Goal: Task Accomplishment & Management: Complete application form

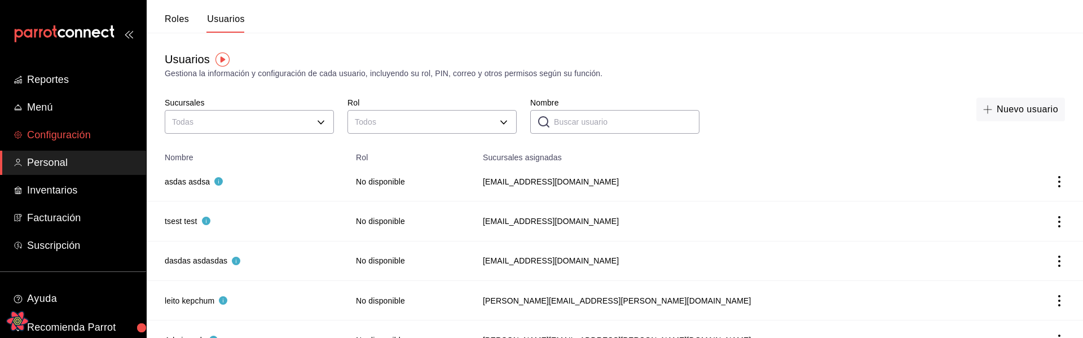
click at [73, 138] on span "Configuración" at bounding box center [82, 134] width 110 height 15
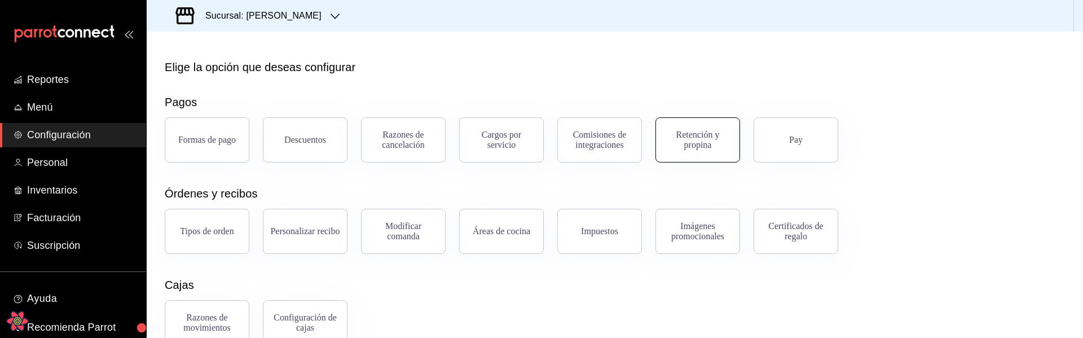
click at [712, 144] on div "Retención y propina" at bounding box center [698, 140] width 70 height 20
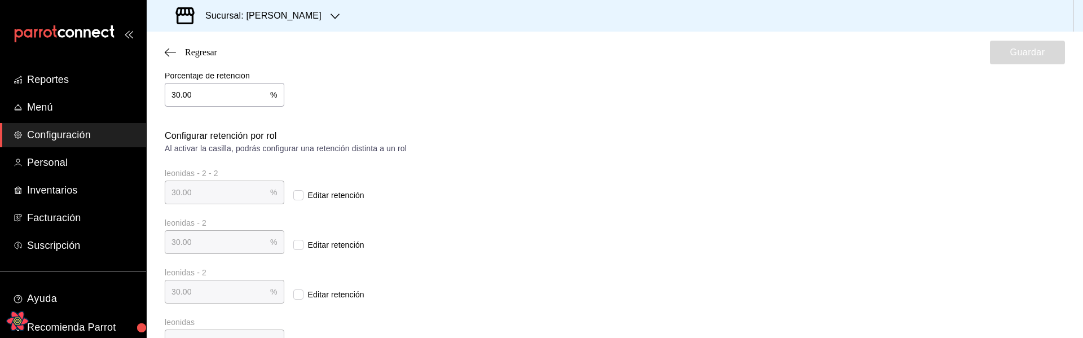
scroll to position [173, 0]
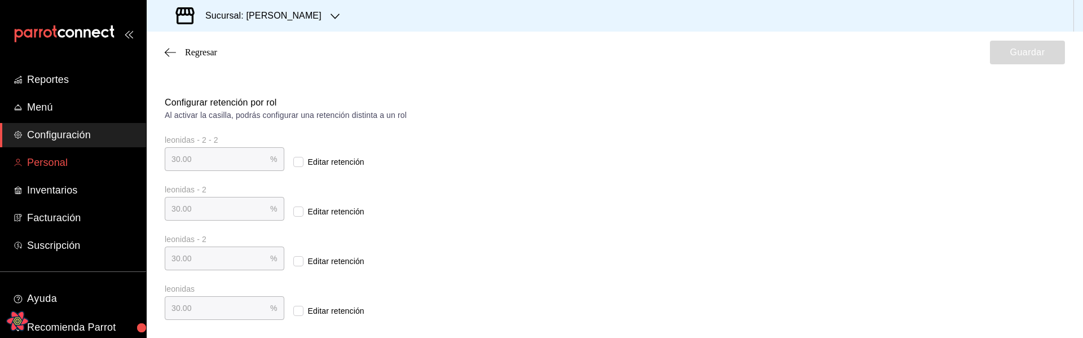
click at [65, 167] on span "Personal" at bounding box center [82, 162] width 110 height 15
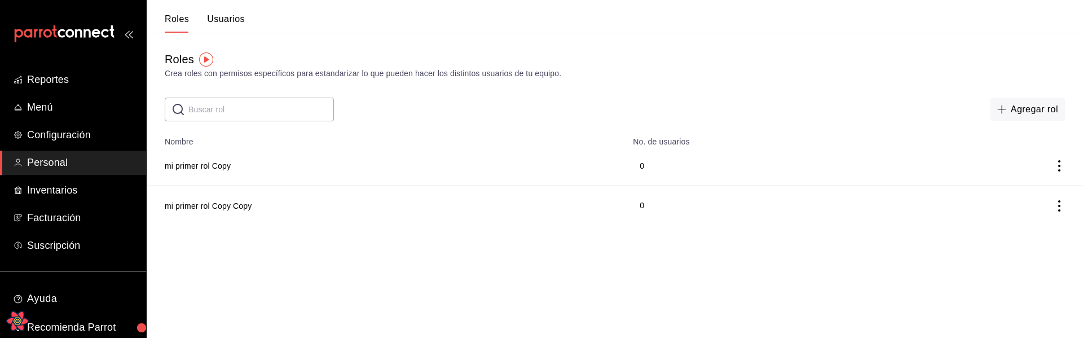
click at [232, 17] on button "Usuarios" at bounding box center [226, 23] width 38 height 19
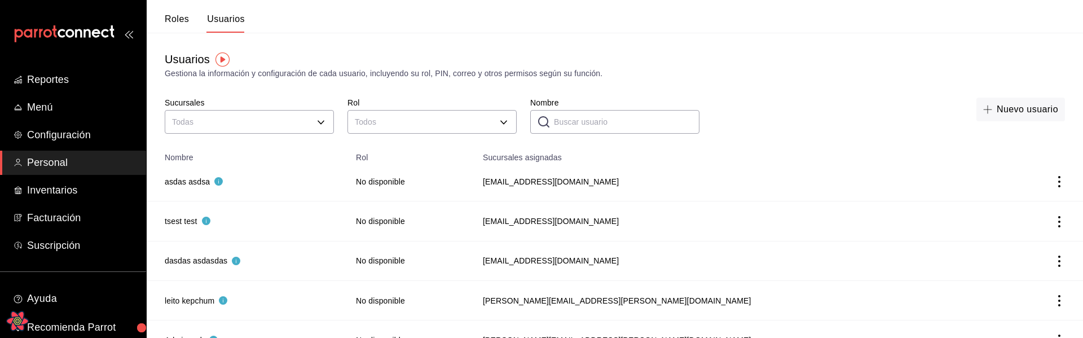
click at [334, 74] on div "Gestiona la información y configuración de cada usuario, incluyendo su rol, PIN…" at bounding box center [615, 74] width 900 height 12
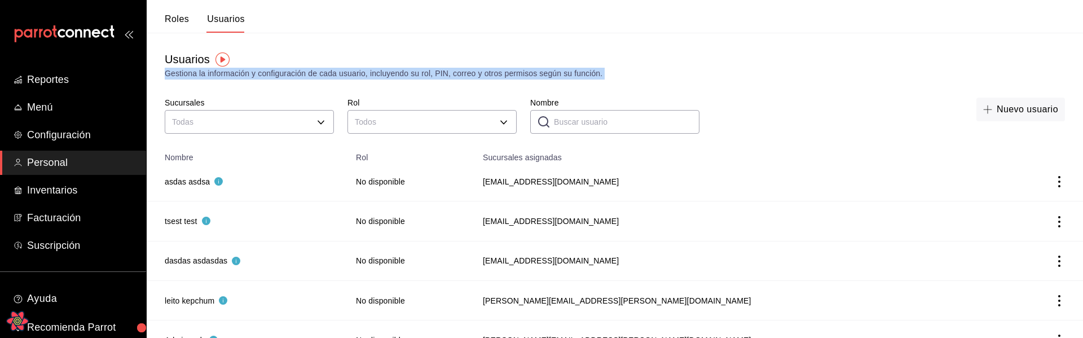
click at [334, 74] on div "Gestiona la información y configuración de cada usuario, incluyendo su rol, PIN…" at bounding box center [615, 74] width 900 height 12
click at [187, 25] on button "Roles" at bounding box center [177, 23] width 24 height 19
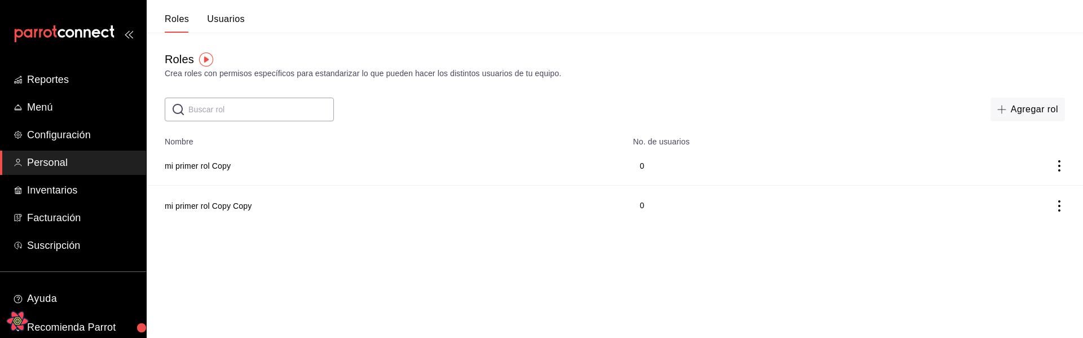
click at [226, 20] on button "Usuarios" at bounding box center [226, 23] width 38 height 19
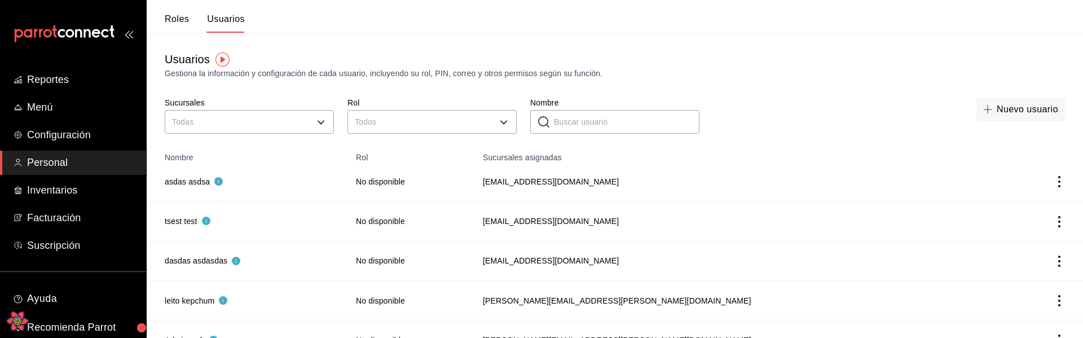
click at [595, 126] on input "Nombre" at bounding box center [626, 122] width 145 height 23
click at [554, 90] on div "Usuarios Gestiona la información y configuración de cada usuario, incluyendo su…" at bounding box center [615, 85] width 936 height 104
click at [566, 122] on input "Nombre" at bounding box center [626, 122] width 145 height 23
click at [600, 88] on div "Usuarios Gestiona la información y configuración de cada usuario, incluyendo su…" at bounding box center [615, 85] width 936 height 104
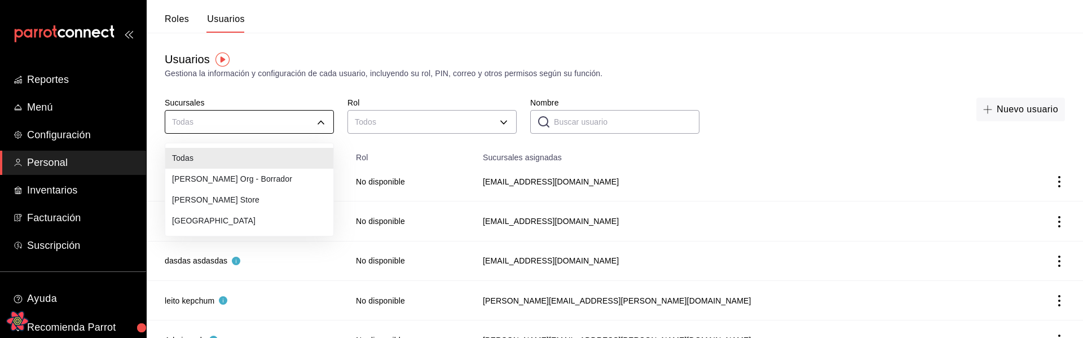
click at [239, 125] on body "Reportes Menú Configuración Personal Inventarios Facturación Suscripción Ayuda …" at bounding box center [541, 239] width 1083 height 478
click at [204, 187] on li "Leo Org - Borrador" at bounding box center [249, 179] width 168 height 21
type input "c44bd768-d8c0-4779-afdc-91421f101d36"
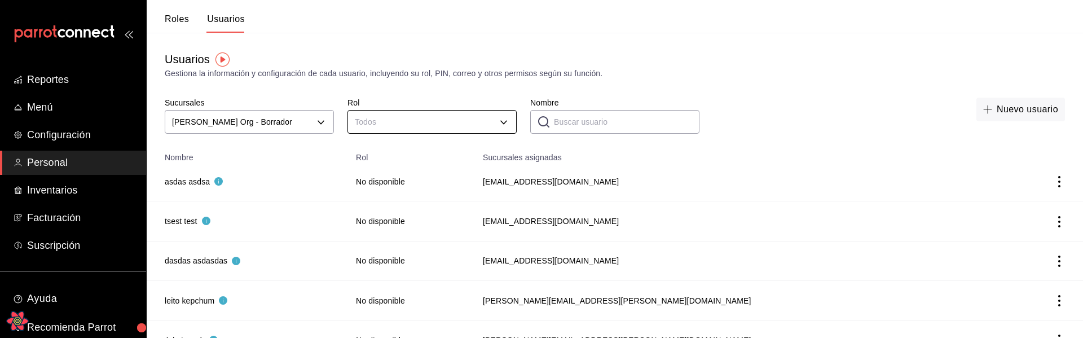
click at [412, 117] on body "Reportes Menú Configuración Personal Inventarios Facturación Suscripción Ayuda …" at bounding box center [541, 239] width 1083 height 478
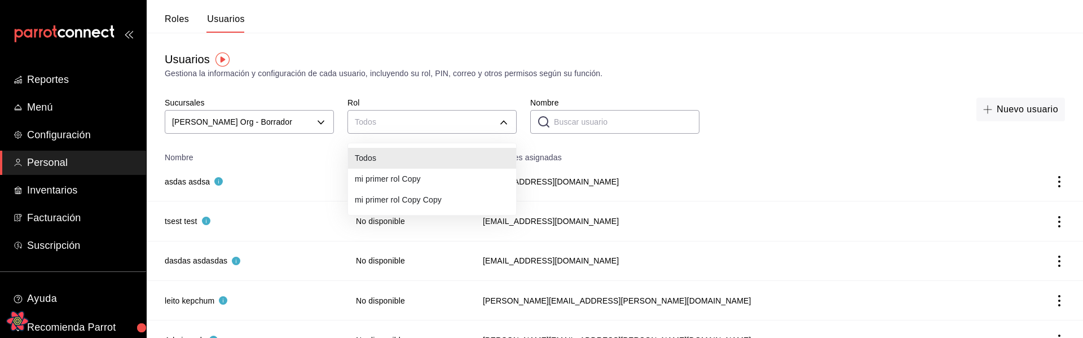
click at [409, 179] on li "mi primer rol Copy" at bounding box center [432, 179] width 168 height 21
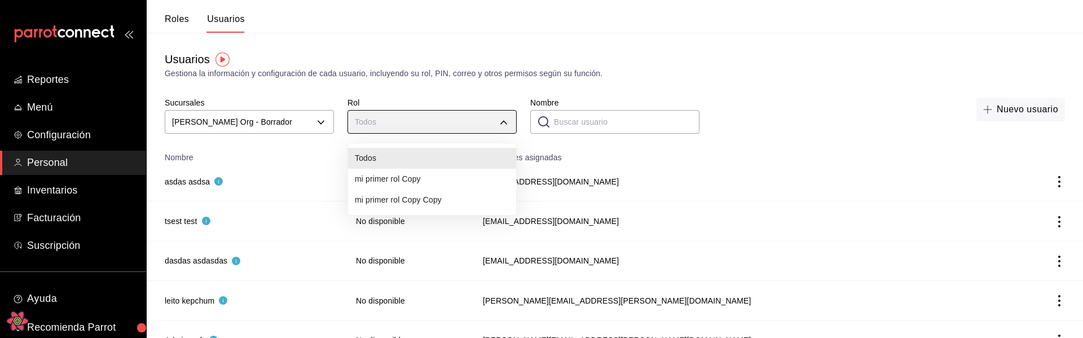
type input "93a9f1a9-fda0-4db5-b329-5cdeb7205bec"
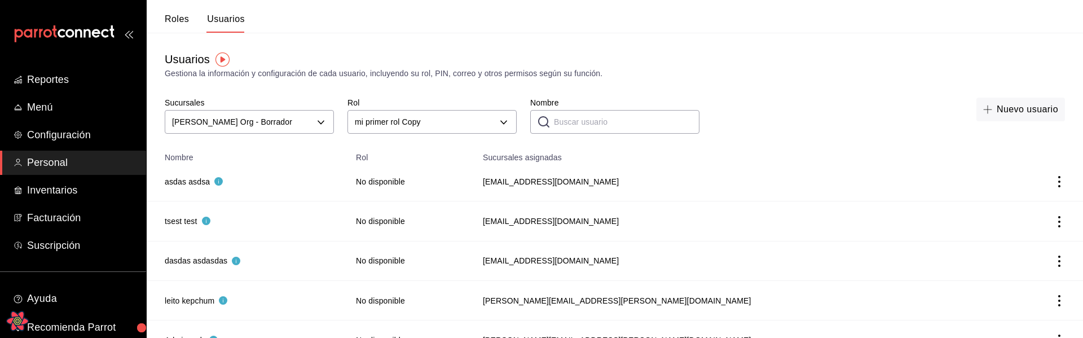
click at [631, 122] on input "Nombre" at bounding box center [626, 122] width 145 height 23
type input "pokemon"
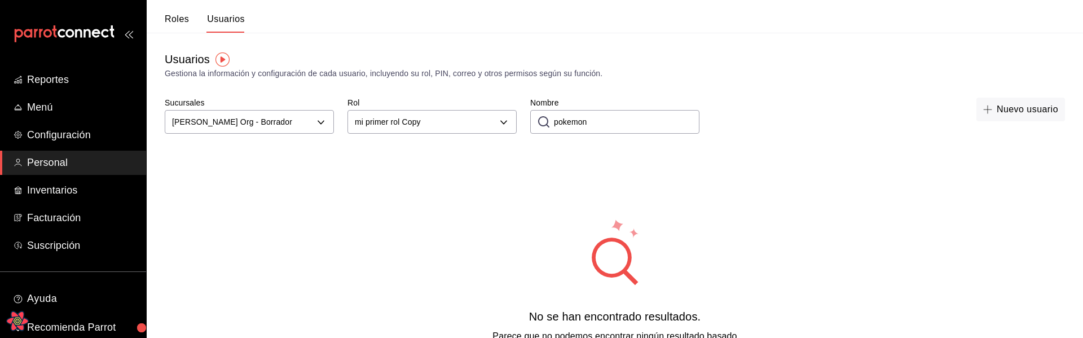
click at [364, 242] on div "No se han encontrado resultados. Parece que no podemos encontrar ningún resulta…" at bounding box center [615, 287] width 936 height 282
click at [389, 189] on div "No se han encontrado resultados. Parece que no podemos encontrar ningún resulta…" at bounding box center [615, 287] width 936 height 282
click at [384, 266] on div "No se han encontrado resultados. Parece que no podemos encontrar ningún resulta…" at bounding box center [615, 287] width 936 height 282
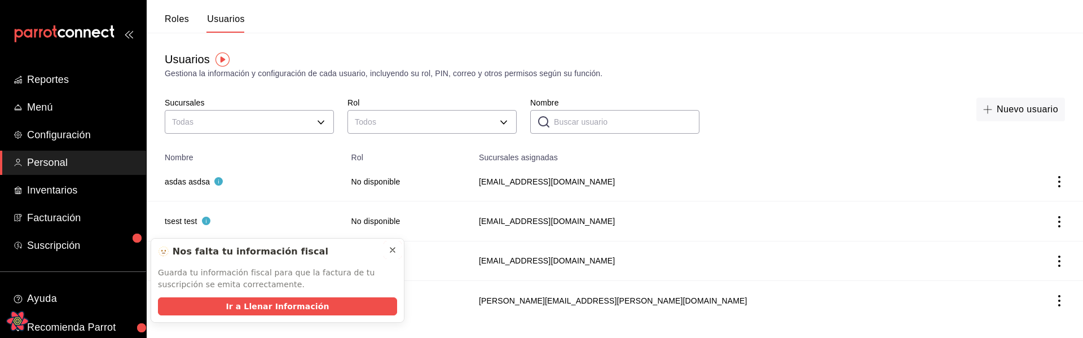
click at [394, 252] on icon at bounding box center [392, 249] width 9 height 9
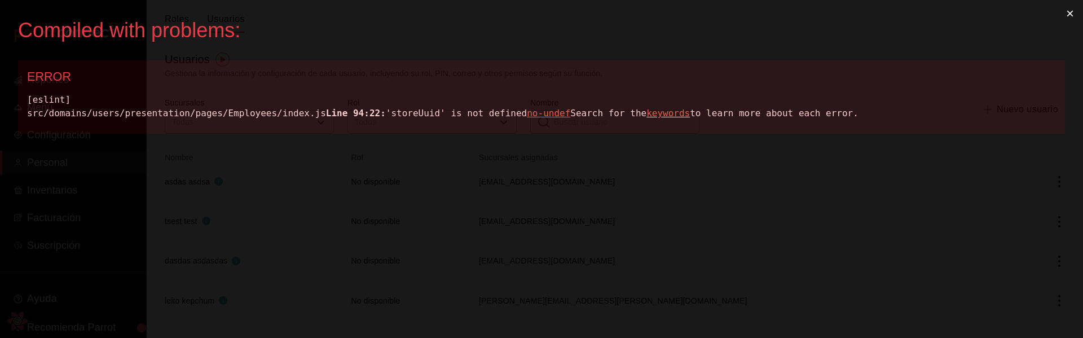
click at [465, 120] on div "[eslint] src/domains/users/presentation/pages/Employees/index.js Line 94:22: 's…" at bounding box center [541, 106] width 1029 height 27
drag, startPoint x: 276, startPoint y: 115, endPoint x: 210, endPoint y: 116, distance: 66.6
click at [210, 116] on div "[eslint] src/domains/users/presentation/pages/Employees/index.js Line 94:22: 's…" at bounding box center [541, 106] width 1029 height 27
copy div "es/Employees/index.js"
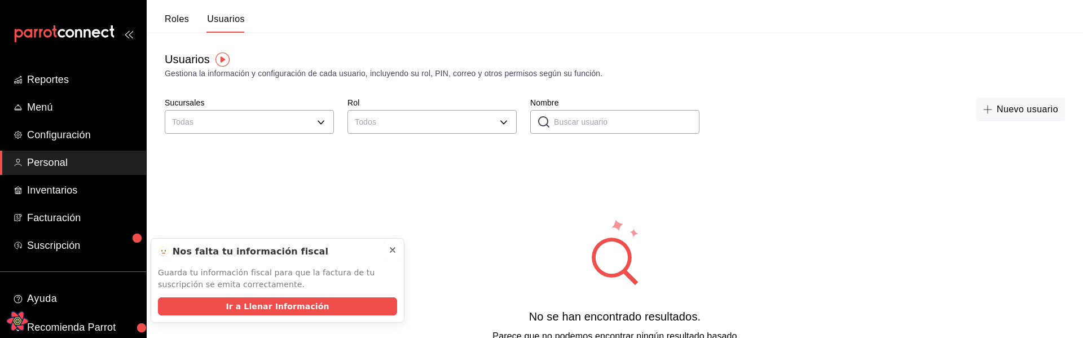
click at [395, 247] on icon at bounding box center [392, 249] width 9 height 9
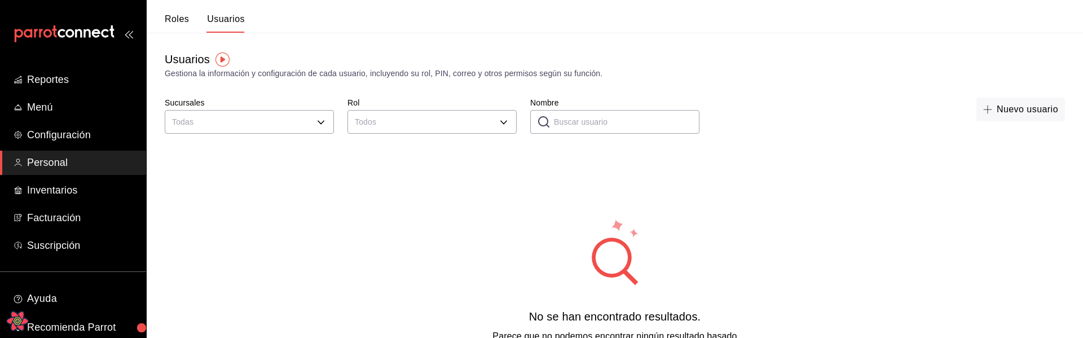
click at [633, 189] on div "No se han encontrado resultados. Parece que no podemos encontrar ningún resulta…" at bounding box center [615, 287] width 936 height 282
click at [504, 206] on div "No se han encontrado resultados. Parece que no podemos encontrar ningún resulta…" at bounding box center [615, 287] width 936 height 282
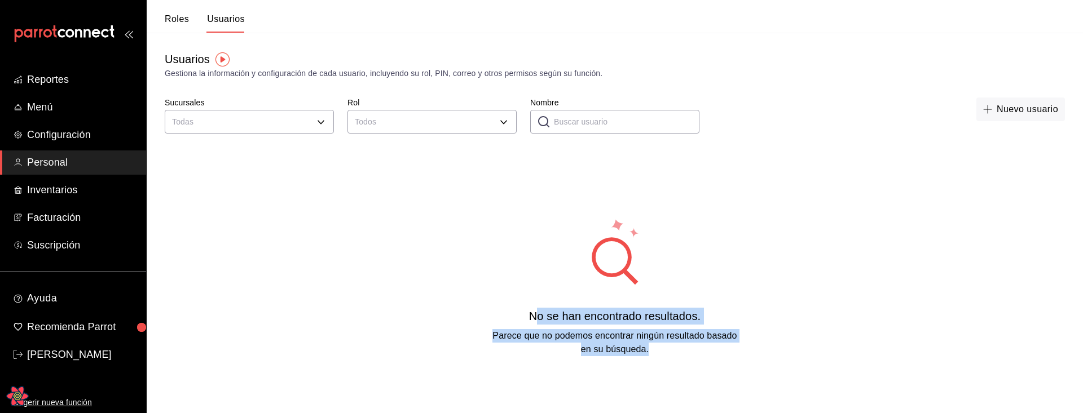
drag, startPoint x: 535, startPoint y: 315, endPoint x: 659, endPoint y: 347, distance: 128.2
click at [659, 337] on div "No se han encontrado resultados. Parece que no podemos encontrar ningún resulta…" at bounding box center [615, 332] width 254 height 48
click at [672, 337] on div "Parece que no podemos encontrar ningún resultado basado en su búsqueda." at bounding box center [615, 342] width 254 height 27
drag, startPoint x: 661, startPoint y: 347, endPoint x: 547, endPoint y: 318, distance: 118.2
click at [547, 318] on div "No se han encontrado resultados. Parece que no podemos encontrar ningún resulta…" at bounding box center [615, 332] width 254 height 48
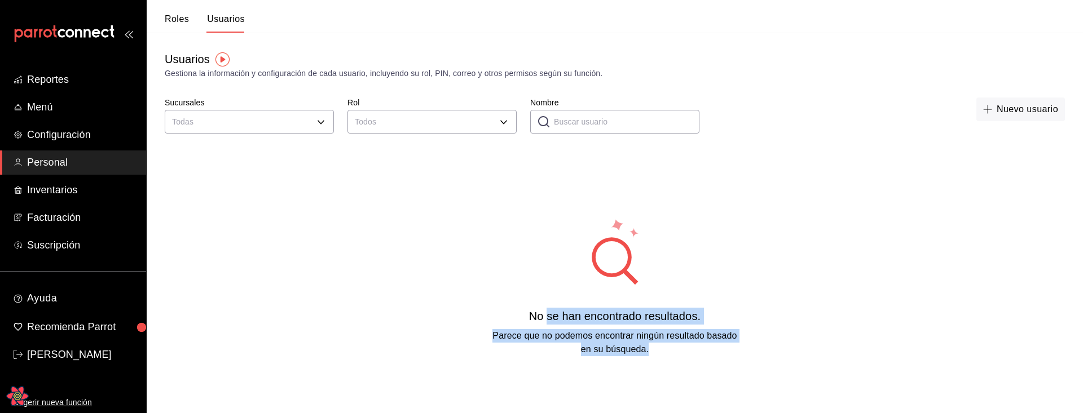
click at [547, 318] on div "No se han encontrado resultados." at bounding box center [615, 316] width 254 height 17
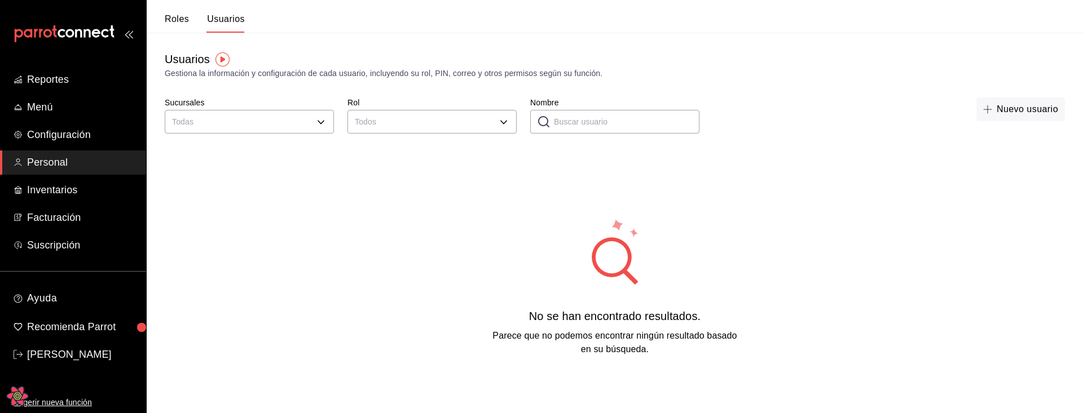
click at [489, 288] on div "No se han encontrado resultados. Parece que no podemos encontrar ningún resulta…" at bounding box center [615, 287] width 936 height 282
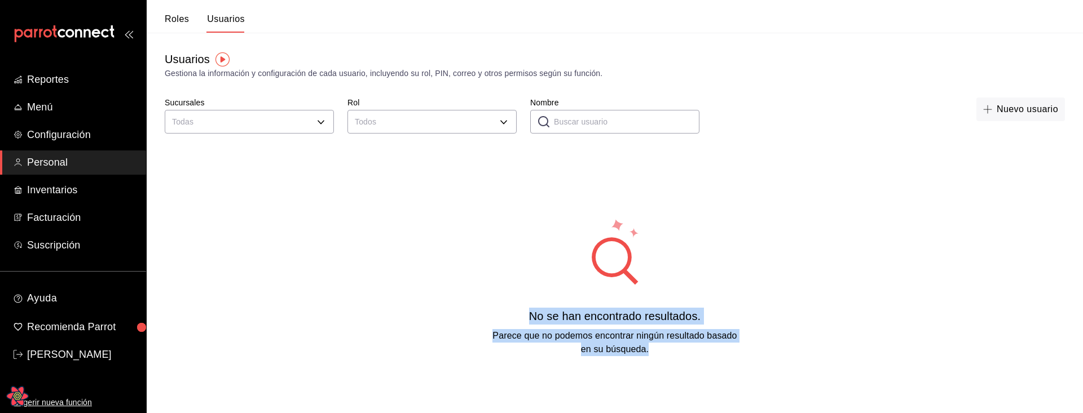
drag, startPoint x: 525, startPoint y: 210, endPoint x: 658, endPoint y: 388, distance: 222.4
click at [656, 337] on div "No se han encontrado resultados. Parece que no podemos encontrar ningún resulta…" at bounding box center [615, 287] width 936 height 282
click at [806, 292] on div "No se han encontrado resultados. Parece que no podemos encontrar ningún resulta…" at bounding box center [615, 287] width 936 height 282
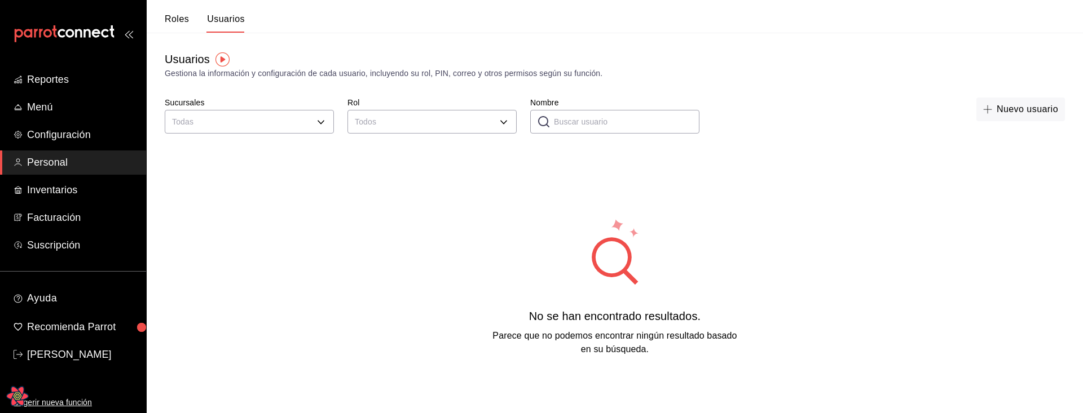
click at [678, 333] on span "Parece que no podemos encontrar ningún resultado basado en su búsqueda." at bounding box center [614, 342] width 244 height 23
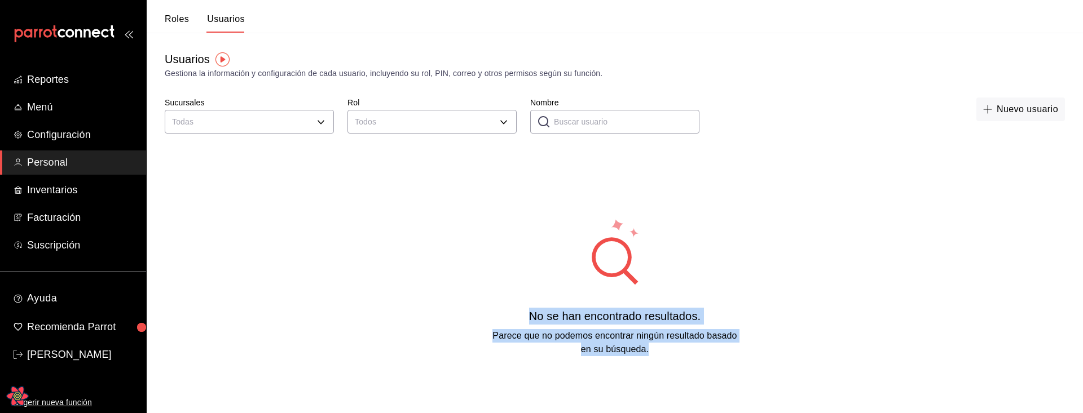
drag, startPoint x: 738, startPoint y: 346, endPoint x: 511, endPoint y: 312, distance: 229.3
click at [511, 312] on div "No se han encontrado resultados. Parece que no podemos encontrar ningún resulta…" at bounding box center [615, 332] width 254 height 48
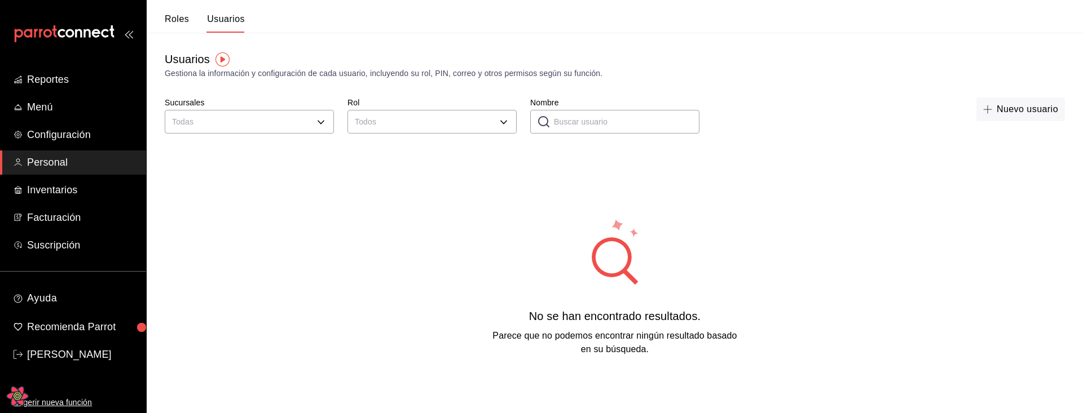
click at [536, 275] on div "No se han encontrado resultados. Parece que no podemos encontrar ningún resulta…" at bounding box center [615, 287] width 936 height 282
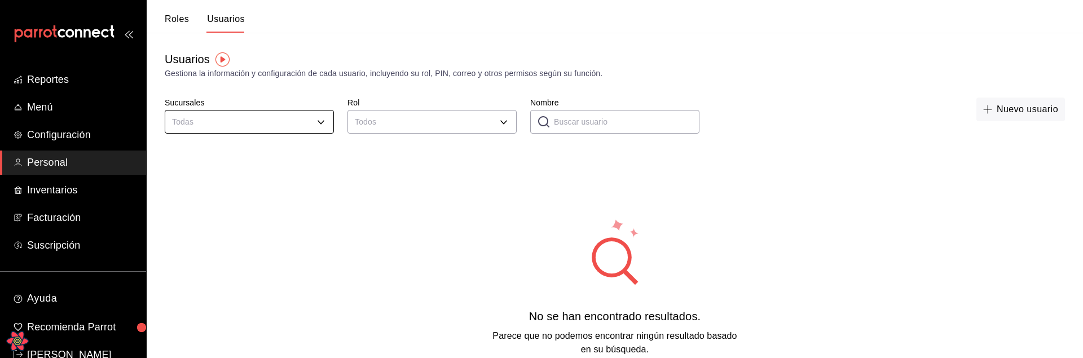
click at [279, 134] on div "Todas" at bounding box center [249, 120] width 169 height 30
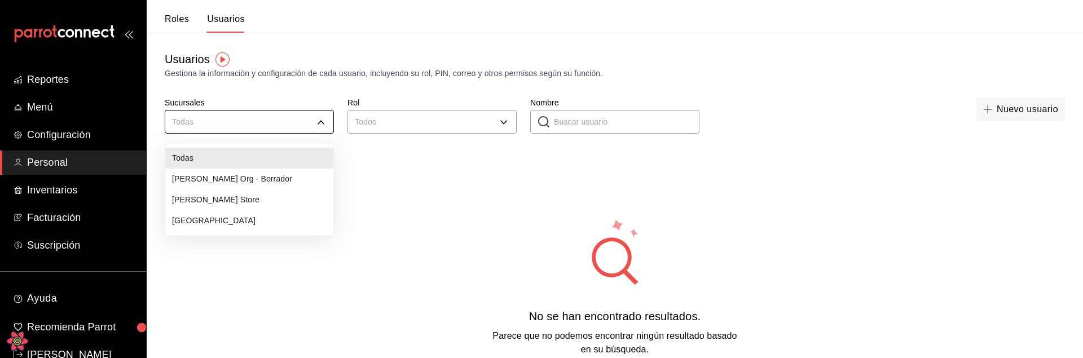
click at [279, 131] on body "Reportes Menú Configuración Personal Inventarios Facturación Suscripción Ayuda …" at bounding box center [541, 214] width 1083 height 428
click at [218, 198] on li "Leo Store" at bounding box center [249, 199] width 168 height 21
type input "a4d23ef4-6397-41ca-95e2-a3520036a269"
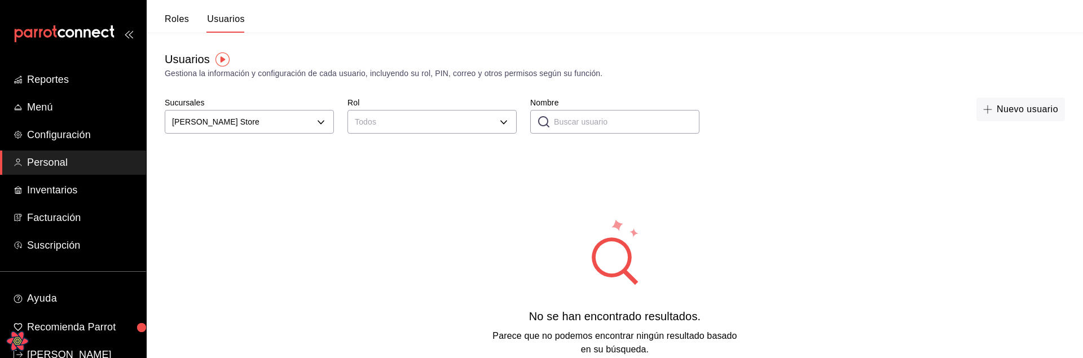
click at [321, 219] on div "No se han encontrado resultados. Parece que no podemos encontrar ningún resulta…" at bounding box center [615, 287] width 936 height 282
click at [362, 70] on div "Gestiona la información y configuración de cada usuario, incluyendo su rol, PIN…" at bounding box center [615, 74] width 900 height 12
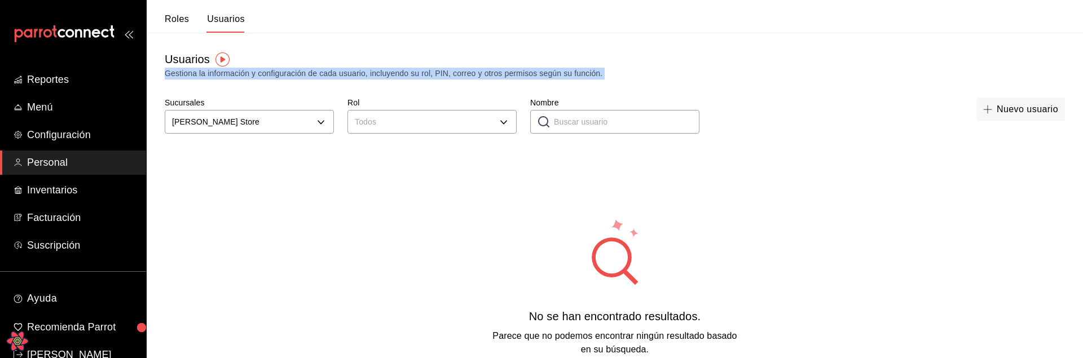
click at [362, 70] on div "Gestiona la información y configuración de cada usuario, incluyendo su rol, PIN…" at bounding box center [615, 74] width 900 height 12
click at [488, 78] on div "Gestiona la información y configuración de cada usuario, incluyendo su rol, PIN…" at bounding box center [615, 74] width 900 height 12
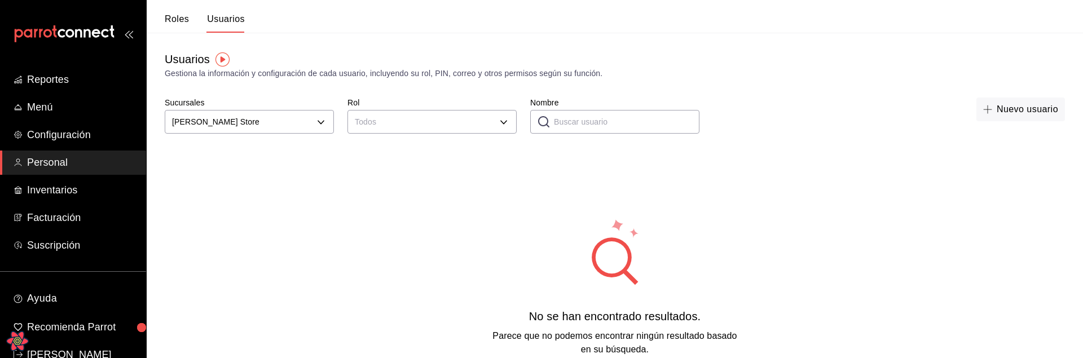
click at [586, 121] on input "Nombre" at bounding box center [626, 122] width 145 height 23
click at [835, 122] on div "Nuevo usuario" at bounding box center [889, 117] width 352 height 39
click at [857, 121] on div "Nuevo usuario" at bounding box center [889, 117] width 352 height 39
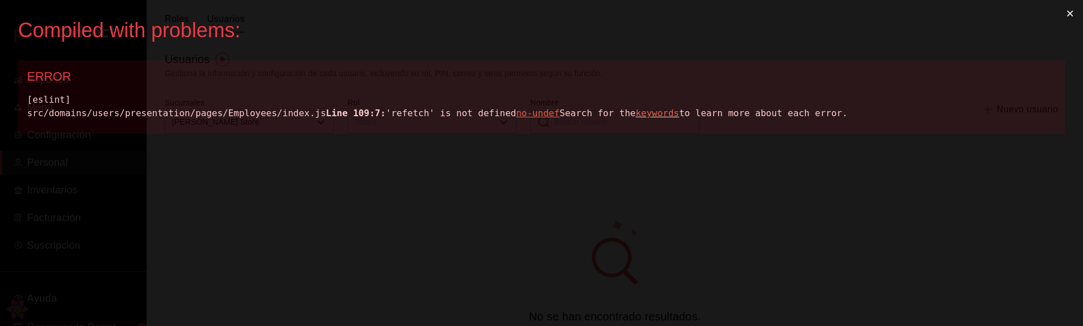
click at [217, 118] on div "[eslint] src/domains/users/presentation/pages/Employees/index.js Line 109:7: 'r…" at bounding box center [541, 106] width 1029 height 27
copy div "src/domains/users/presentation/pages/Employees/index.js"
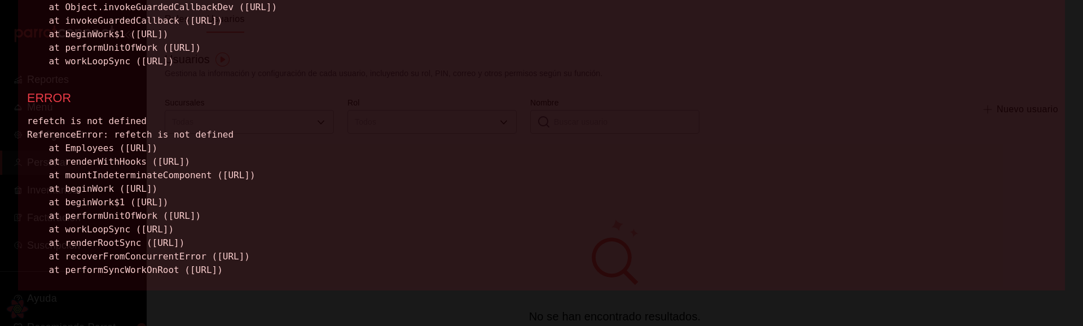
scroll to position [396, 0]
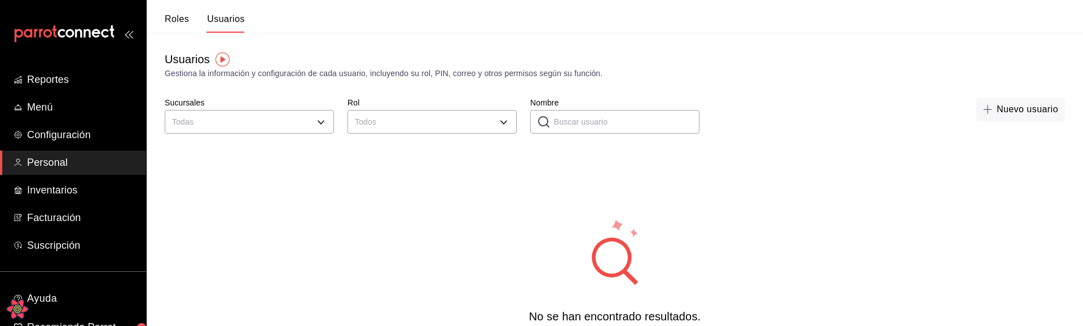
click at [376, 231] on div "No se han encontrado resultados. Parece que no podemos encontrar ningún resulta…" at bounding box center [615, 287] width 936 height 282
click at [294, 116] on body "Reportes Menú Configuración Personal Inventarios Facturación Suscripción Ayuda …" at bounding box center [541, 214] width 1083 height 428
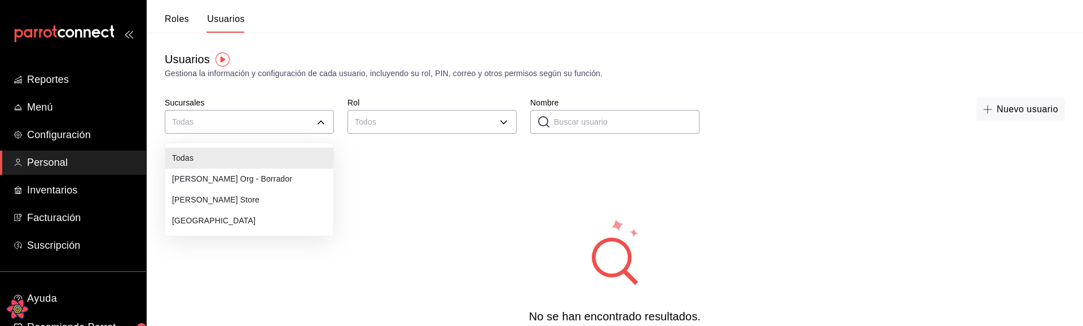
click at [220, 180] on li "Leo Org - Borrador" at bounding box center [249, 179] width 168 height 21
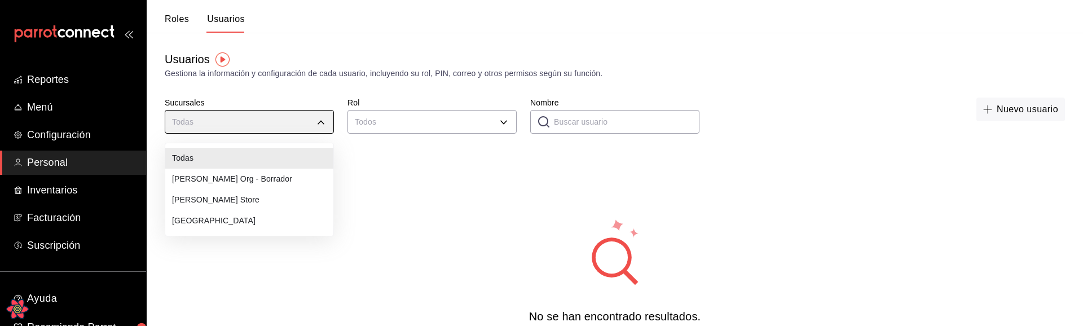
type input "c44bd768-d8c0-4779-afdc-91421f101d36"
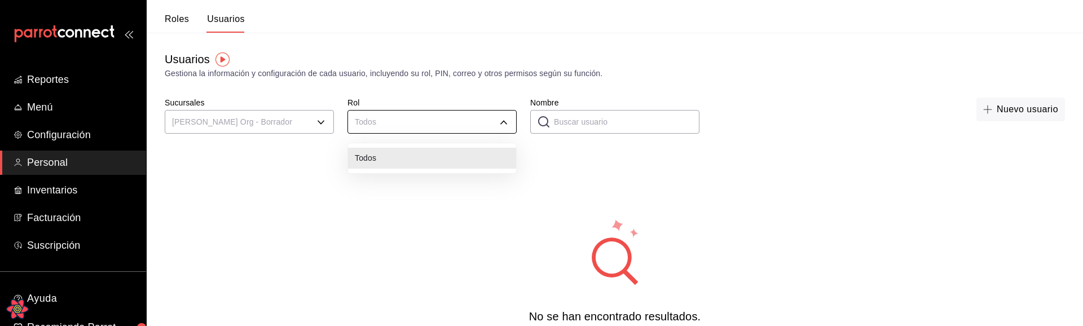
click at [426, 122] on body "Reportes Menú Configuración Personal Inventarios Facturación Suscripción Ayuda …" at bounding box center [541, 214] width 1083 height 428
click at [418, 123] on div at bounding box center [541, 163] width 1083 height 326
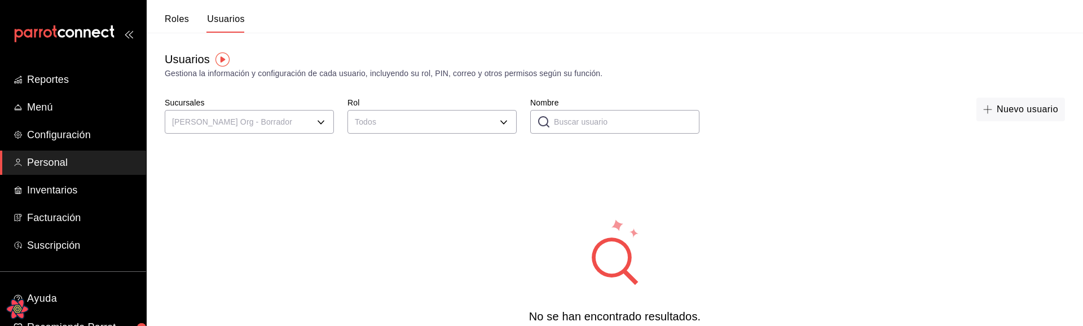
click at [418, 123] on body "Reportes Menú Configuración Personal Inventarios Facturación Suscripción Ayuda …" at bounding box center [541, 214] width 1083 height 428
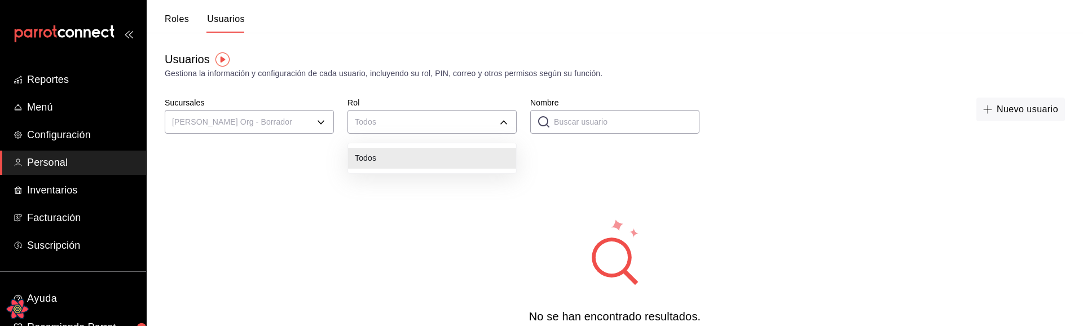
click at [274, 186] on div at bounding box center [541, 163] width 1083 height 326
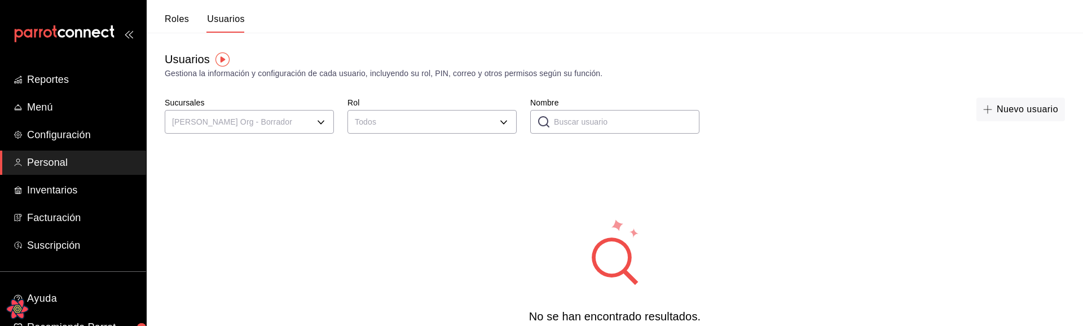
click at [183, 21] on button "Roles" at bounding box center [177, 23] width 24 height 19
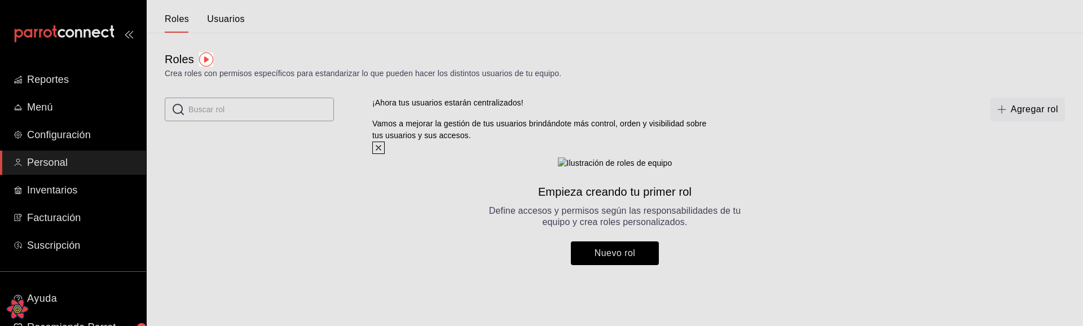
click at [381, 145] on icon at bounding box center [378, 147] width 5 height 5
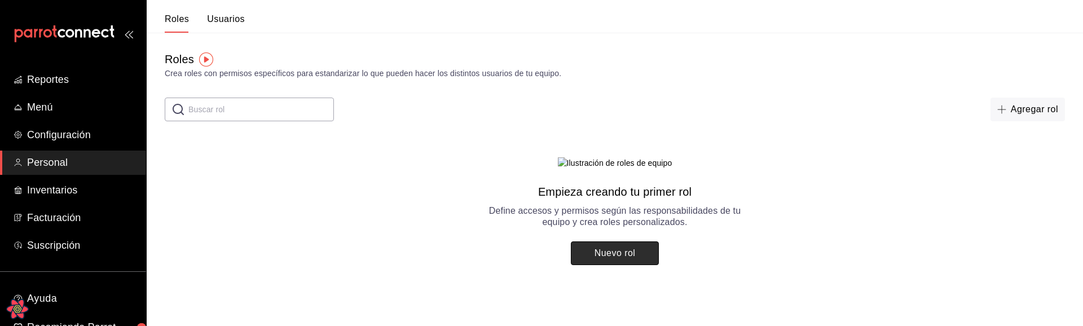
click at [617, 265] on button "Nuevo rol" at bounding box center [615, 253] width 88 height 24
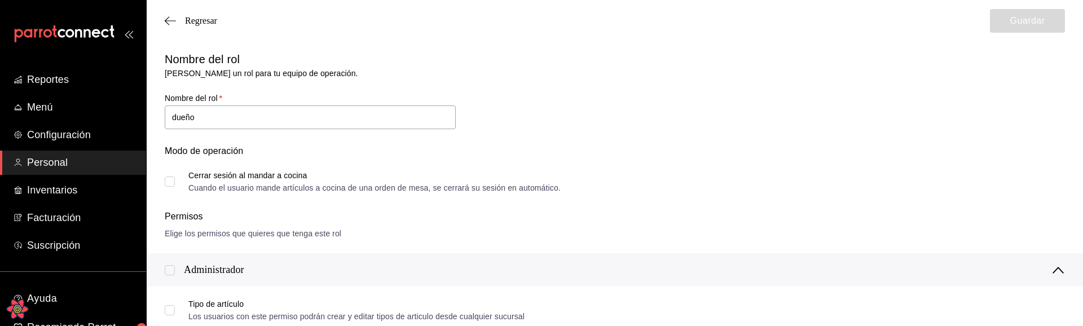
type input "dueño"
click at [166, 267] on input "checkbox" at bounding box center [170, 270] width 10 height 10
checkbox input "true"
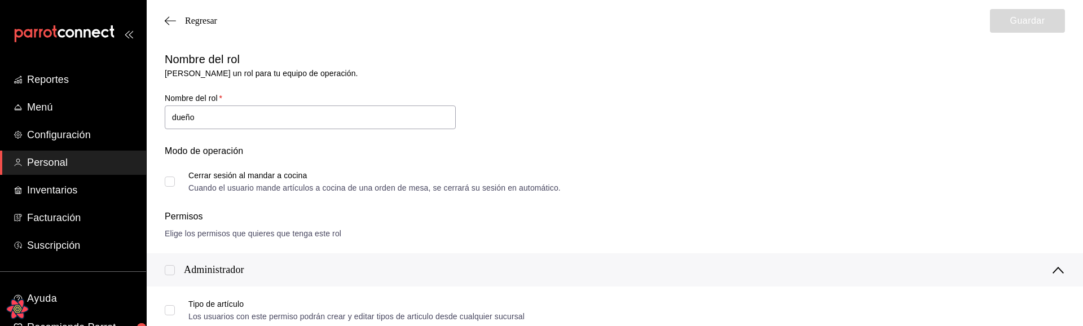
checkbox input "true"
click at [1026, 22] on button "Guardar" at bounding box center [1027, 21] width 75 height 24
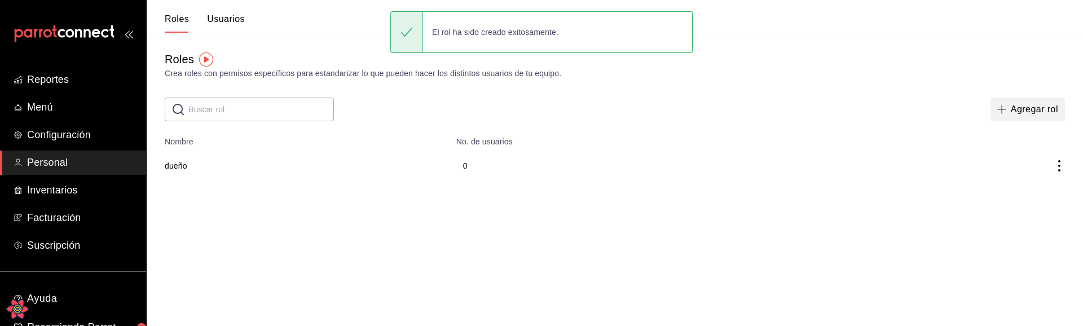
click at [1027, 104] on button "Agregar rol" at bounding box center [1027, 110] width 74 height 24
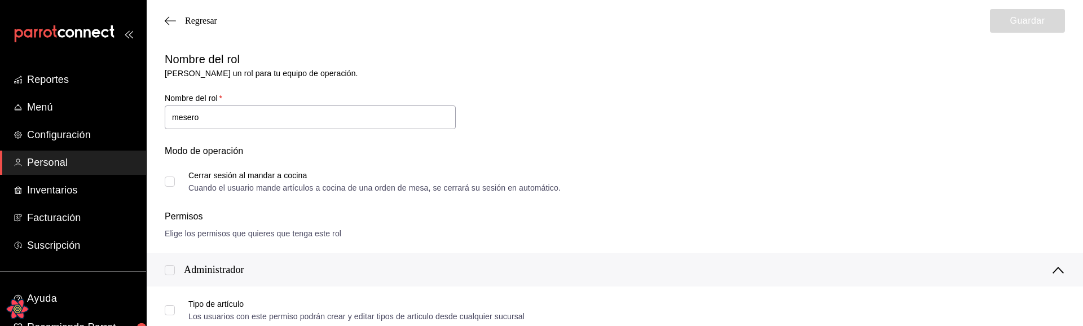
type input "mesero"
click at [381, 236] on div "Elige los permisos que quieres que tenga este rol" at bounding box center [615, 234] width 900 height 12
click at [162, 182] on div "Modo de operación Cerrar sesión al mandar a cocina Cuando el usuario mande artí…" at bounding box center [608, 161] width 914 height 61
click at [174, 181] on input "Cerrar sesión al mandar a cocina Cuando el usuario mande artículos a cocina de …" at bounding box center [170, 182] width 10 height 10
checkbox input "true"
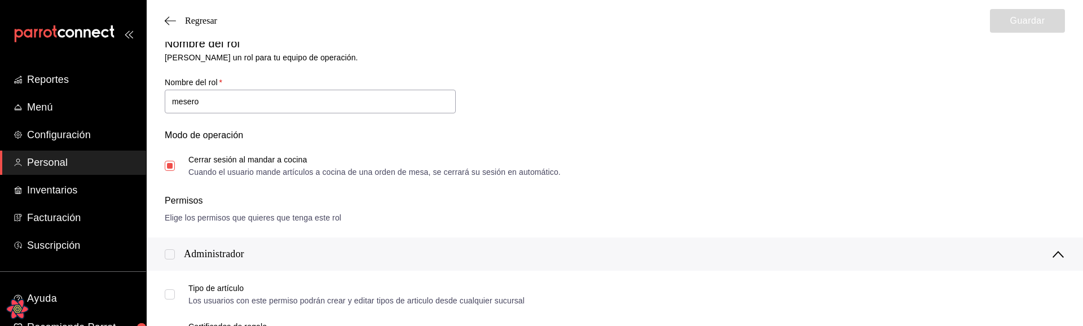
scroll to position [48, 0]
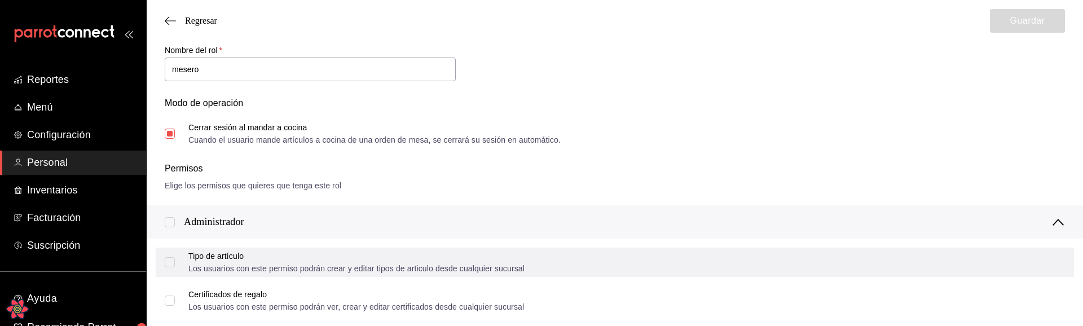
drag, startPoint x: 170, startPoint y: 259, endPoint x: 184, endPoint y: 254, distance: 14.8
click at [170, 259] on input "Tipo de artículo Los usuarios con este permiso podrán crear y editar tipos de a…" at bounding box center [170, 262] width 10 height 10
checkbox input "true"
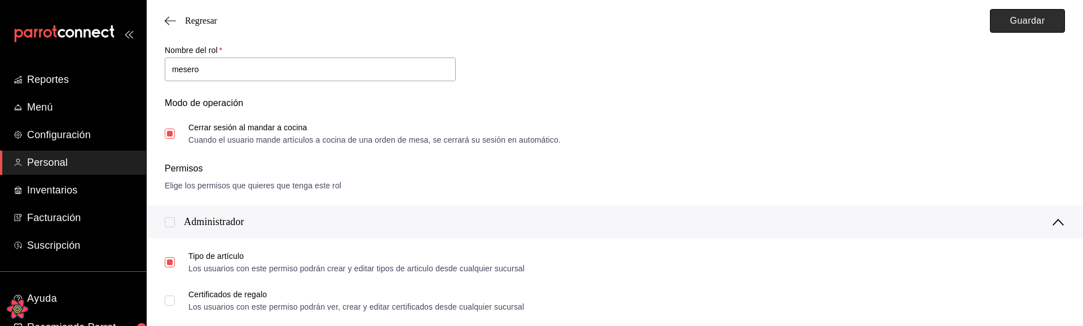
click at [1025, 15] on button "Guardar" at bounding box center [1027, 21] width 75 height 24
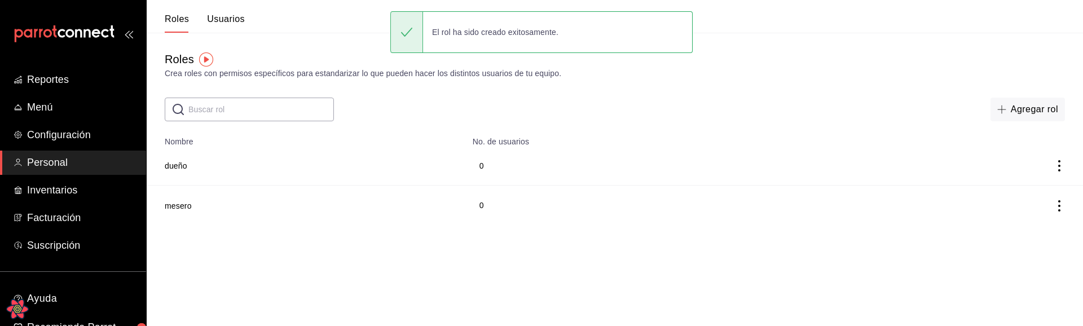
click at [229, 19] on button "Usuarios" at bounding box center [226, 23] width 38 height 19
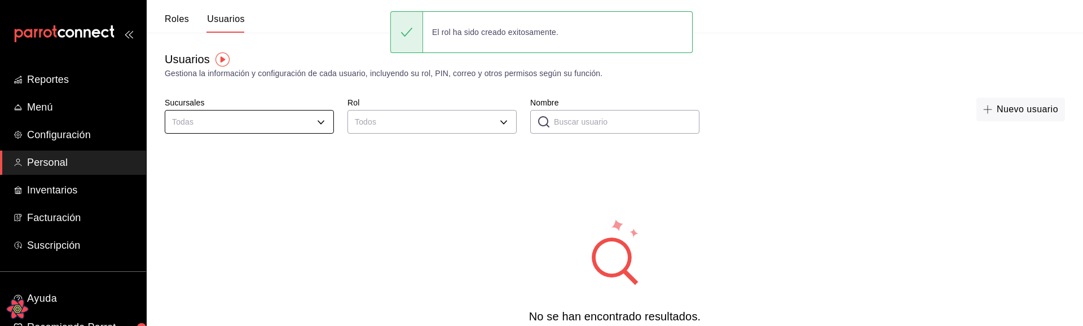
click at [315, 118] on body "Reportes Menú Configuración Personal Inventarios Facturación Suscripción Ayuda …" at bounding box center [541, 214] width 1083 height 428
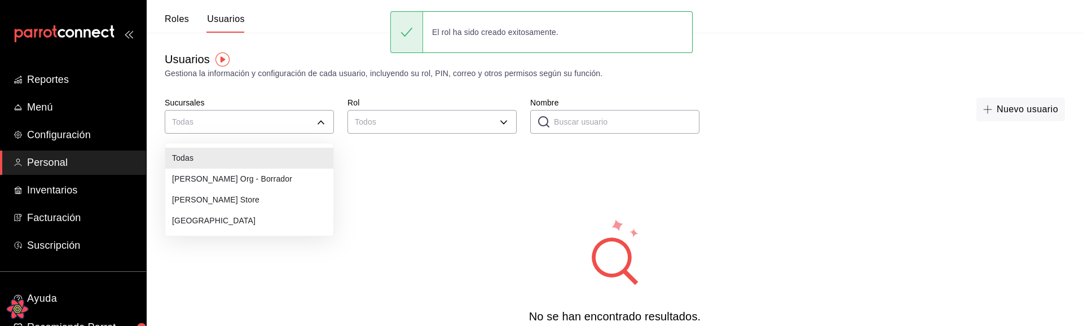
click at [214, 179] on li "Leo Org - Borrador" at bounding box center [249, 179] width 168 height 21
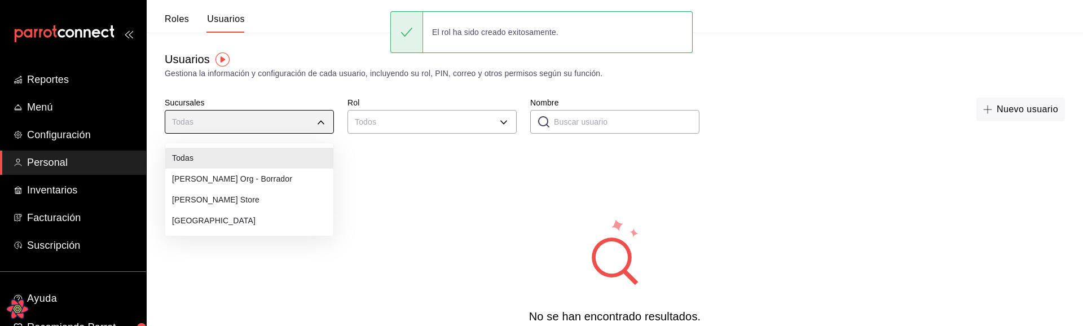
type input "c44bd768-d8c0-4779-afdc-91421f101d36"
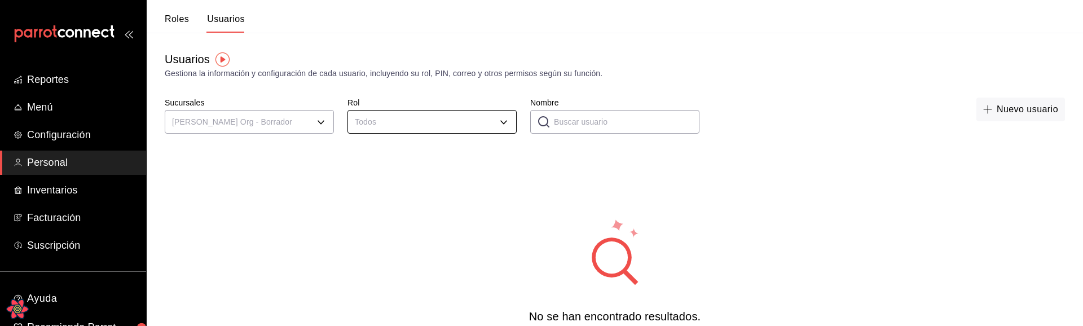
click at [426, 119] on body "Reportes Menú Configuración Personal Inventarios Facturación Suscripción Ayuda …" at bounding box center [541, 214] width 1083 height 428
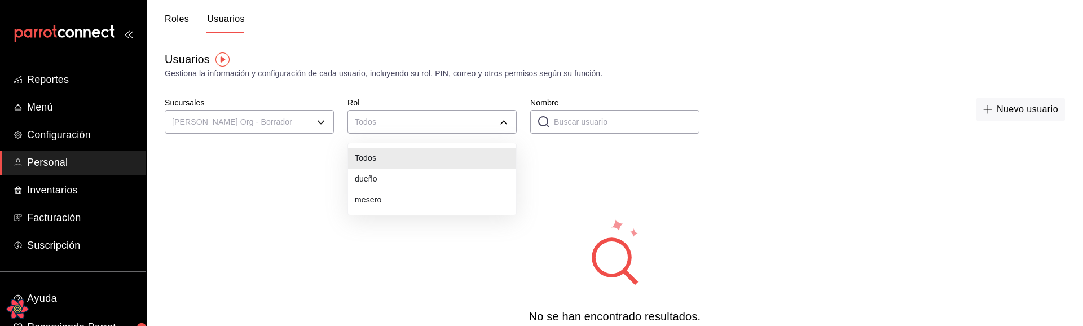
click at [381, 178] on li "dueño" at bounding box center [432, 179] width 168 height 21
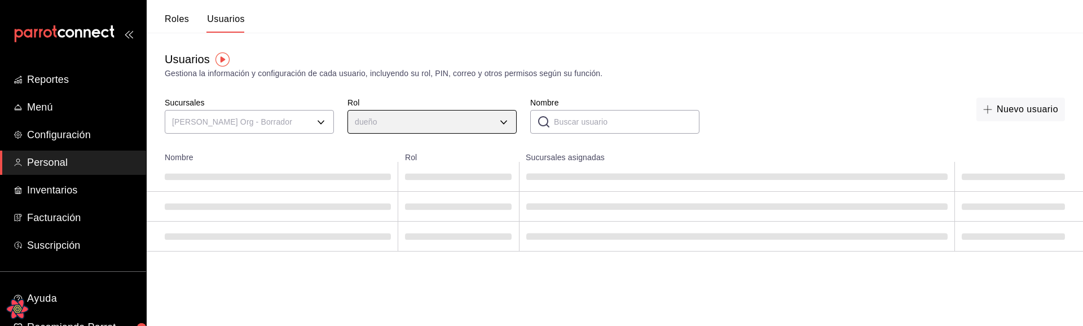
type input "a1f3f69a-3465-4f19-a730-246ddc5a1ebb"
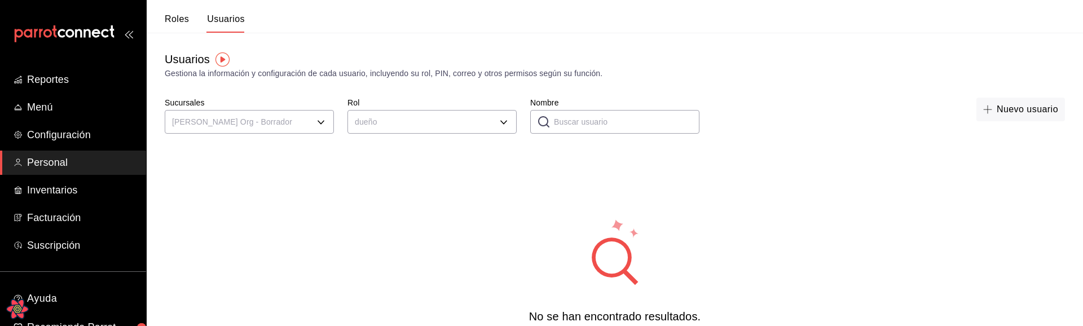
click at [555, 120] on input "Nombre" at bounding box center [626, 122] width 145 height 23
type input "lep"
click at [469, 231] on div "No se han encontrado resultados. Parece que no podemos encontrar ningún resulta…" at bounding box center [615, 287] width 936 height 282
click at [511, 261] on div "No se han encontrado resultados. Parece que no podemos encontrar ningún resulta…" at bounding box center [615, 287] width 936 height 282
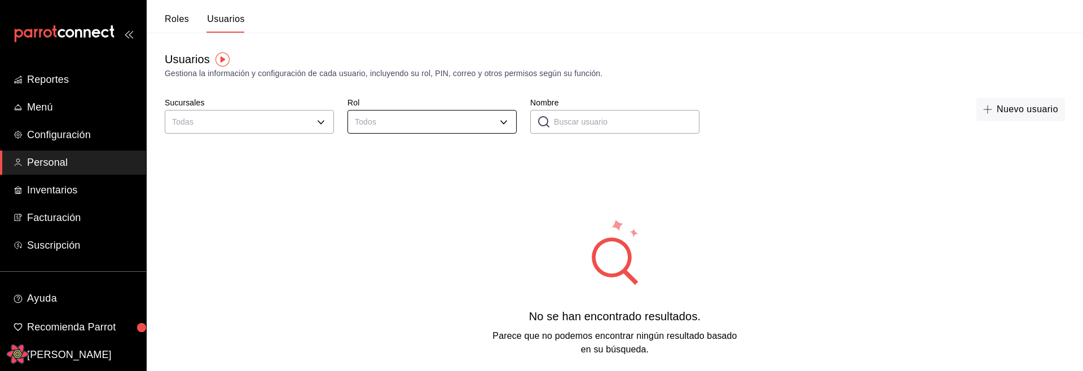
click at [440, 127] on body "Reportes Menú Configuración Personal Inventarios Facturación Suscripción Ayuda …" at bounding box center [541, 214] width 1083 height 428
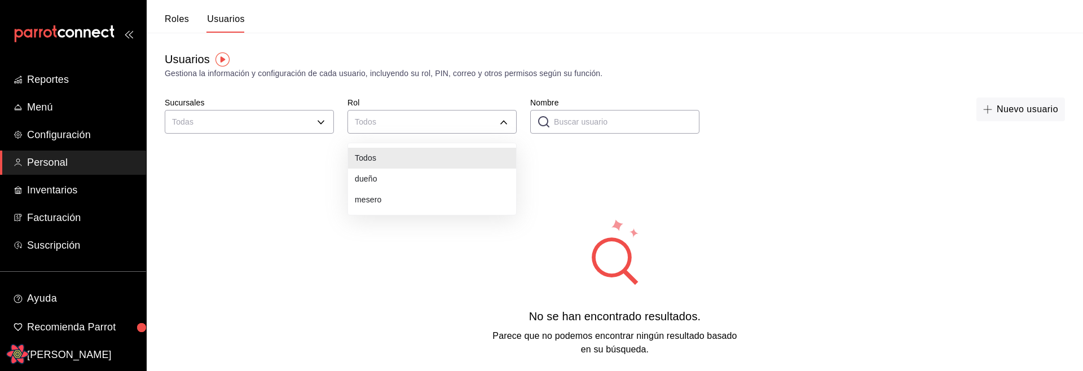
click at [413, 175] on li "dueño" at bounding box center [432, 179] width 168 height 21
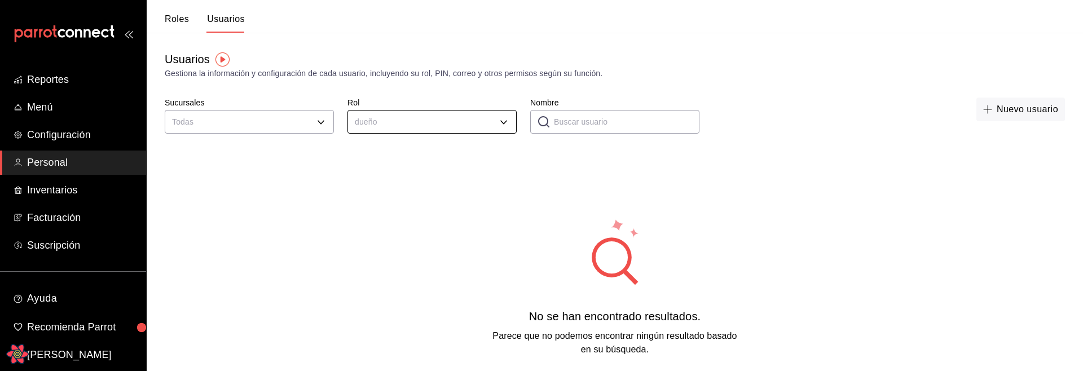
click at [418, 119] on body "Reportes Menú Configuración Personal Inventarios Facturación Suscripción Ayuda …" at bounding box center [541, 214] width 1083 height 428
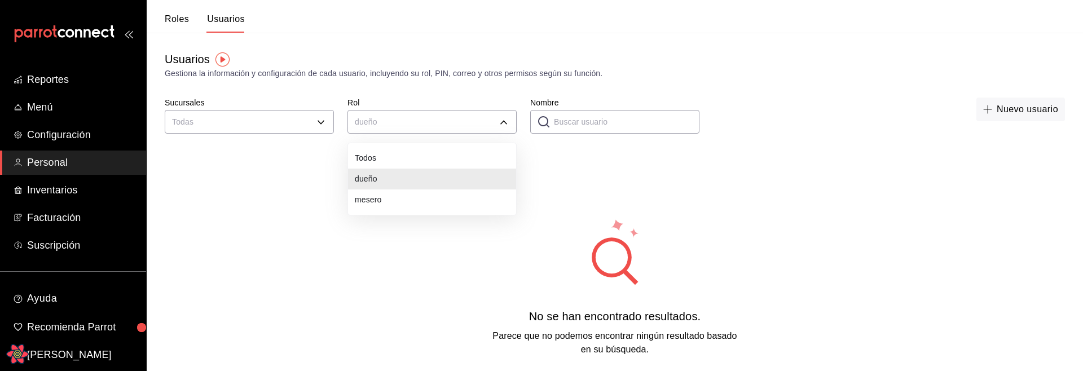
click at [392, 202] on li "mesero" at bounding box center [432, 199] width 168 height 21
type input "00f3d990-46ab-4fc3-9421-77a65bdcfdcd"
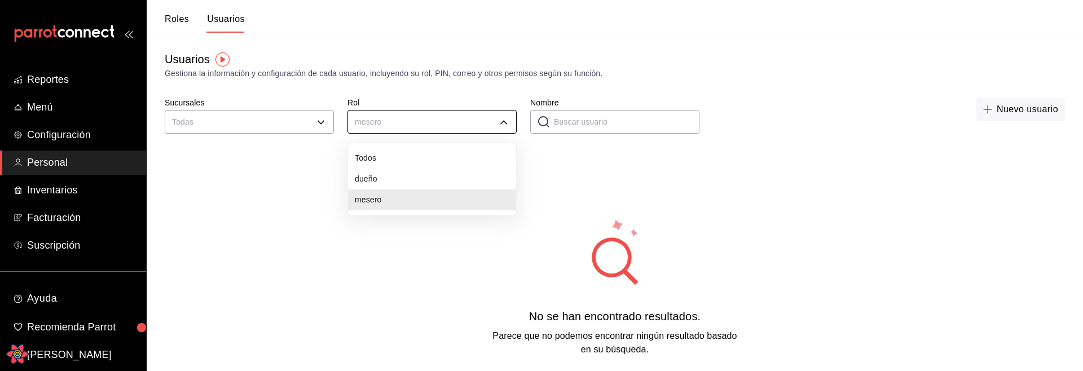
click at [413, 120] on body "Reportes Menú Configuración Personal Inventarios Facturación Suscripción Ayuda …" at bounding box center [541, 214] width 1083 height 428
click at [386, 158] on li "Todos" at bounding box center [432, 158] width 168 height 21
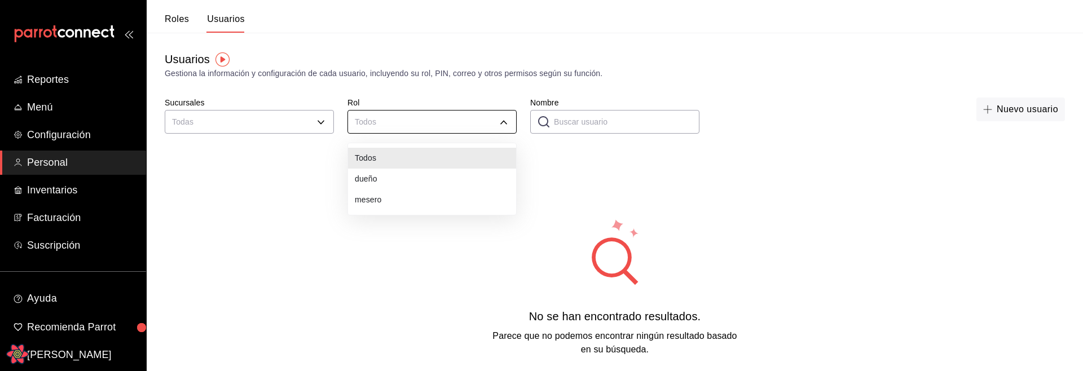
click at [404, 126] on body "Reportes Menú Configuración Personal Inventarios Facturación Suscripción Ayuda …" at bounding box center [541, 214] width 1083 height 428
click at [238, 294] on div at bounding box center [541, 185] width 1083 height 371
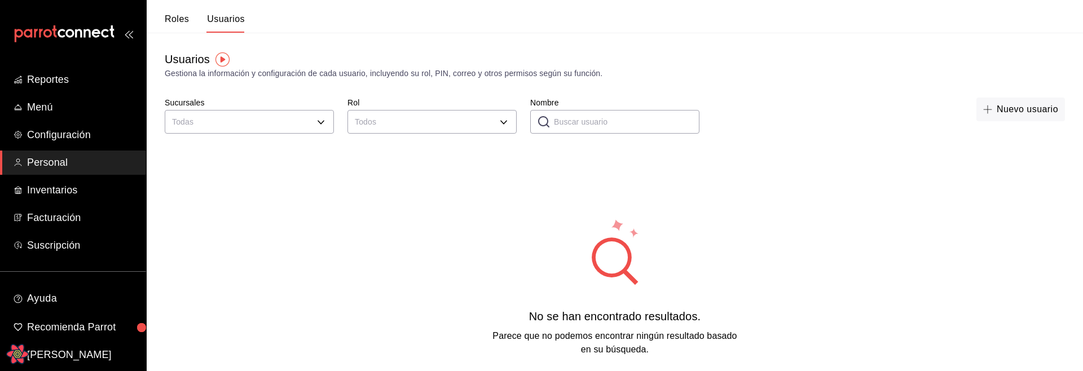
click at [430, 202] on div "No se han encontrado resultados. Parece que no podemos encontrar ningún resulta…" at bounding box center [615, 287] width 936 height 282
click at [401, 122] on body "Reportes Menú Configuración Personal Inventarios Facturación Suscripción Ayuda …" at bounding box center [541, 214] width 1083 height 428
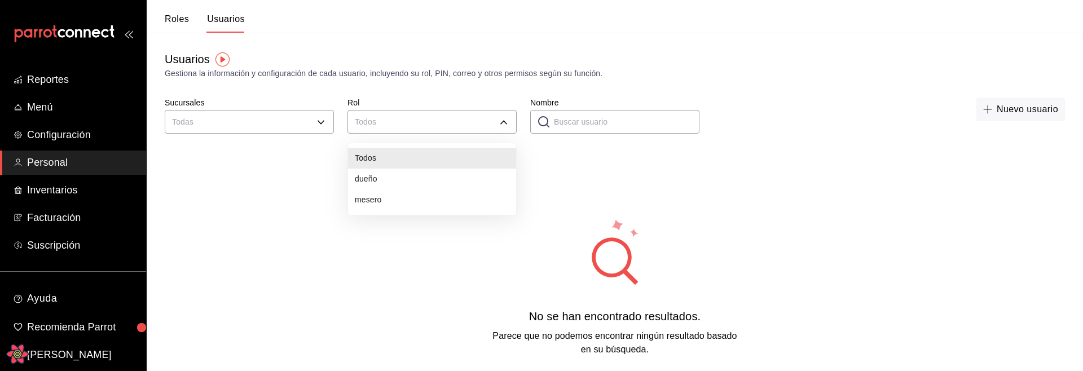
click at [382, 175] on li "dueño" at bounding box center [432, 179] width 168 height 21
type input "a1f3f69a-3465-4f19-a730-246ddc5a1ebb"
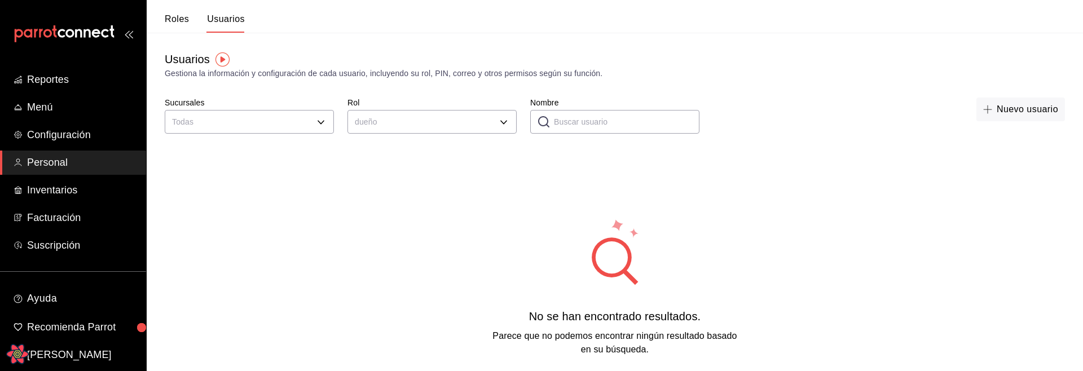
click at [359, 239] on div "No se han encontrado resultados. Parece que no podemos encontrar ningún resulta…" at bounding box center [615, 287] width 936 height 282
click at [403, 123] on body "Reportes Menú Configuración Personal Inventarios Facturación Suscripción Ayuda …" at bounding box center [541, 214] width 1083 height 428
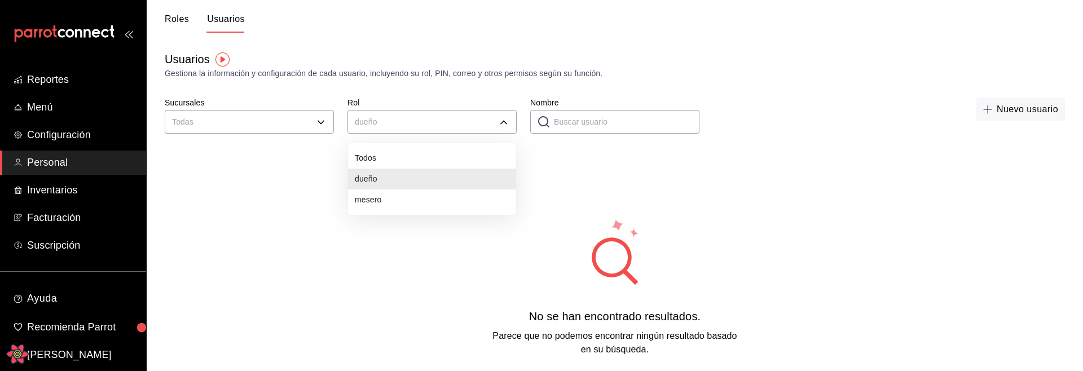
click at [374, 158] on li "Todos" at bounding box center [432, 158] width 168 height 21
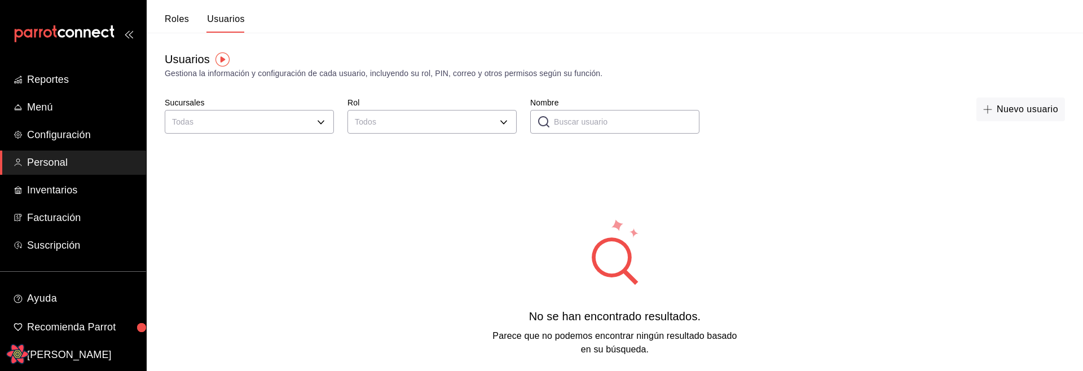
click at [414, 227] on div "No se han encontrado resultados. Parece que no podemos encontrar ningún resulta…" at bounding box center [615, 287] width 936 height 282
click at [266, 129] on body "Reportes Menú Configuración Personal Inventarios Facturación Suscripción Ayuda …" at bounding box center [541, 214] width 1083 height 428
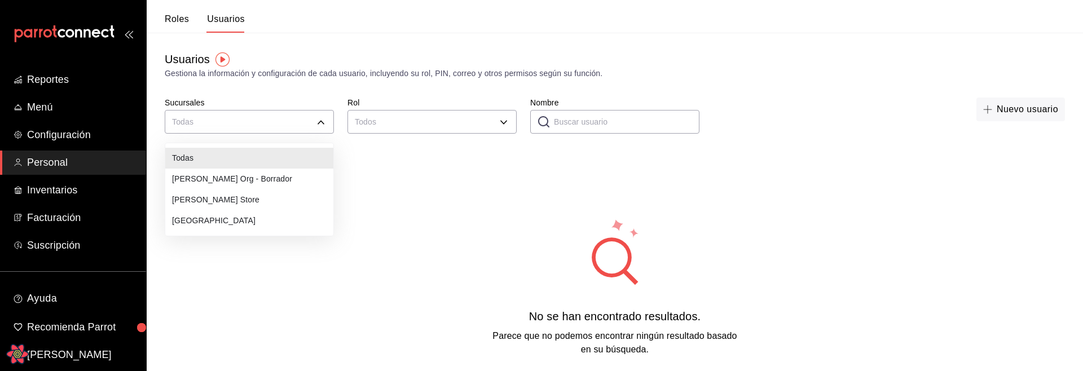
click at [209, 178] on li "[PERSON_NAME] Org - Borrador" at bounding box center [249, 179] width 168 height 21
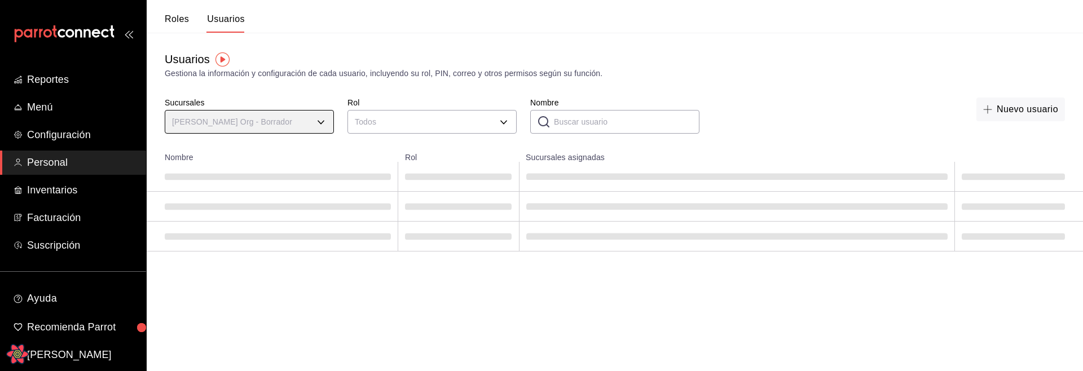
type input "c44bd768-d8c0-4779-afdc-91421f101d36"
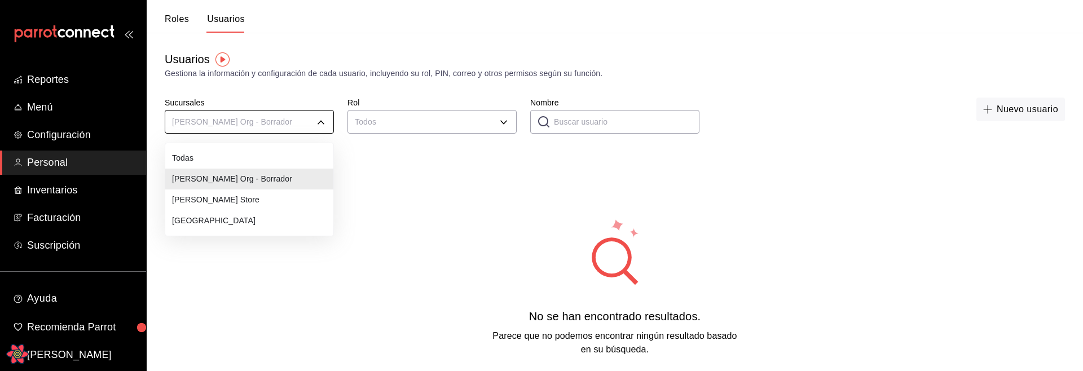
click at [312, 118] on body "Reportes Menú Configuración Personal Inventarios Facturación Suscripción Ayuda …" at bounding box center [541, 214] width 1083 height 428
click at [214, 159] on li "Todas" at bounding box center [249, 158] width 168 height 21
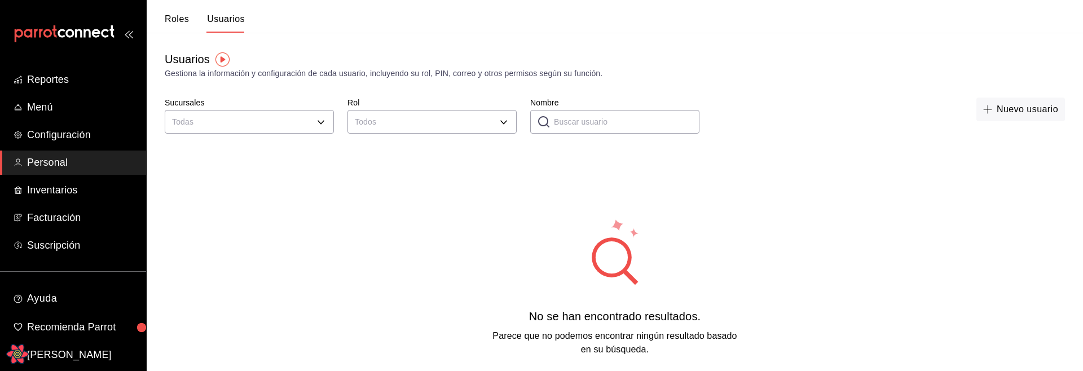
click at [628, 125] on input "Nombre" at bounding box center [626, 122] width 145 height 23
click at [649, 129] on input "Nombre" at bounding box center [626, 122] width 145 height 23
click at [584, 124] on input "Nombre" at bounding box center [626, 122] width 145 height 23
drag, startPoint x: 594, startPoint y: 125, endPoint x: 592, endPoint y: 203, distance: 77.8
click at [594, 125] on input "Nombre" at bounding box center [626, 122] width 145 height 23
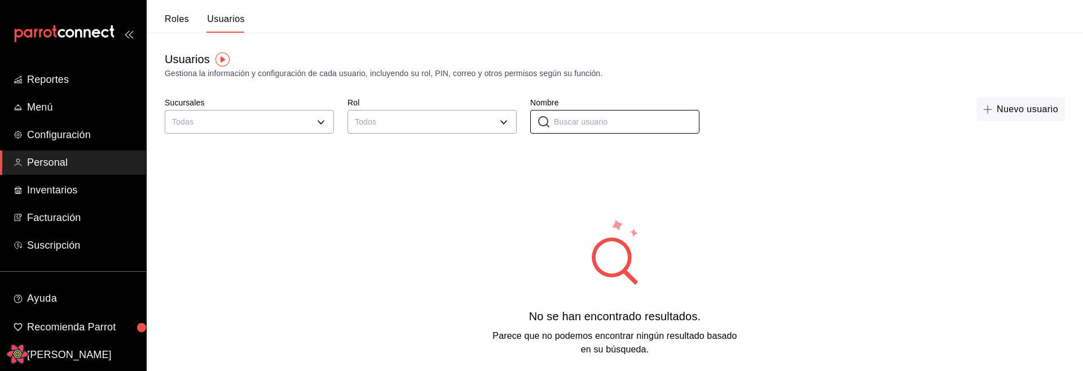
click at [591, 206] on div "No se han encontrado resultados. Parece que no podemos encontrar ningún resulta…" at bounding box center [615, 287] width 936 height 282
click at [574, 125] on input "Nombre" at bounding box center [626, 122] width 145 height 23
click at [472, 180] on div "No se han encontrado resultados. Parece que no podemos encontrar ningún resulta…" at bounding box center [615, 285] width 936 height 282
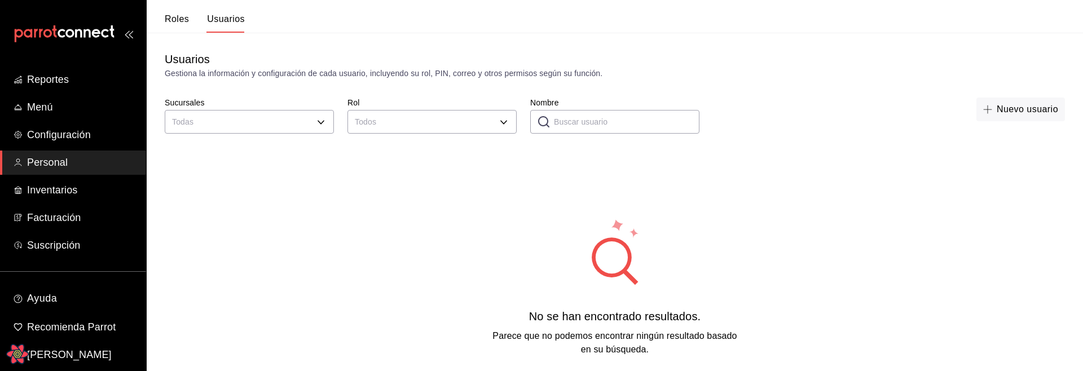
click at [591, 125] on input "Nombre" at bounding box center [626, 122] width 145 height 23
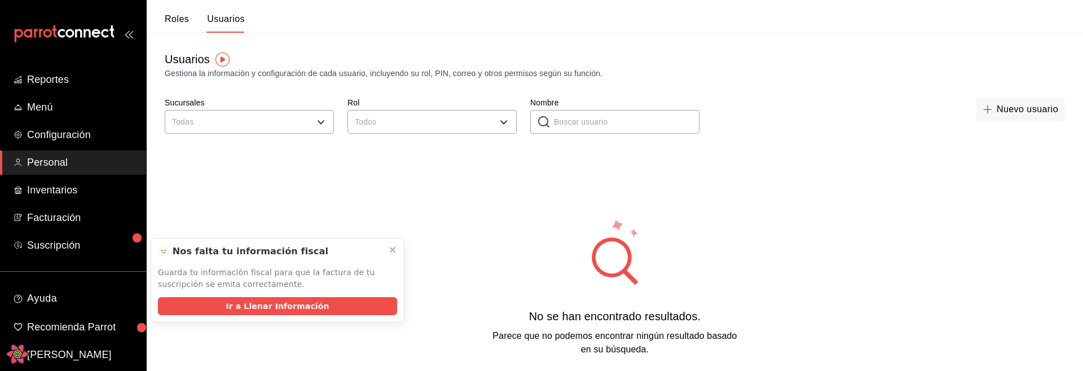
click at [603, 126] on input "Nombre" at bounding box center [626, 122] width 145 height 23
click at [389, 252] on icon at bounding box center [392, 249] width 9 height 9
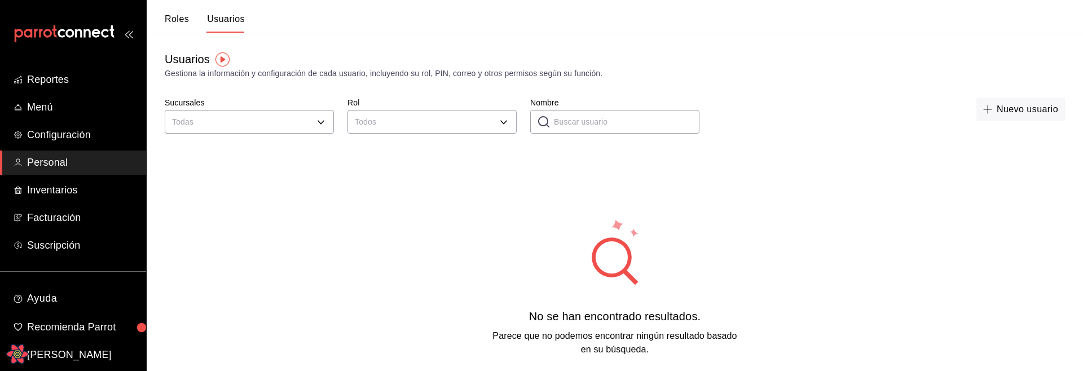
click at [615, 117] on input "Nombre" at bounding box center [626, 122] width 145 height 23
click at [574, 117] on input "asdas" at bounding box center [626, 122] width 145 height 23
type input "leo"
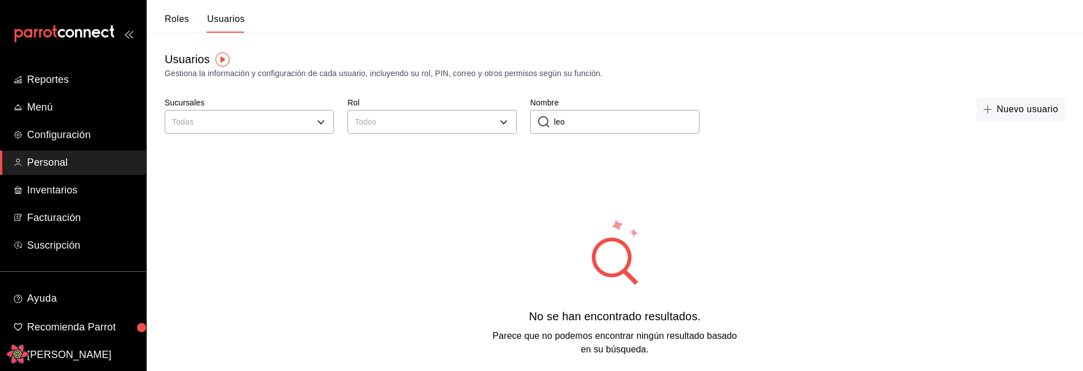
click at [579, 122] on input "leo" at bounding box center [626, 122] width 145 height 23
click at [451, 286] on div "No se han encontrado resultados. Parece que no podemos encontrar ningún resulta…" at bounding box center [615, 287] width 936 height 282
click at [572, 119] on input "Nombre" at bounding box center [626, 122] width 145 height 23
type input "leo"
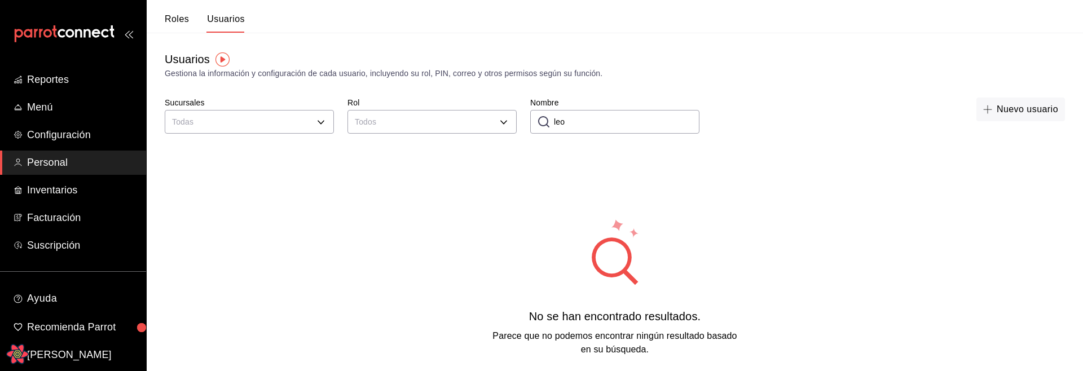
click at [616, 125] on input "leo" at bounding box center [626, 122] width 145 height 23
click at [456, 226] on div "No se han encontrado resultados. Parece que no podemos encontrar ningún resulta…" at bounding box center [615, 287] width 936 height 282
click at [448, 253] on div "No se han encontrado resultados. Parece que no podemos encontrar ningún resulta…" at bounding box center [615, 287] width 936 height 282
click at [607, 133] on input "Nombre" at bounding box center [626, 122] width 145 height 23
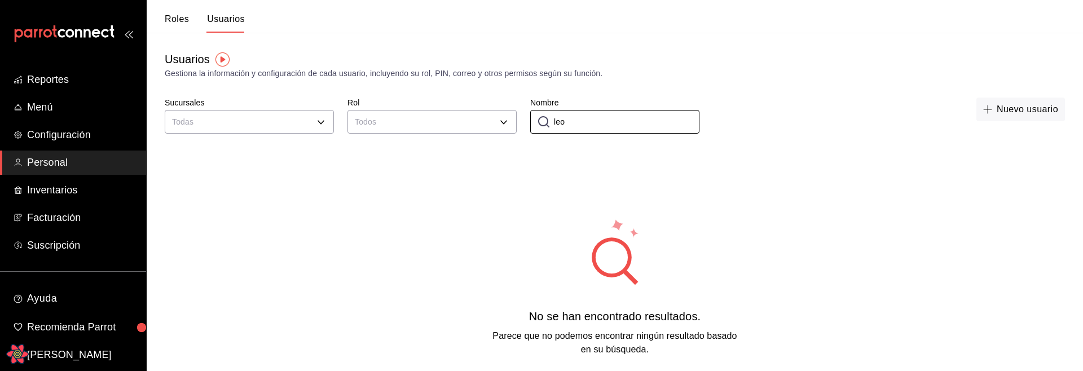
click at [537, 244] on div "No se han encontrado resultados. Parece que no podemos encontrar ningún resulta…" at bounding box center [615, 287] width 936 height 282
click at [580, 120] on input "leo" at bounding box center [626, 122] width 145 height 23
type input "leonidas"
click at [595, 123] on input "leonidas" at bounding box center [626, 122] width 145 height 23
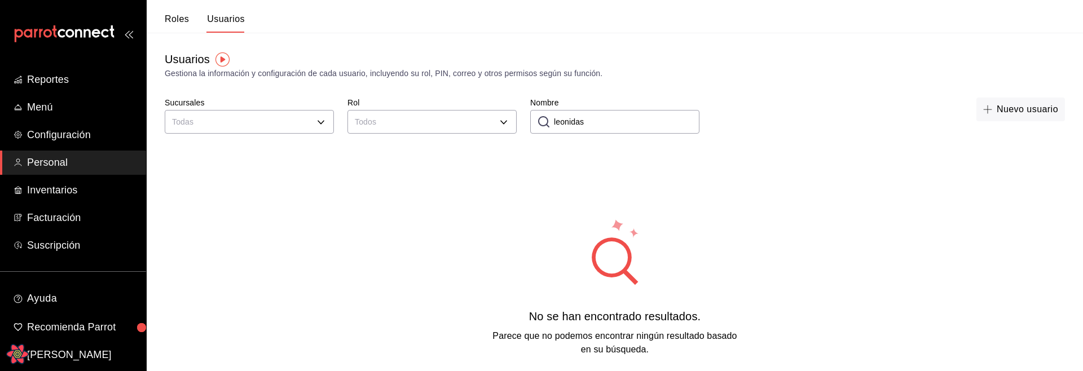
click at [595, 123] on input "leonidas" at bounding box center [626, 122] width 145 height 23
click at [250, 268] on div "No se han encontrado resultados. Parece que no podemos encontrar ningún resulta…" at bounding box center [615, 287] width 936 height 282
click at [621, 121] on input "Nombre" at bounding box center [626, 122] width 145 height 23
type input "leo"
click at [436, 198] on div "No se han encontrado resultados. Parece que no podemos encontrar ningún resulta…" at bounding box center [615, 287] width 936 height 282
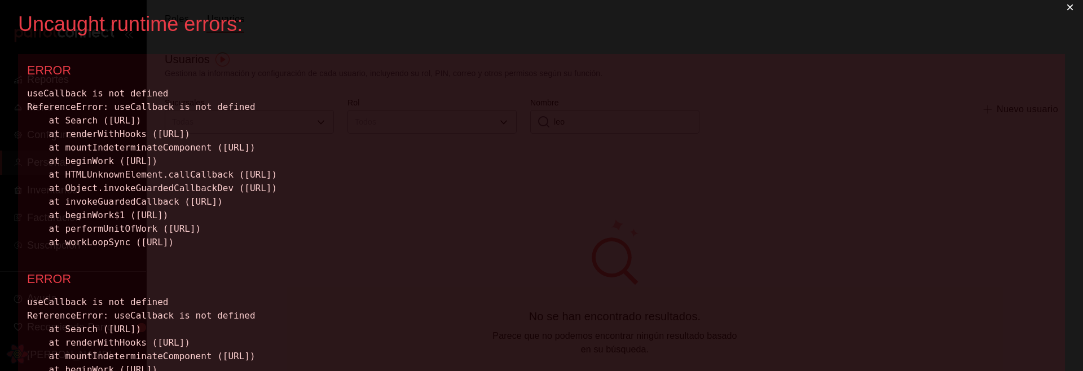
scroll to position [4, 0]
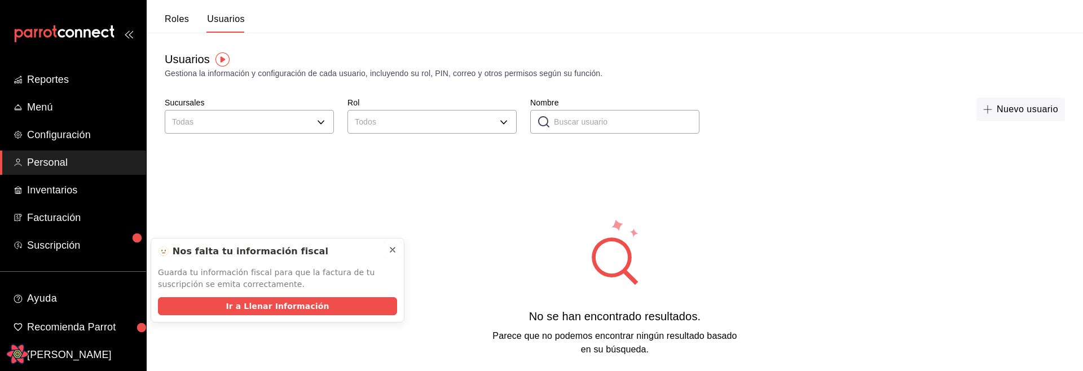
click at [396, 248] on icon at bounding box center [392, 249] width 9 height 9
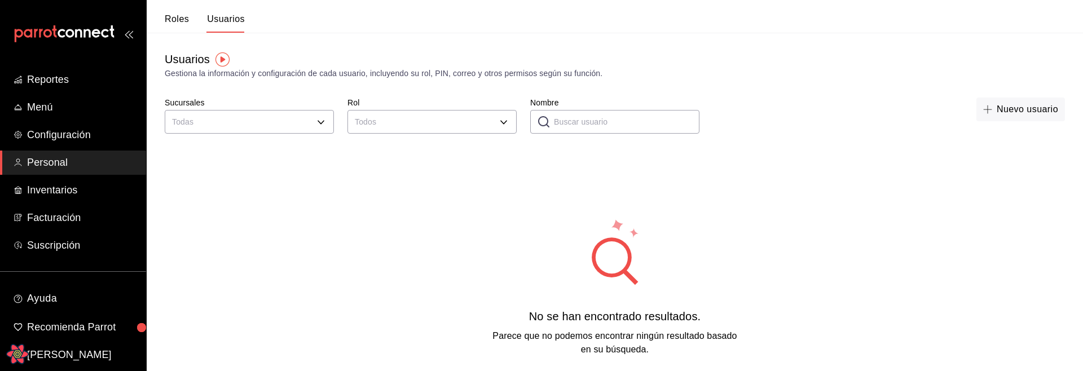
click at [391, 273] on div "No se han encontrado resultados. Parece que no podemos encontrar ningún resulta…" at bounding box center [615, 287] width 936 height 282
click at [563, 119] on input "Nombre" at bounding box center [626, 122] width 145 height 23
click at [386, 253] on div "No se han encontrado resultados. Parece que no podemos encontrar ningún resulta…" at bounding box center [615, 287] width 936 height 282
click at [601, 122] on input "leo" at bounding box center [626, 122] width 145 height 23
type input "leonidas"
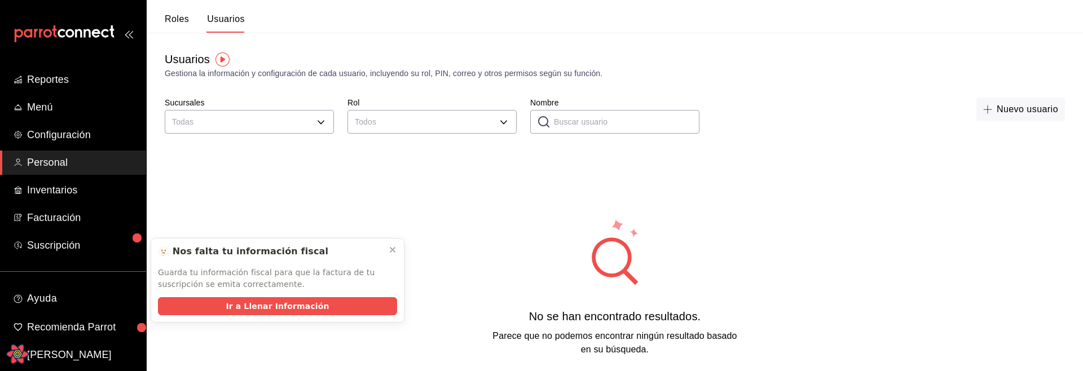
click at [572, 132] on input "Nombre" at bounding box center [626, 122] width 145 height 23
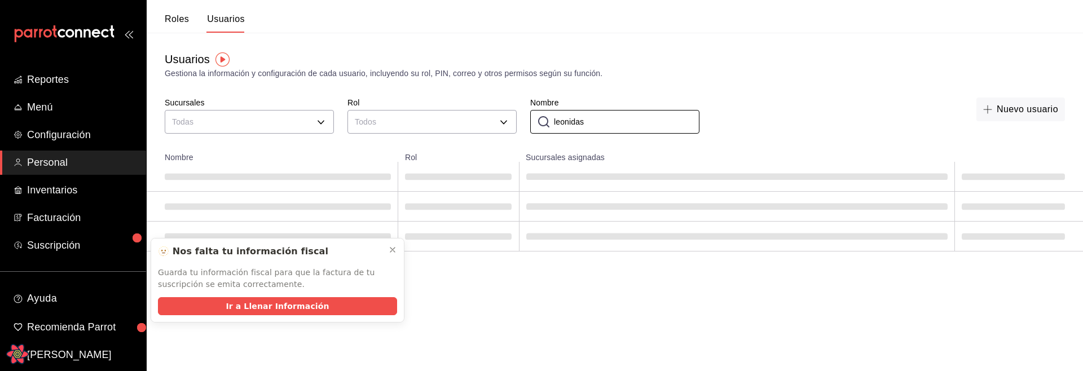
type input "leonidas"
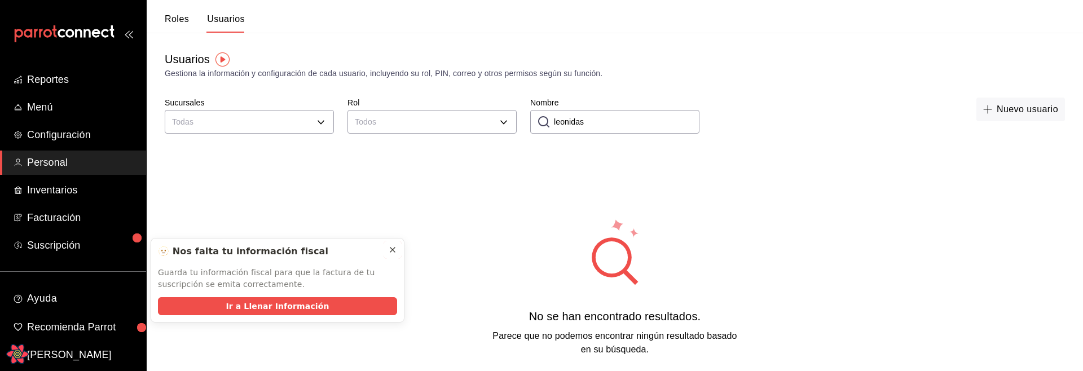
click at [397, 249] on button at bounding box center [392, 250] width 18 height 18
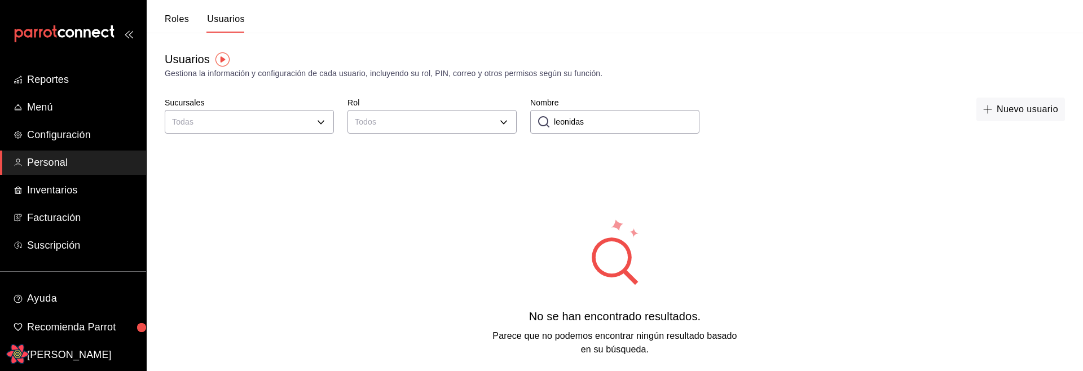
click at [602, 130] on input "leonidas" at bounding box center [626, 122] width 145 height 23
click at [393, 188] on div "No se han encontrado resultados. Parece que no podemos encontrar ningún resulta…" at bounding box center [615, 287] width 936 height 282
click at [597, 123] on input "Nombre" at bounding box center [626, 122] width 145 height 23
type input "leonidas"
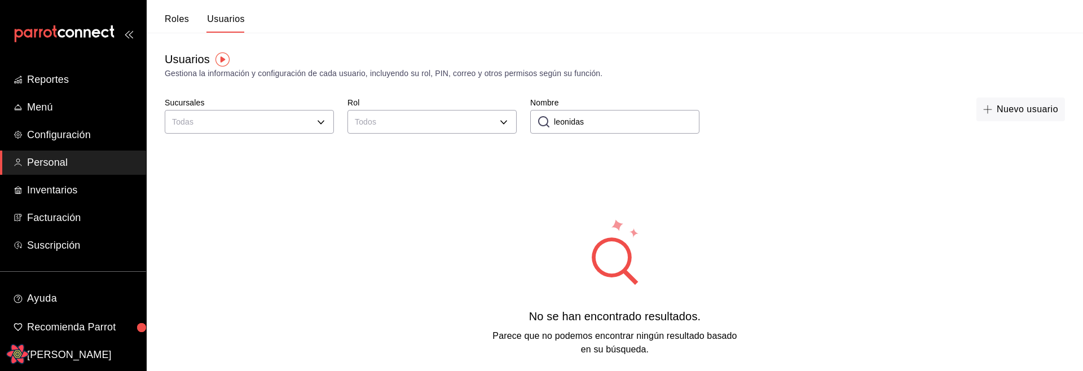
click at [601, 127] on input "leonidas" at bounding box center [626, 122] width 145 height 23
drag, startPoint x: 296, startPoint y: 279, endPoint x: 279, endPoint y: 286, distance: 18.2
click at [296, 279] on div "No se han encontrado resultados. Parece que no podemos encontrar ningún resulta…" at bounding box center [615, 287] width 936 height 282
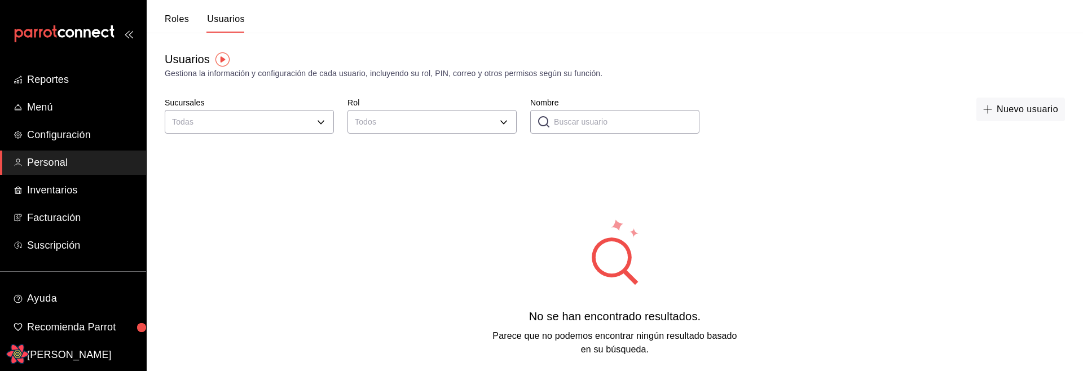
click at [581, 126] on input "Nombre" at bounding box center [626, 122] width 145 height 23
type input "l"
type input "s"
type input "asdasdasdas"
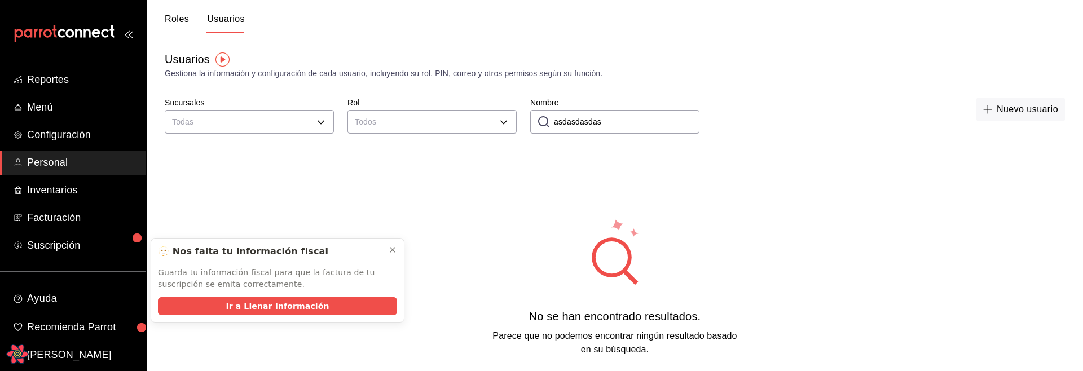
click at [620, 128] on input "asdasdasdas" at bounding box center [626, 122] width 145 height 23
type input "a"
click at [396, 248] on icon at bounding box center [392, 249] width 9 height 9
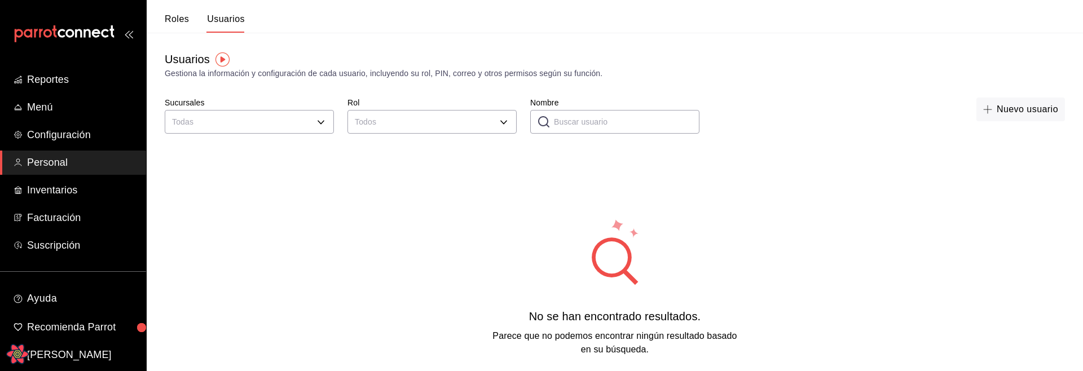
click at [504, 236] on div "No se han encontrado resultados. Parece que no podemos encontrar ningún resulta…" at bounding box center [615, 287] width 936 height 282
click at [592, 121] on input "Nombre" at bounding box center [626, 122] width 145 height 23
click at [473, 218] on div "No se han encontrado resultados. Parece que no podemos encontrar ningún resulta…" at bounding box center [615, 287] width 936 height 282
click at [623, 130] on input "asdasasdas" at bounding box center [626, 122] width 145 height 23
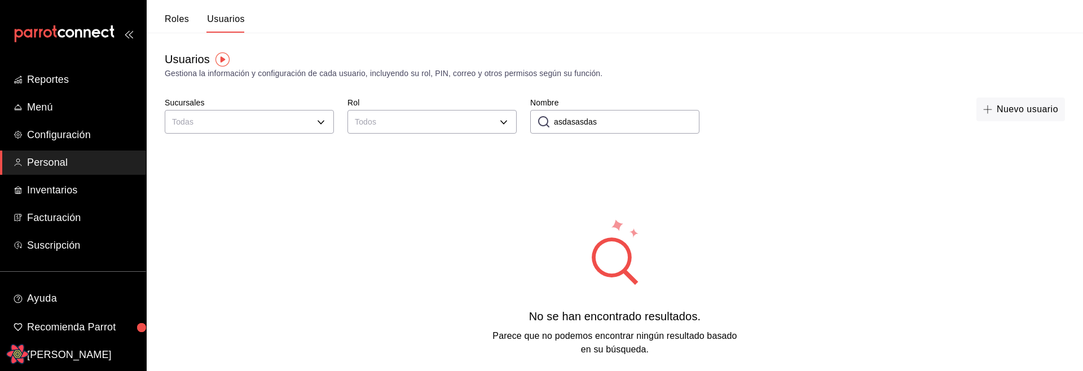
click at [629, 122] on input "asdasasdas" at bounding box center [626, 122] width 145 height 23
click at [671, 123] on input "asdasasdasasdasdasdasdas" at bounding box center [626, 122] width 145 height 23
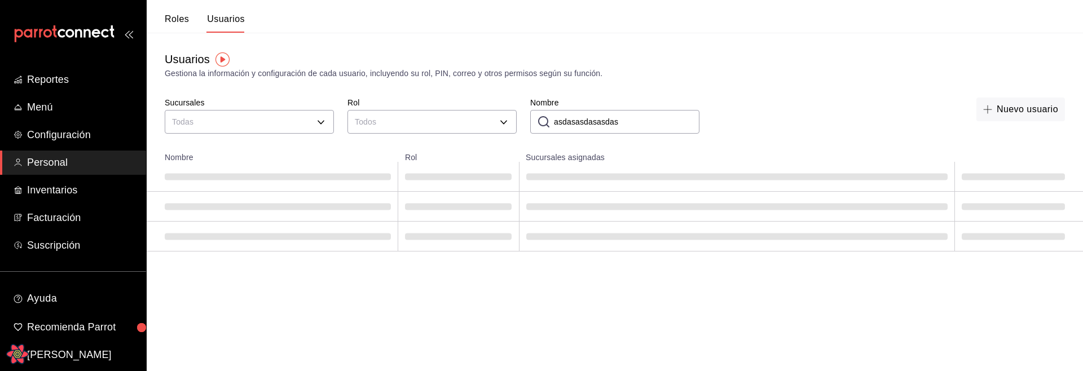
drag, startPoint x: 617, startPoint y: 134, endPoint x: 641, endPoint y: 123, distance: 25.5
click at [619, 133] on div "Nombre ​ asdasasdasasdas Nombre" at bounding box center [614, 117] width 169 height 39
click at [645, 120] on input "asdasasdasasdas" at bounding box center [626, 122] width 145 height 23
click at [780, 102] on div "Nuevo usuario" at bounding box center [889, 117] width 352 height 39
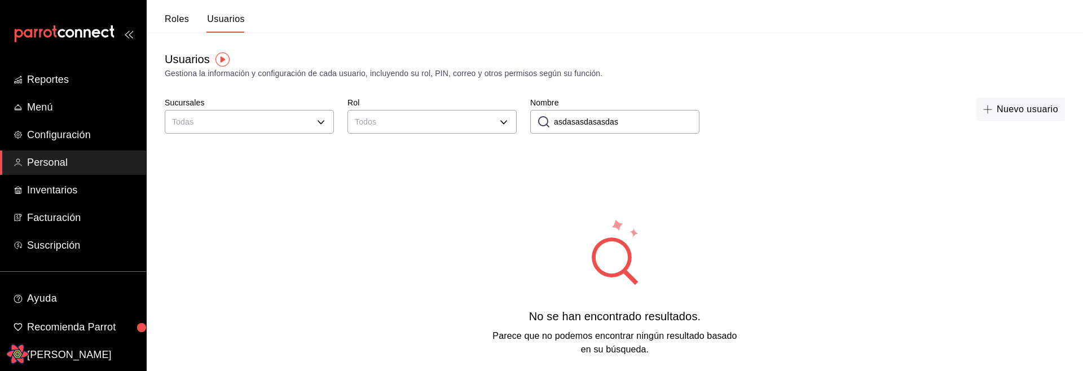
click at [630, 131] on input "asdasasdasasdas" at bounding box center [626, 122] width 145 height 23
type input "asda"
click at [607, 259] on circle at bounding box center [611, 257] width 32 height 32
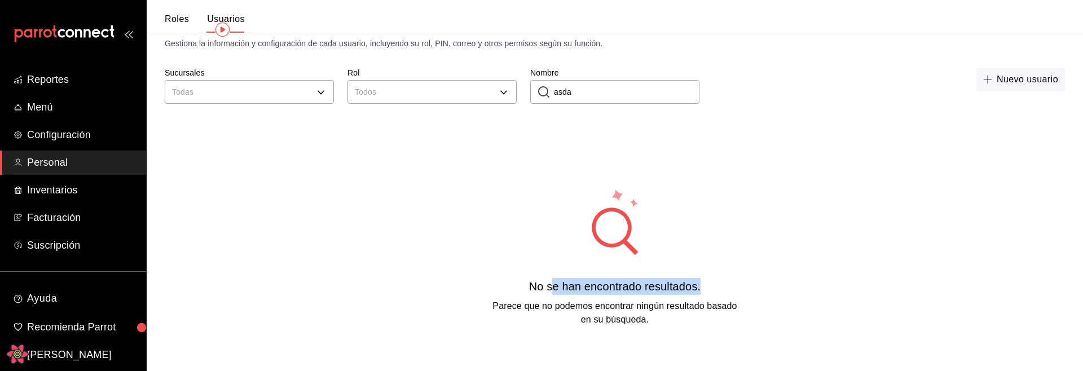
drag, startPoint x: 554, startPoint y: 294, endPoint x: 620, endPoint y: 294, distance: 66.0
click at [651, 295] on div "No se han encontrado resultados. Parece que no podemos encontrar ningún resulta…" at bounding box center [615, 302] width 254 height 48
click at [577, 293] on div "No se han encontrado resultados." at bounding box center [615, 286] width 254 height 17
click at [290, 261] on div "No se han encontrado resultados. Parece que no podemos encontrar ningún resulta…" at bounding box center [615, 257] width 936 height 282
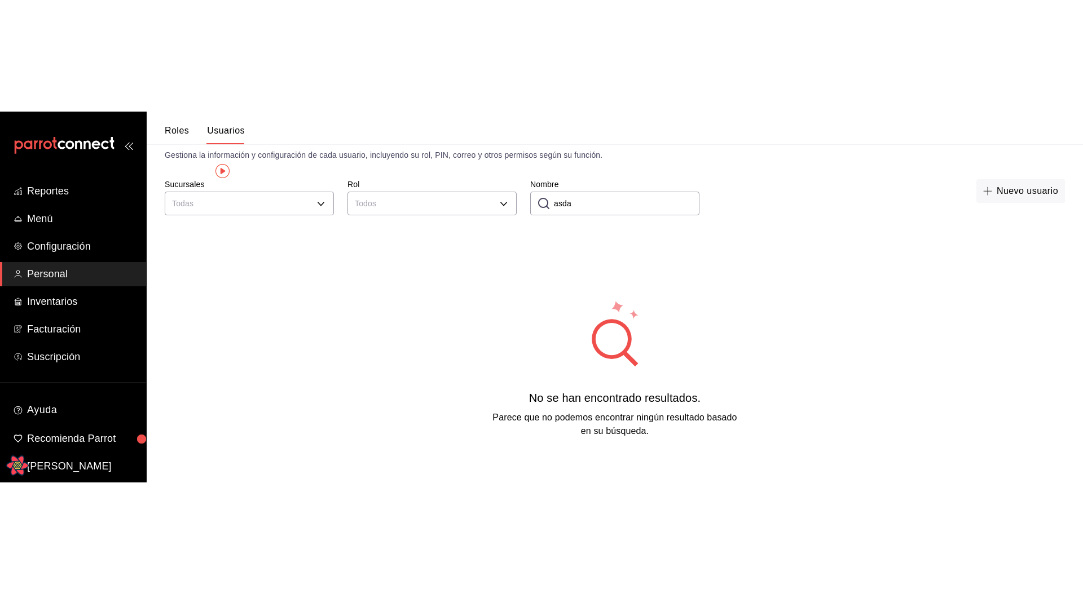
scroll to position [0, 0]
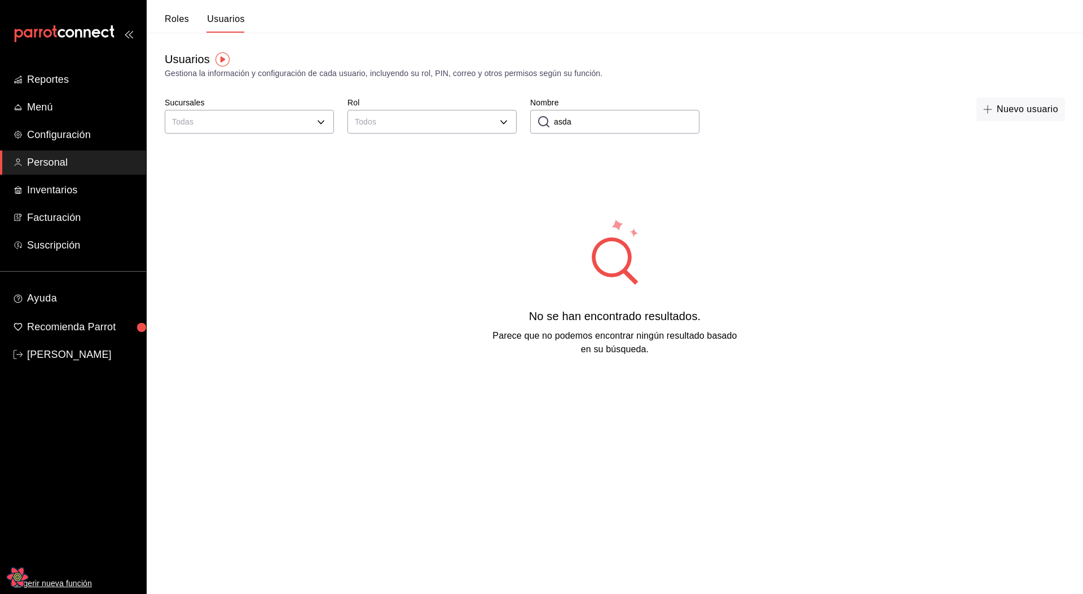
click at [486, 295] on div "No se han encontrado resultados. Parece que no podemos encontrar ningún resulta…" at bounding box center [615, 287] width 936 height 282
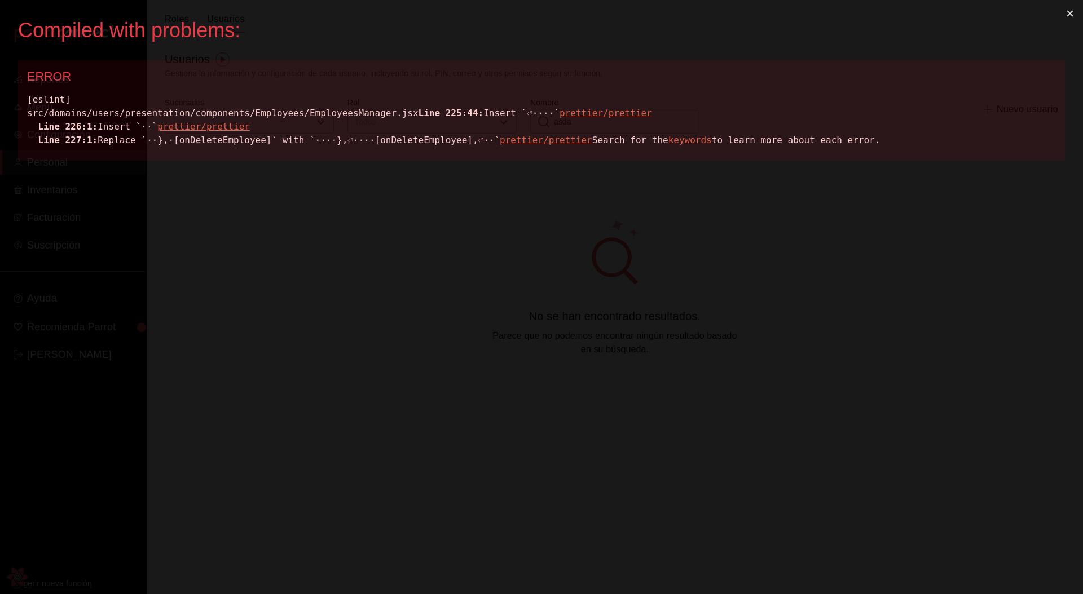
click at [361, 108] on div "[eslint] src/domains/users/presentation/components/Employees/EmployeesManager.j…" at bounding box center [541, 120] width 1029 height 54
copy div "EmployeesManager"
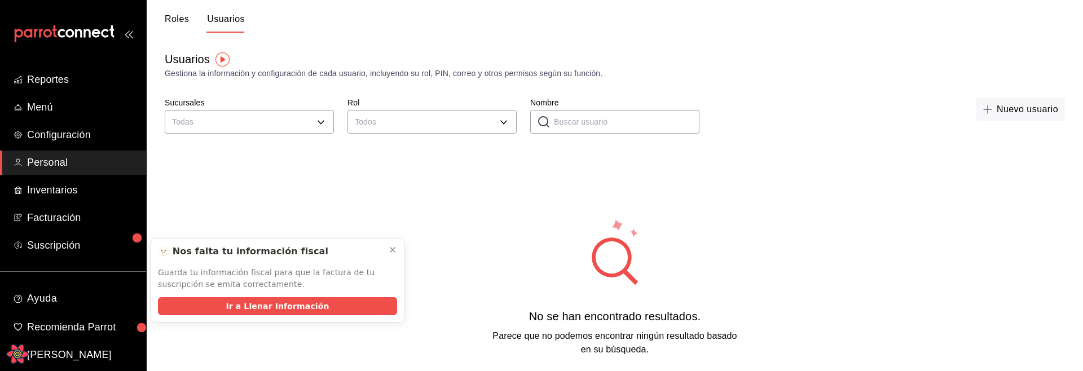
click at [487, 297] on div "No se han encontrado resultados. Parece que no podemos encontrar ningún resulta…" at bounding box center [615, 287] width 936 height 282
click at [580, 256] on icon at bounding box center [615, 252] width 110 height 68
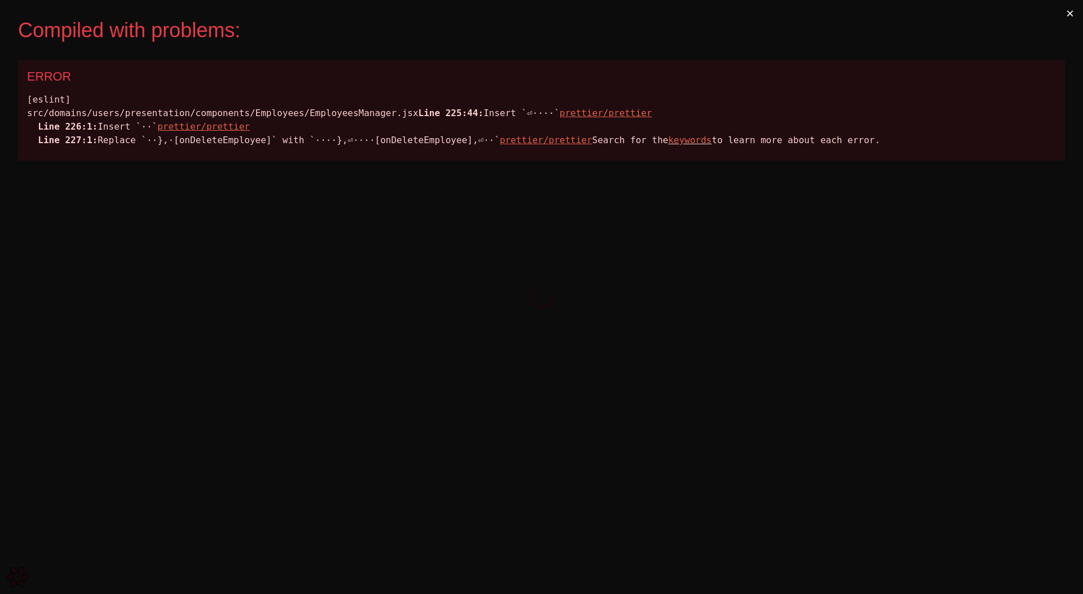
drag, startPoint x: 300, startPoint y: 129, endPoint x: 268, endPoint y: 117, distance: 33.9
click at [300, 129] on div "[eslint] src/domains/users/presentation/components/Employees/EmployeesManager.j…" at bounding box center [541, 120] width 1029 height 54
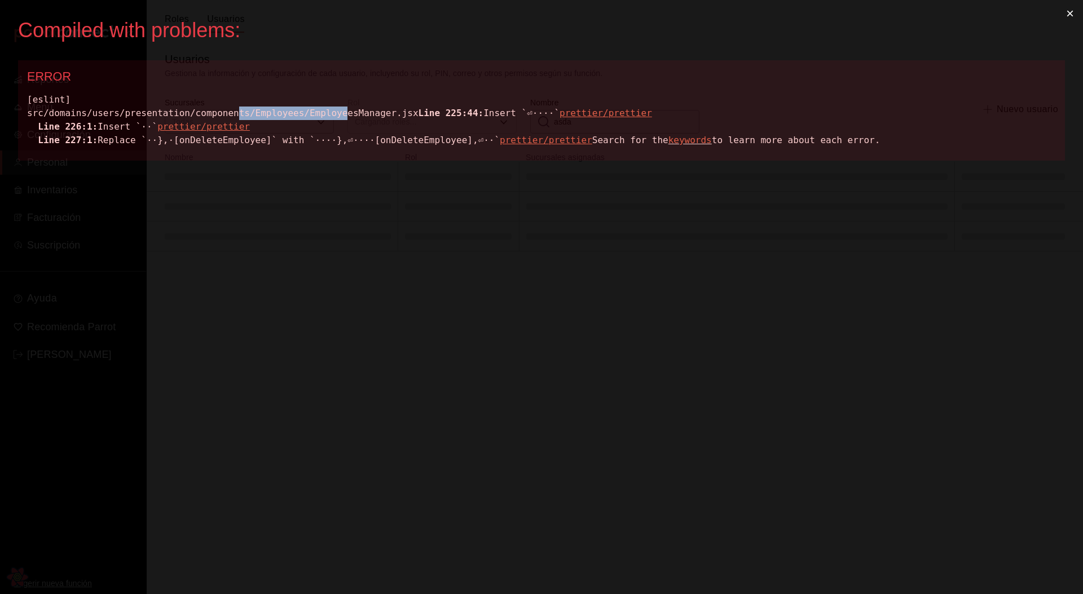
drag, startPoint x: 236, startPoint y: 112, endPoint x: 350, endPoint y: 118, distance: 113.5
click at [350, 118] on div "[eslint] src/domains/users/presentation/components/Employees/EmployeesManager.j…" at bounding box center [541, 120] width 1029 height 54
copy div "ts/Employees/Employe"
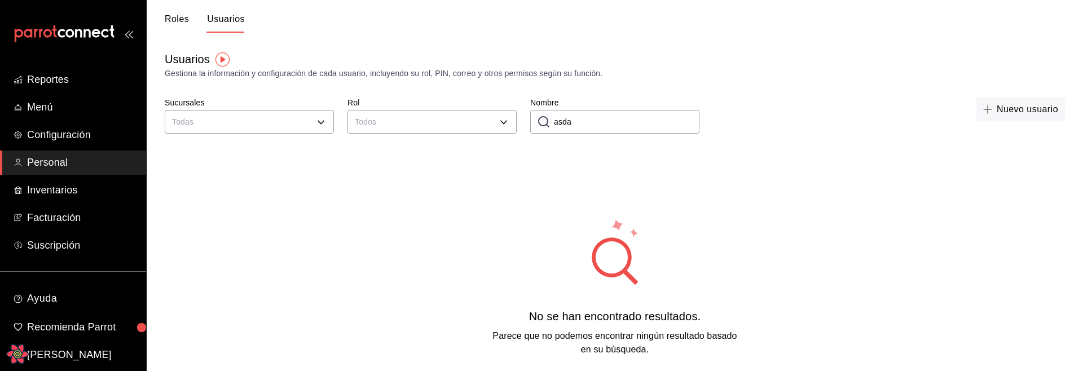
click at [624, 117] on input "asda" at bounding box center [626, 122] width 145 height 23
click at [645, 127] on input "asdaasdasdas" at bounding box center [626, 122] width 145 height 23
click at [535, 156] on div "No se han encontrado resultados. Parece que no podemos encontrar ningún resulta…" at bounding box center [615, 287] width 936 height 282
click at [636, 125] on input "asdaasdasdas" at bounding box center [626, 122] width 145 height 23
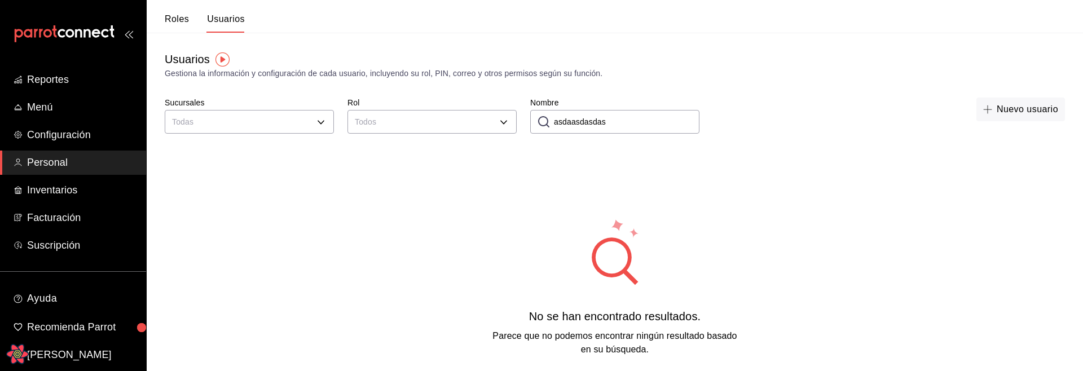
click at [636, 125] on input "asdaasdasdas" at bounding box center [626, 122] width 145 height 23
type input "leonidas"
click at [628, 114] on input "leonidas" at bounding box center [626, 122] width 145 height 23
type input "leondias"
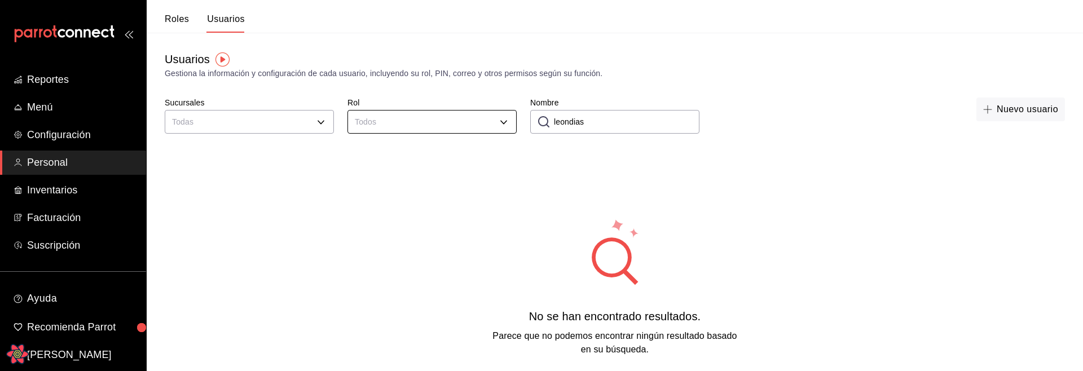
click at [455, 118] on body "Reportes Menú Configuración Personal Inventarios Facturación Suscripción Ayuda …" at bounding box center [541, 214] width 1083 height 428
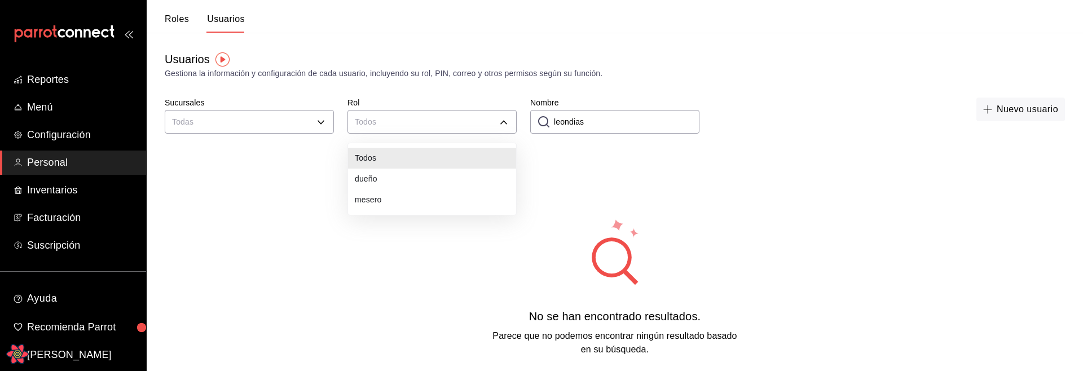
click at [398, 175] on li "dueño" at bounding box center [432, 179] width 168 height 21
type input "a1f3f69a-3465-4f19-a730-246ddc5a1ebb"
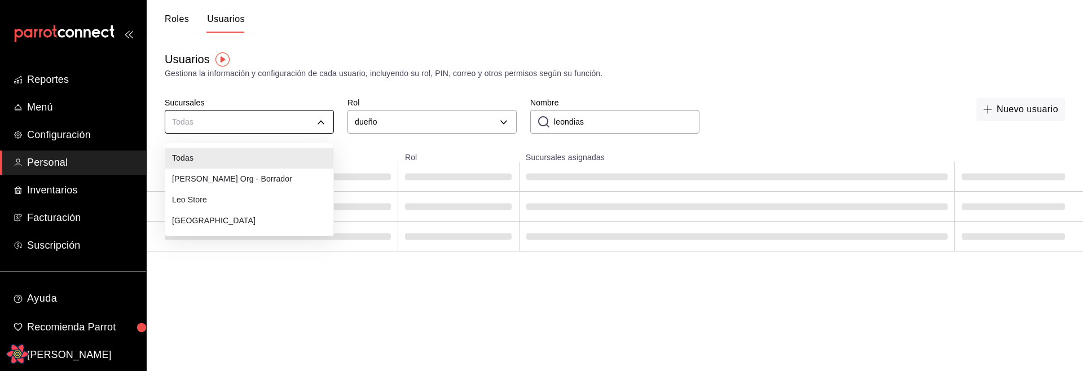
click at [256, 117] on body "Reportes Menú Configuración Personal Inventarios Facturación Suscripción Ayuda …" at bounding box center [541, 126] width 1083 height 252
click at [211, 197] on li "Leo Store" at bounding box center [249, 199] width 168 height 21
type input "a4d23ef4-6397-41ca-95e2-a3520036a269"
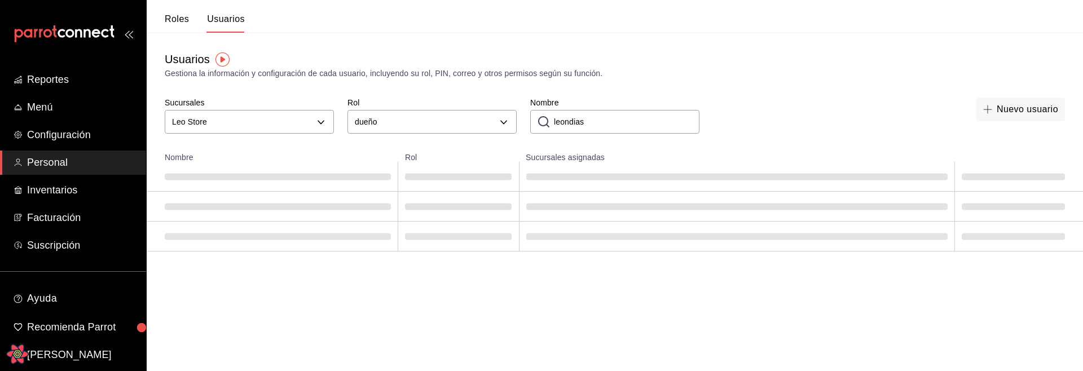
click at [752, 252] on html "Reportes Menú Configuración Personal Inventarios Facturación Suscripción Ayuda …" at bounding box center [541, 126] width 1083 height 252
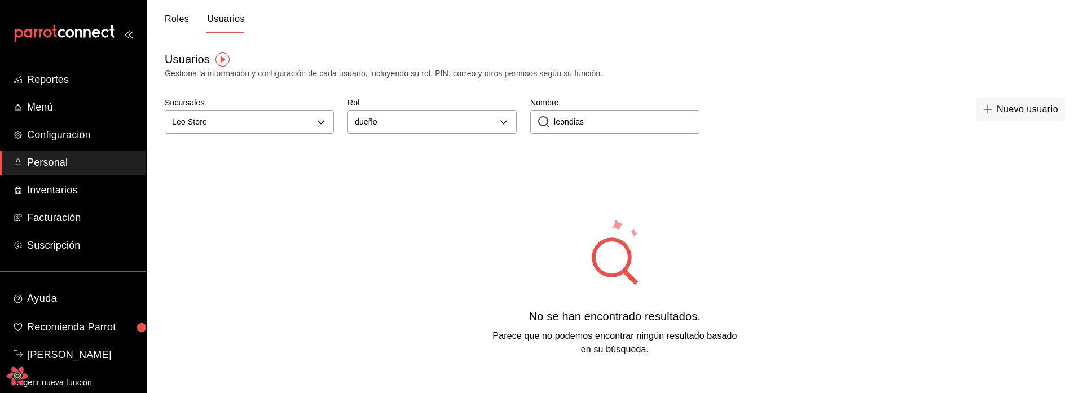
click at [902, 278] on div "No se han encontrado resultados. Parece que no podemos encontrar ningún resulta…" at bounding box center [615, 287] width 936 height 282
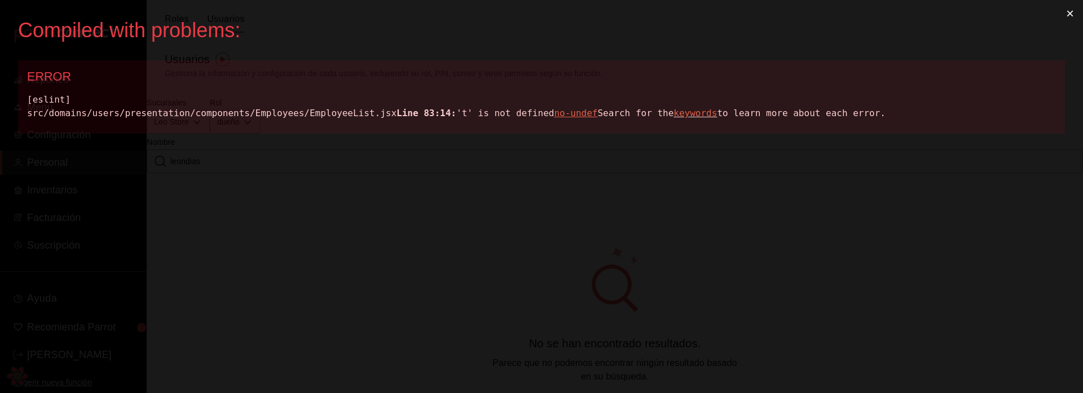
click at [308, 117] on div "[eslint] src/domains/users/presentation/components/Employees/EmployeeList.jsx L…" at bounding box center [541, 106] width 1029 height 27
copy div "EmployeeList"
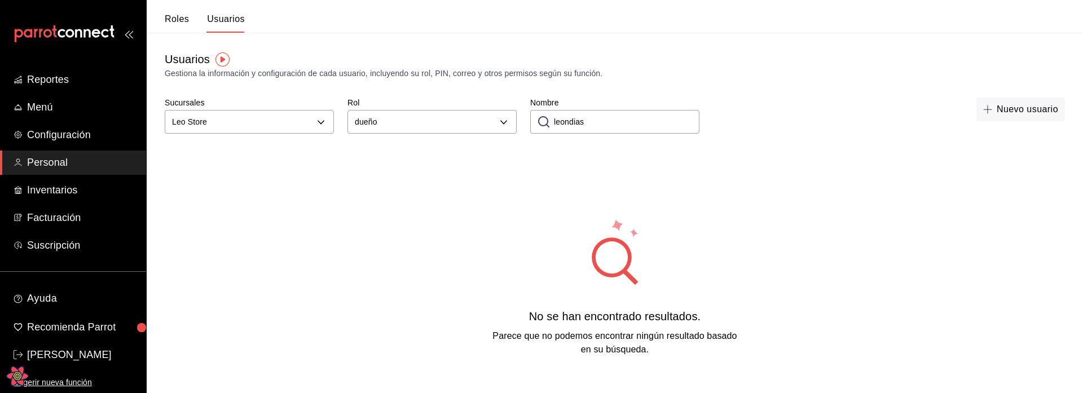
click at [902, 181] on div "No se han encontrado resultados. Parece que no podemos encontrar ningún resulta…" at bounding box center [615, 287] width 936 height 282
click at [784, 192] on div "No se han encontrado resultados. Parece que no podemos encontrar ningún resulta…" at bounding box center [615, 287] width 936 height 282
click at [856, 211] on div "No se han encontrado resultados. Parece que no podemos encontrar ningún resulta…" at bounding box center [615, 287] width 936 height 282
click at [945, 366] on div "No se han encontrado resultados. Parece que no podemos encontrar ningún resulta…" at bounding box center [615, 287] width 936 height 282
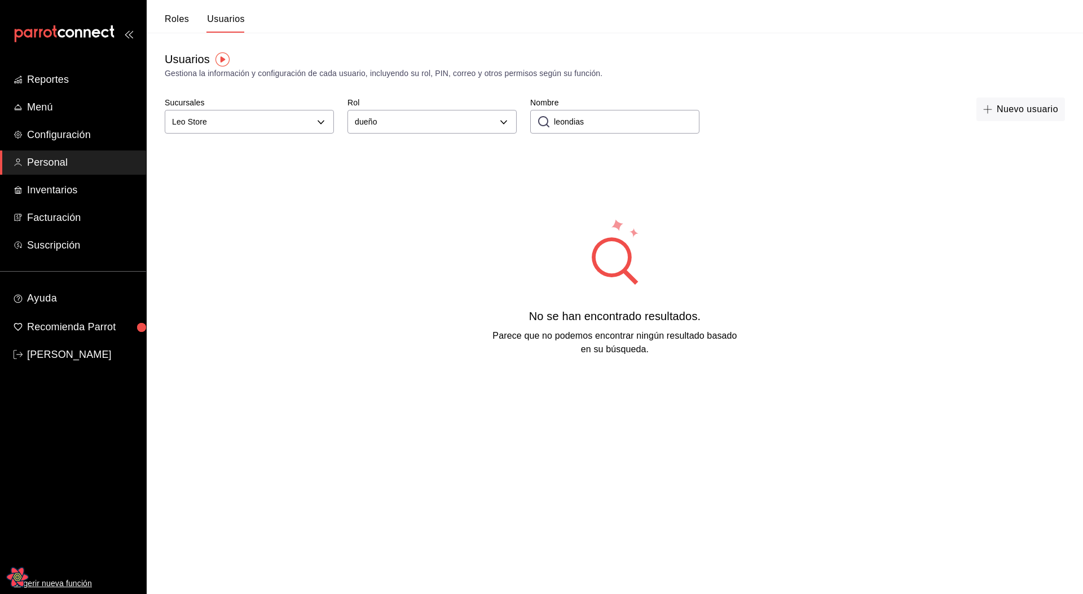
click at [778, 122] on div "Nuevo usuario" at bounding box center [889, 117] width 352 height 39
click at [1007, 105] on button "Nuevo usuario" at bounding box center [1020, 110] width 89 height 24
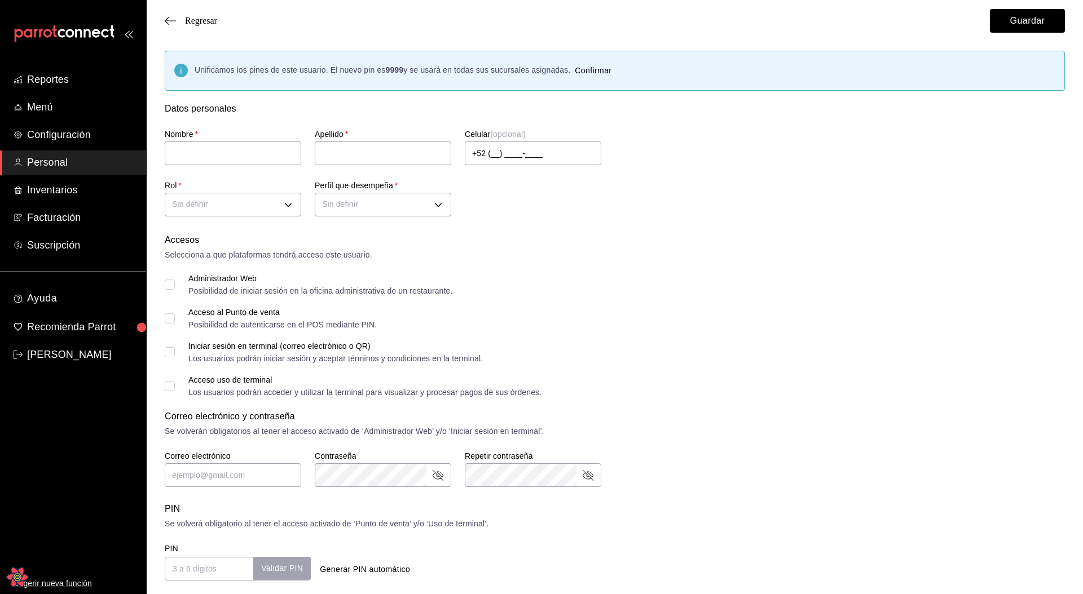
click at [704, 272] on div "Accesos Selecciona a que plataformas tendrá acceso este usuario. Administrador …" at bounding box center [615, 406] width 900 height 347
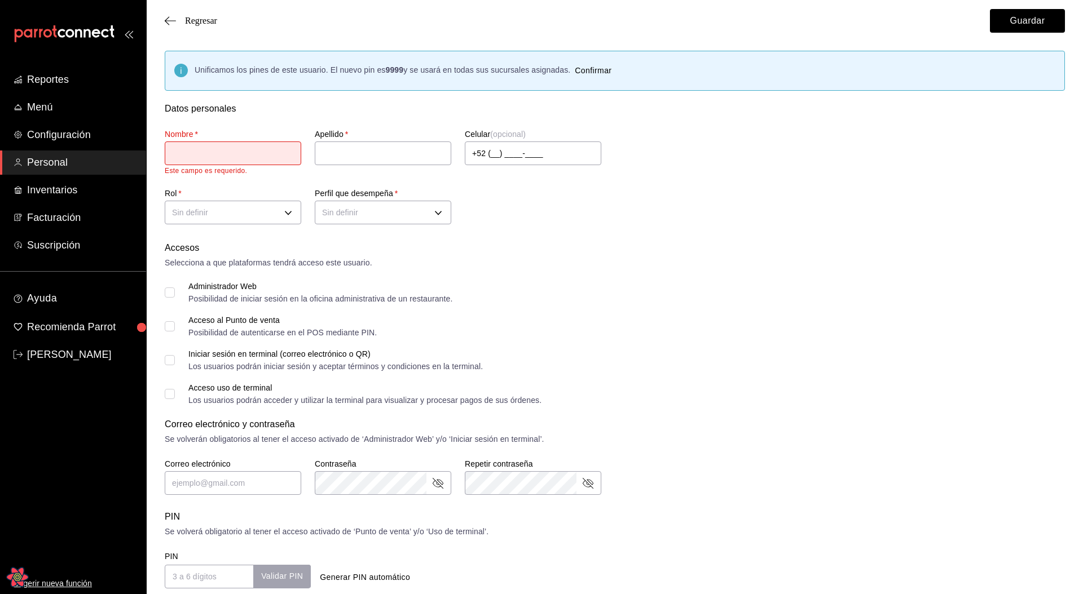
scroll to position [3, 0]
click at [704, 272] on div "Accesos Selecciona a que plataformas tendrá acceso este usuario. Administrador …" at bounding box center [615, 412] width 900 height 347
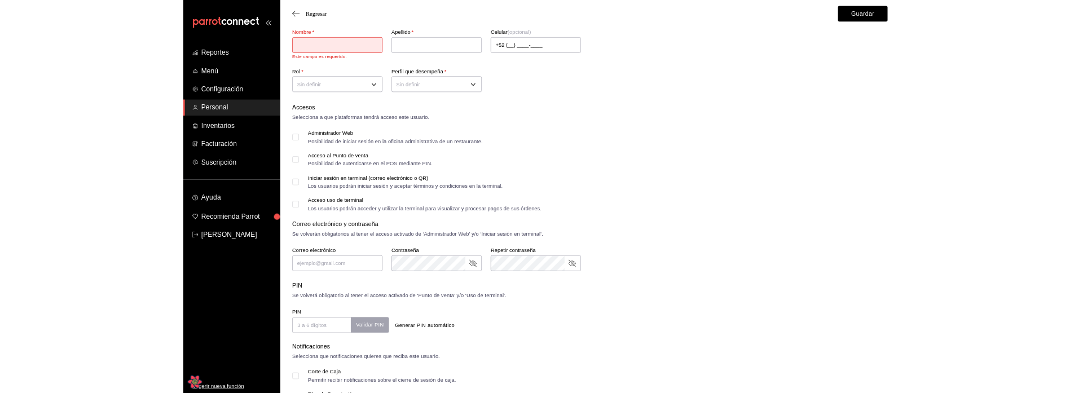
scroll to position [131, 0]
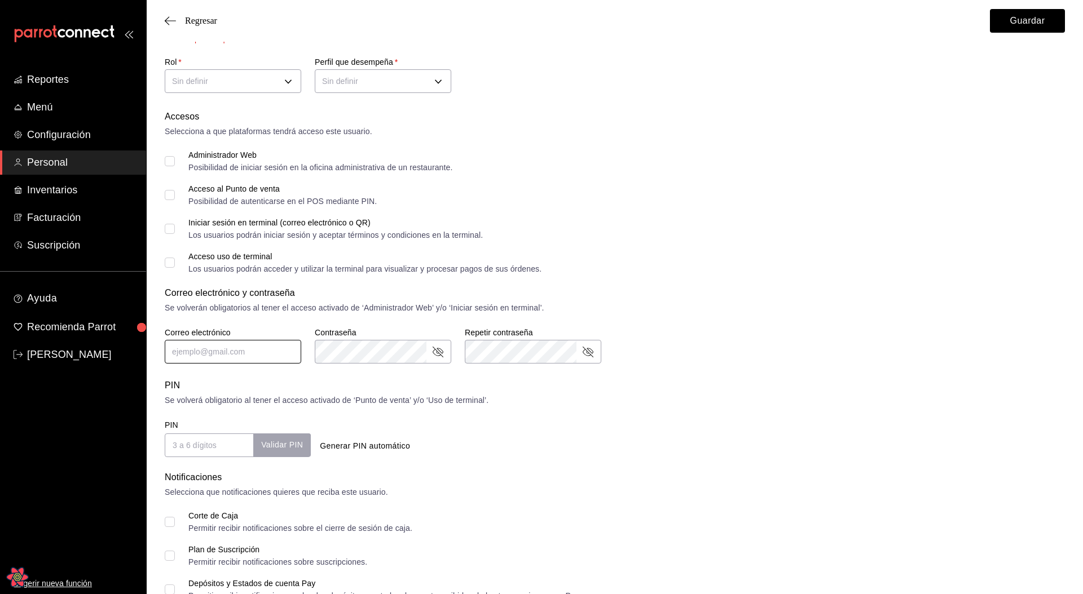
click at [255, 358] on input "text" at bounding box center [233, 352] width 136 height 24
type input "leo@leo.com"
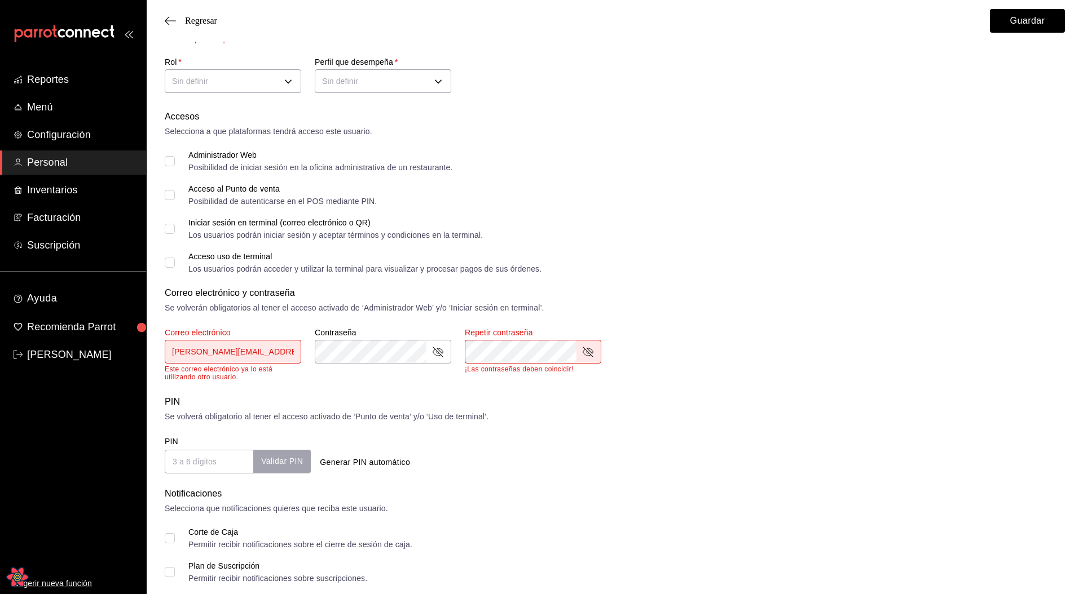
click at [467, 463] on div "Generar PIN automático" at bounding box center [463, 462] width 297 height 21
click at [704, 307] on div "Se volverán obligatorios al tener el acceso activado de ‘Administrador Web’ y/o…" at bounding box center [615, 308] width 900 height 12
click at [259, 355] on input "leo@leo.com" at bounding box center [233, 352] width 136 height 24
click at [198, 351] on input "leo@leo.com" at bounding box center [233, 352] width 136 height 24
click at [654, 417] on div "PIN Se volverá obligatorio al tener el acceso activado de ‘Punto de venta’ y/o …" at bounding box center [615, 434] width 900 height 78
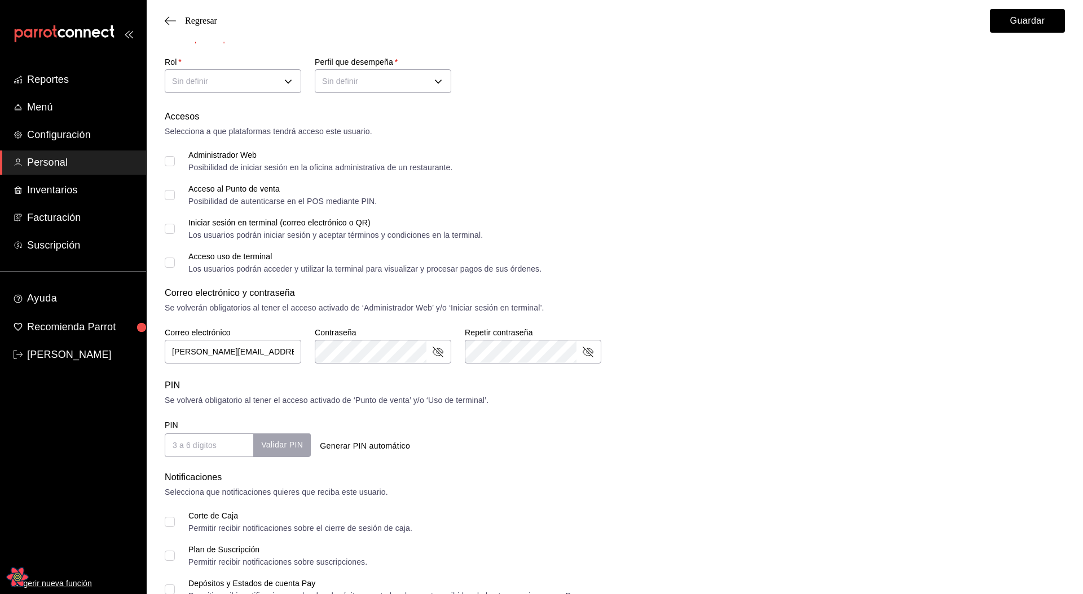
click at [692, 398] on div "Se volverá obligatorio al tener el acceso activado de ‘Punto de venta’ y/o ‘Uso…" at bounding box center [615, 401] width 900 height 12
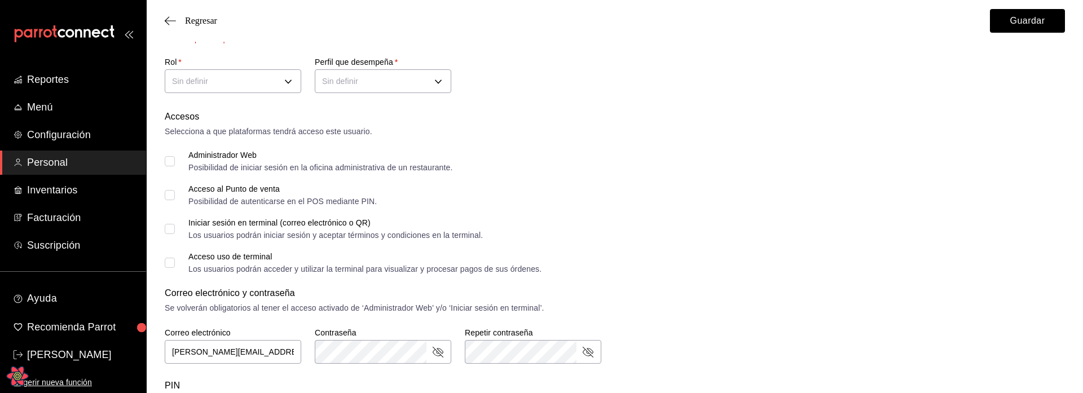
scroll to position [210, 0]
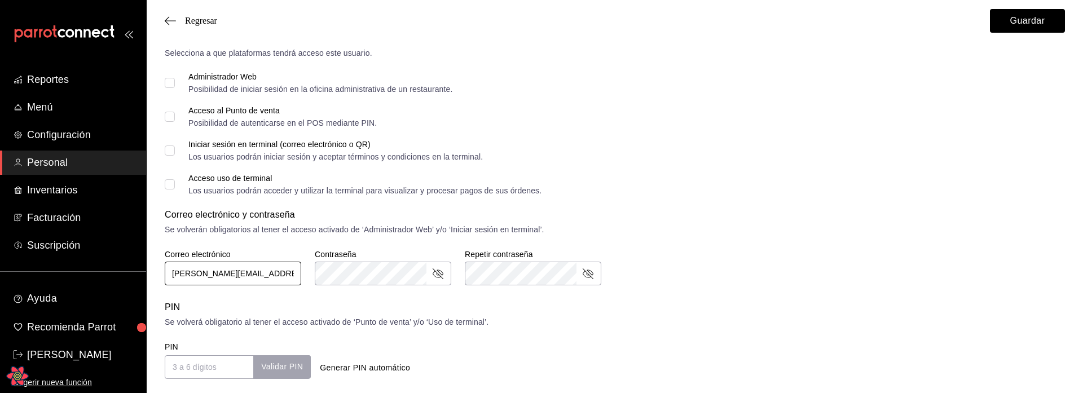
click at [185, 278] on input "leo@lexo.com" at bounding box center [233, 274] width 136 height 24
click at [181, 273] on input "leo@lexo.com" at bounding box center [233, 274] width 136 height 24
type input "le@lexo.com"
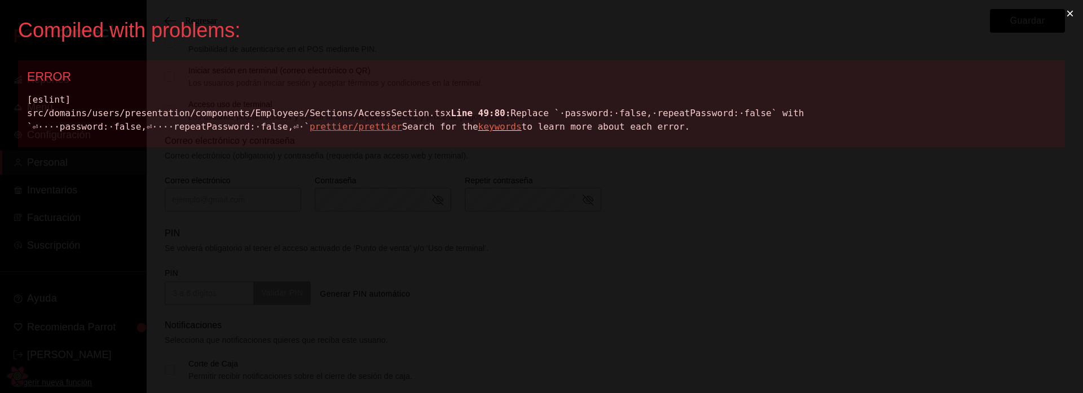
scroll to position [0, 0]
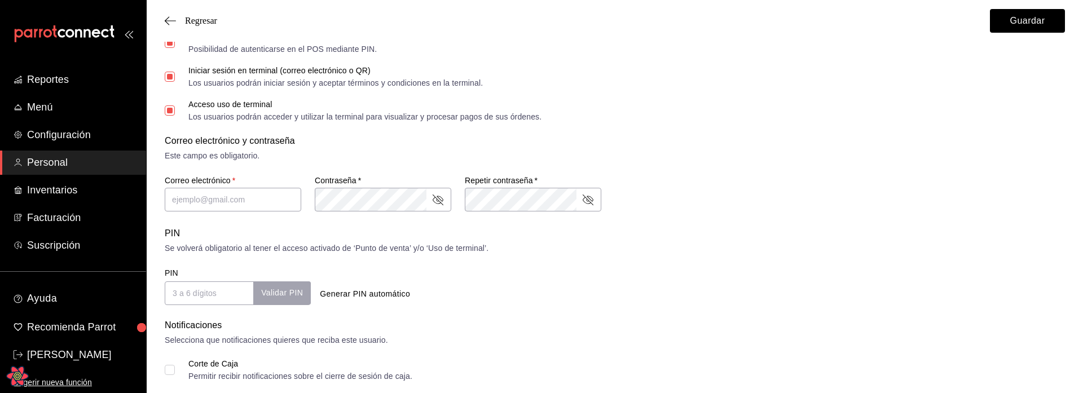
click at [758, 205] on div "Correo electrónico y contraseña Este campo es obligatorio. Correo electrónico  …" at bounding box center [615, 173] width 900 height 79
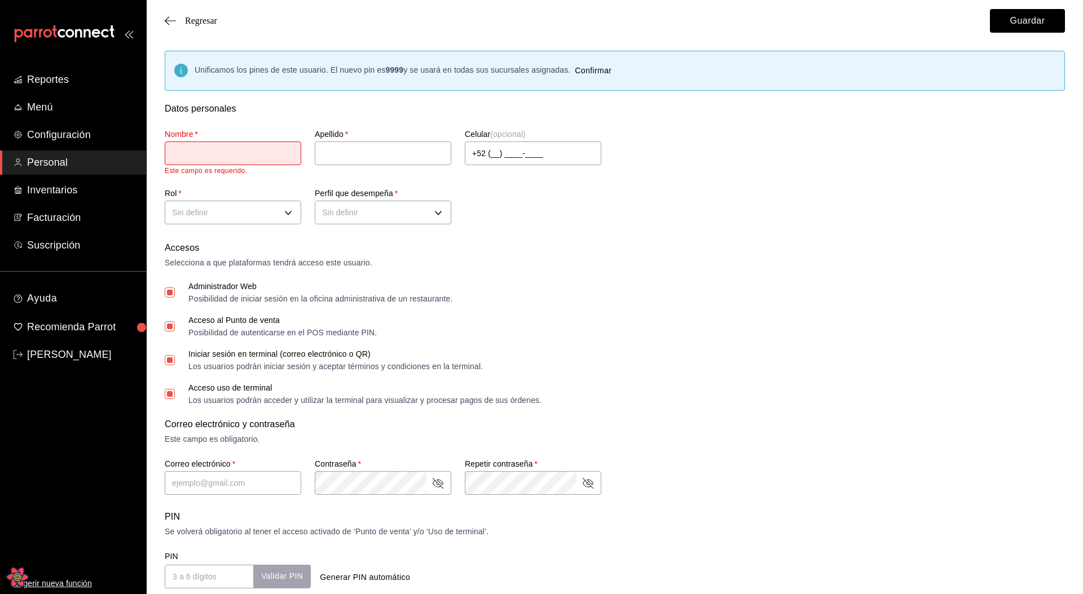
click at [735, 332] on div "Acceso al Punto de venta Posibilidad de autenticarse en el POS mediante PIN." at bounding box center [615, 326] width 900 height 20
click at [831, 403] on div "Acceso uso de terminal Los usuarios podrán acceder y utilizar la terminal para …" at bounding box center [615, 394] width 900 height 20
click at [651, 242] on div "Accesos" at bounding box center [615, 248] width 900 height 14
click at [659, 292] on div "Administrador Web Posibilidad de iniciar sesión en la oficina administrativa de…" at bounding box center [615, 293] width 900 height 20
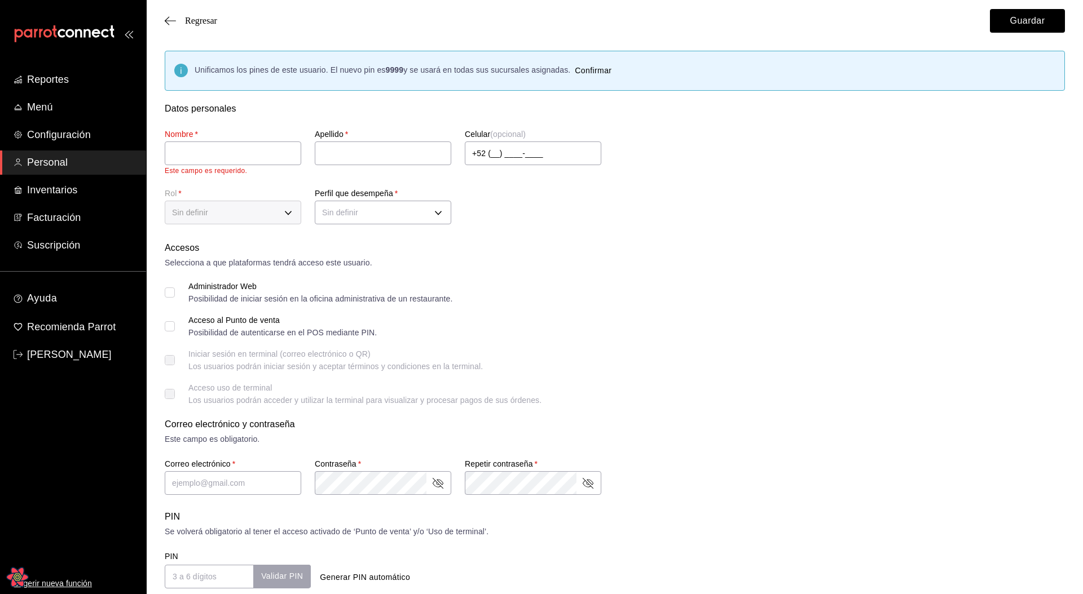
click at [704, 280] on div "Accesos Selecciona a que plataformas tendrá acceso este usuario. Administrador …" at bounding box center [615, 414] width 900 height 347
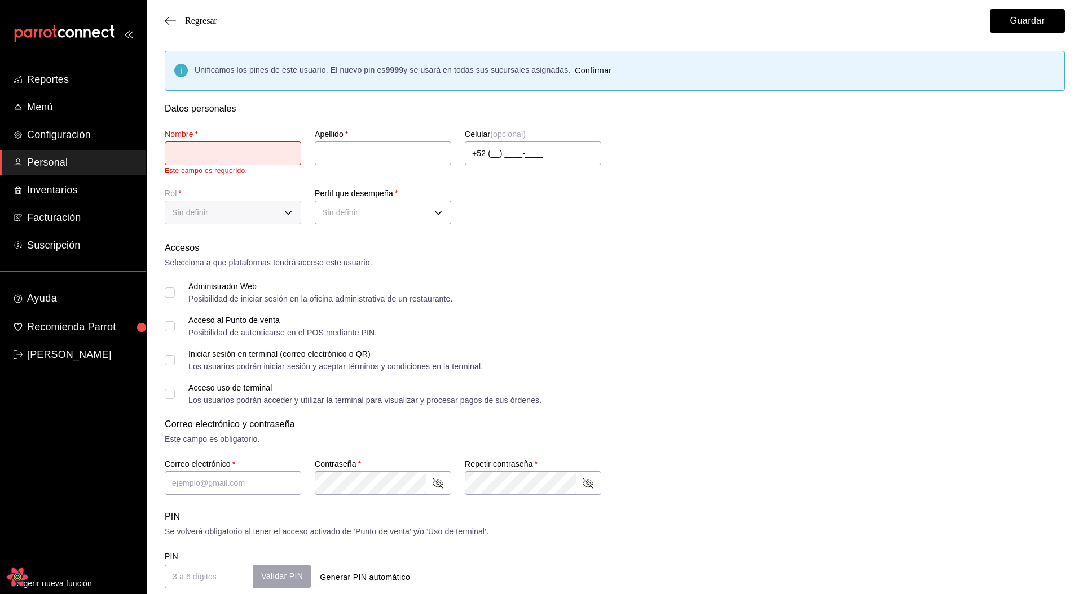
click at [799, 255] on div "Accesos Selecciona a que plataformas tendrá acceso este usuario." at bounding box center [615, 255] width 900 height 28
click at [1022, 24] on button "Guardar" at bounding box center [1027, 21] width 75 height 24
click at [593, 268] on div "Selecciona a que plataformas tendrá acceso este usuario." at bounding box center [615, 263] width 900 height 12
click at [361, 140] on div "Apellido   *" at bounding box center [383, 148] width 136 height 38
click at [330, 118] on div "Apellido   *" at bounding box center [376, 145] width 150 height 59
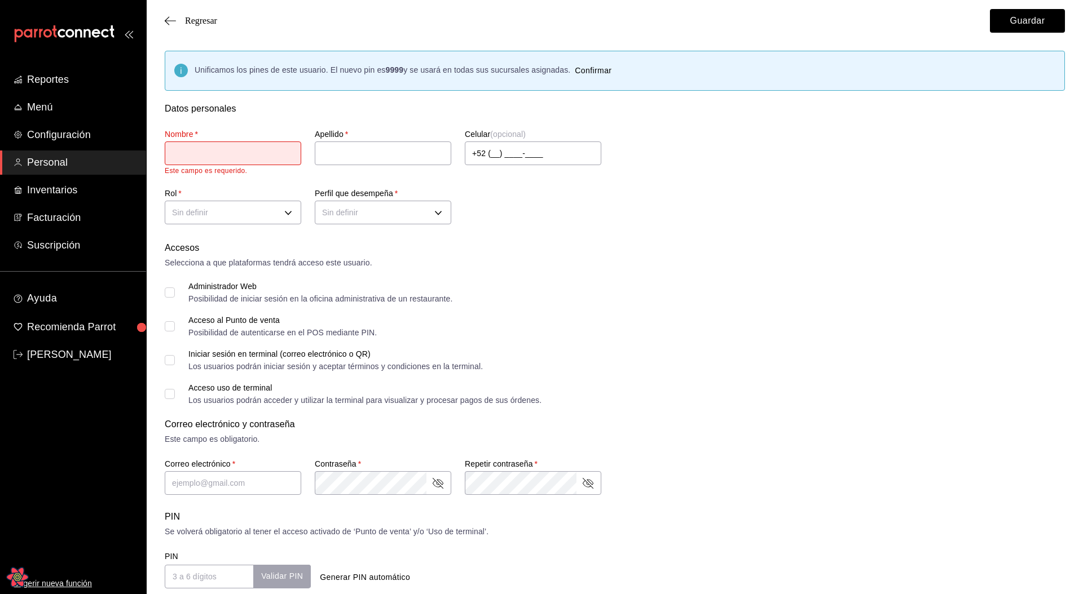
click at [244, 149] on input "text" at bounding box center [233, 154] width 136 height 24
click at [347, 152] on input "text" at bounding box center [383, 154] width 136 height 24
click at [253, 159] on input "text" at bounding box center [233, 154] width 136 height 24
click at [542, 257] on div "Selecciona a que plataformas tendrá acceso este usuario." at bounding box center [615, 263] width 900 height 12
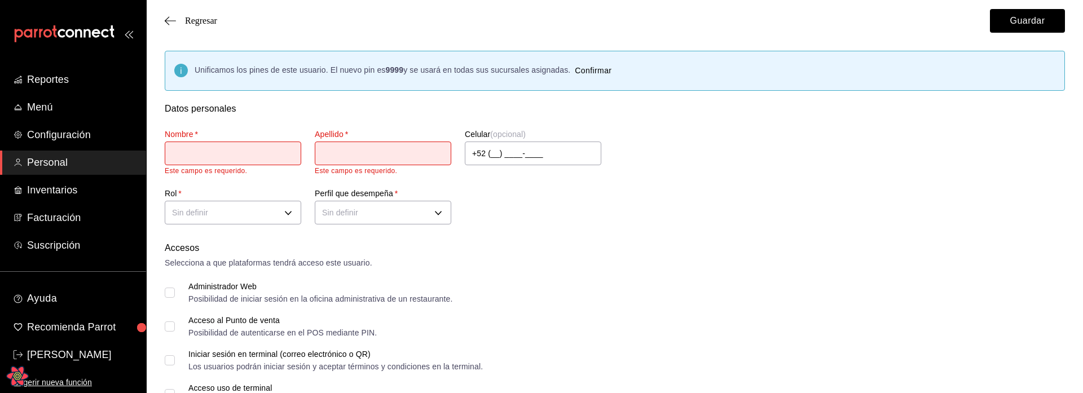
click at [514, 268] on div "Selecciona a que plataformas tendrá acceso este usuario." at bounding box center [615, 263] width 900 height 12
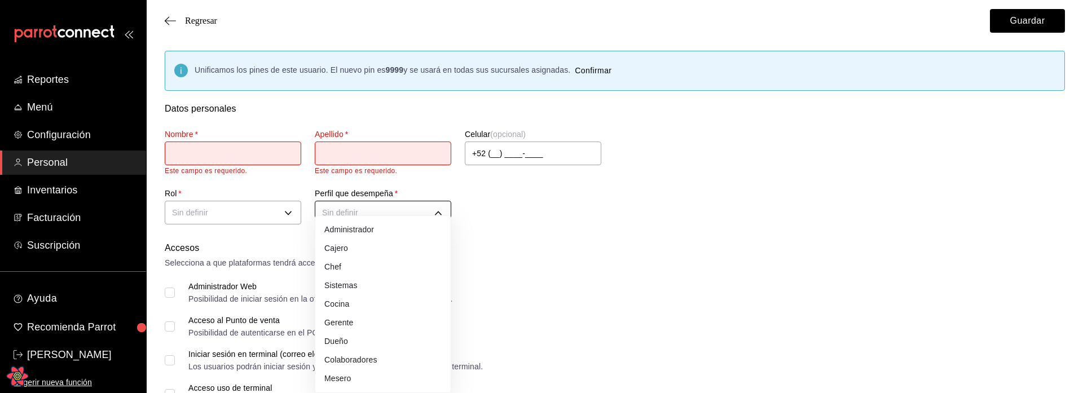
click at [237, 209] on div at bounding box center [541, 196] width 1083 height 393
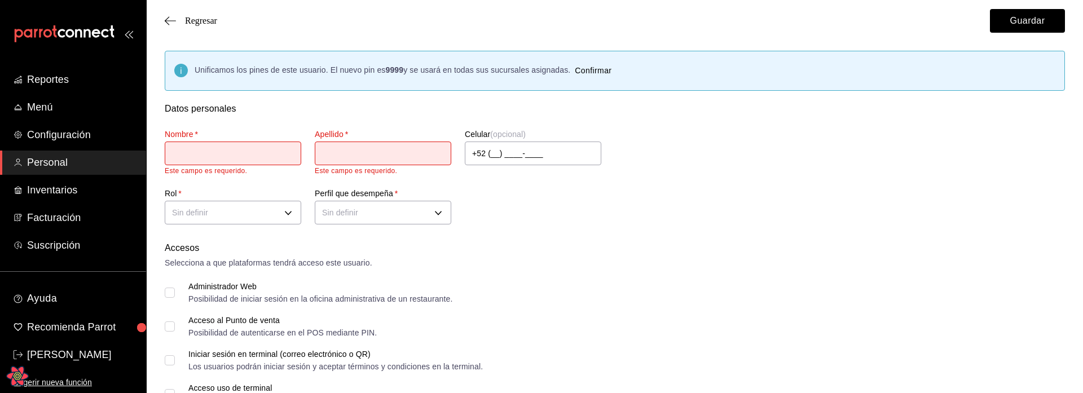
click at [232, 213] on div "Administrador Cajero Chef Sistemas Cocina Gerente Dueño Colaboradores Mesero" at bounding box center [541, 196] width 1083 height 393
click at [216, 250] on li "dueño" at bounding box center [232, 248] width 135 height 19
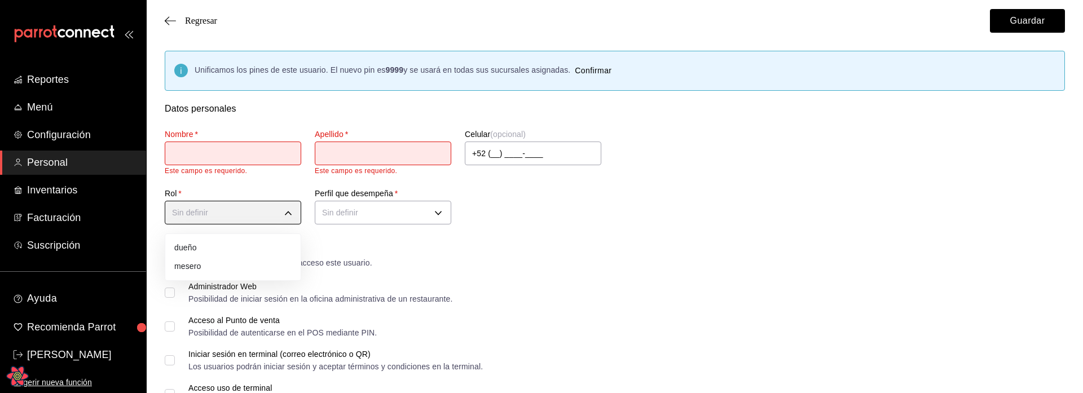
type input "a1f3f69a-3465-4f19-a730-246ddc5a1ebb"
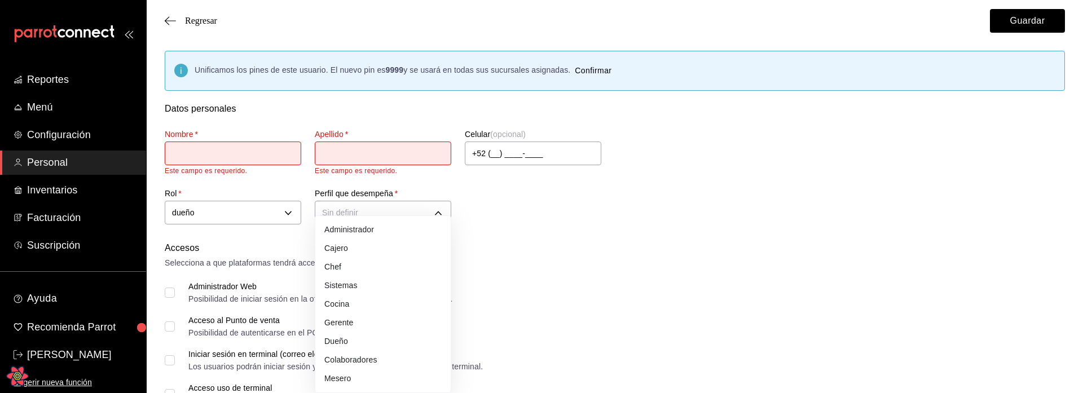
click at [374, 247] on li "Cajero" at bounding box center [382, 248] width 135 height 19
type input "CASHIER"
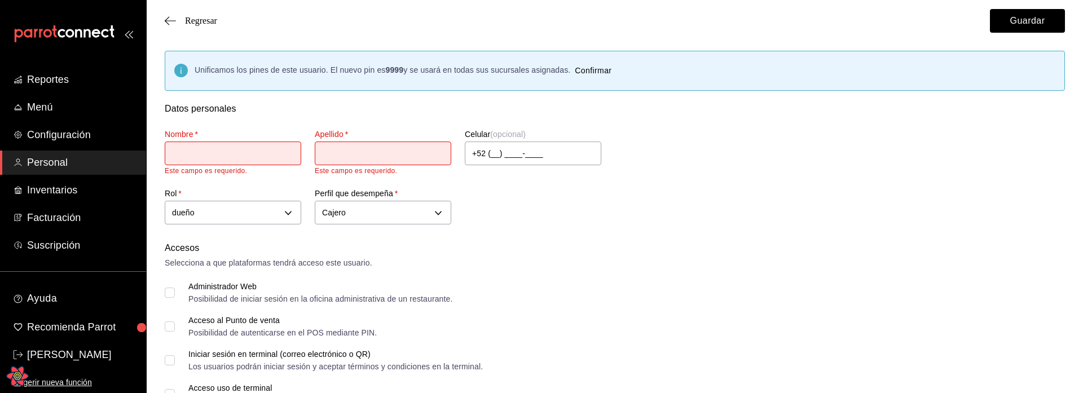
click at [223, 163] on input "text" at bounding box center [233, 154] width 136 height 24
type input "asdas"
click at [422, 153] on input "text" at bounding box center [383, 154] width 136 height 24
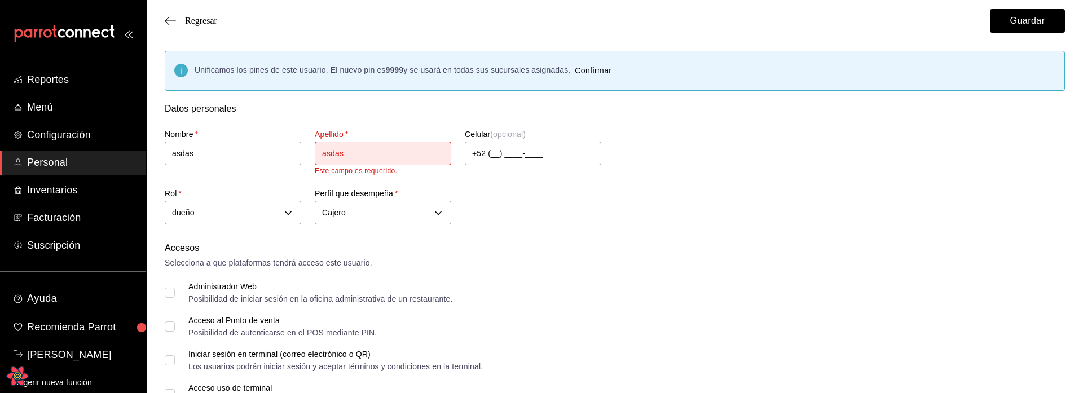
type input "asdas"
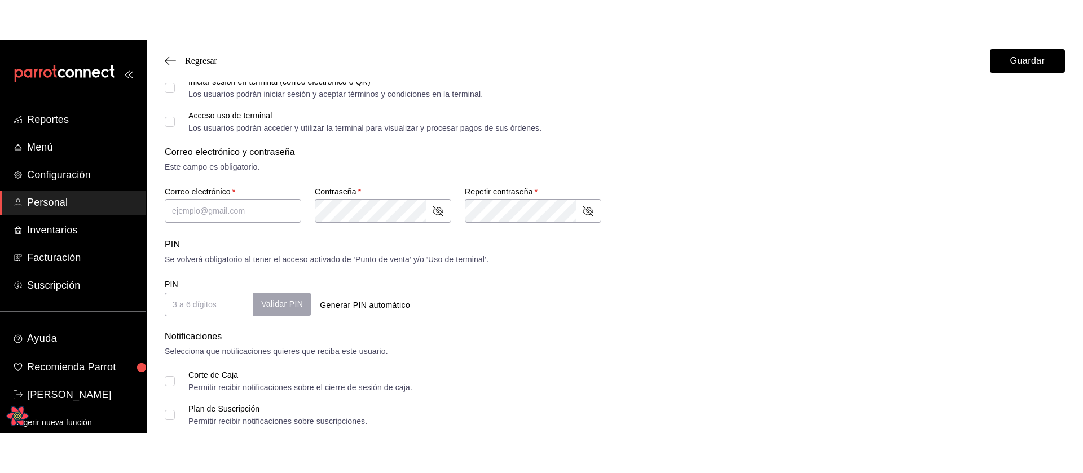
scroll to position [287, 0]
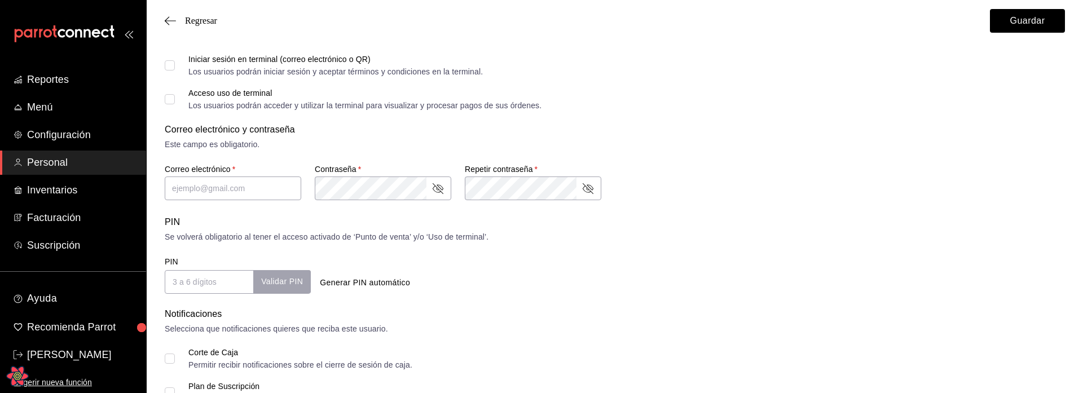
click at [708, 235] on div "Se volverá obligatorio al tener el acceso activado de ‘Punto de venta’ y/o ‘Uso…" at bounding box center [615, 237] width 900 height 12
click at [1011, 25] on button "Guardar" at bounding box center [1027, 21] width 75 height 24
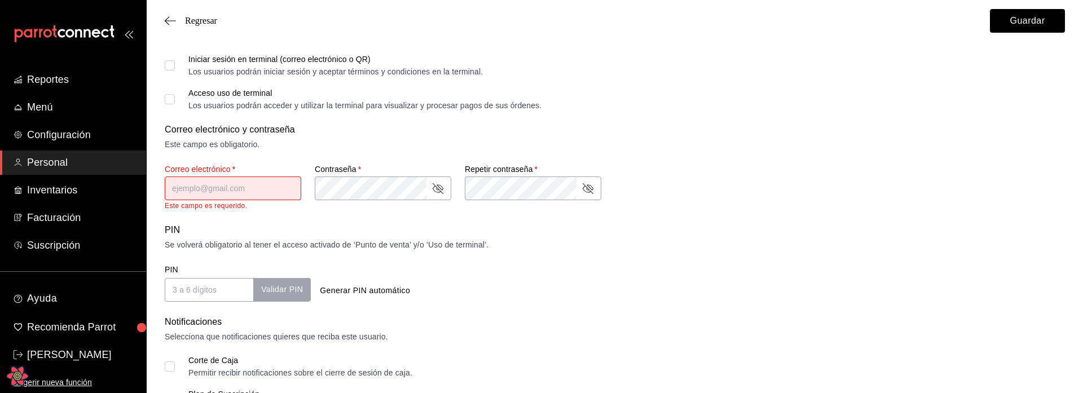
click at [701, 245] on div "PIN Se volverá obligatorio al tener el acceso activado de ‘Punto de venta’ y/o …" at bounding box center [615, 262] width 900 height 78
click at [435, 213] on div "Accesos Selecciona a que plataformas tendrá acceso este usuario. Administrador …" at bounding box center [615, 124] width 900 height 356
click at [513, 136] on div "Correo electrónico y contraseña Este campo es obligatorio." at bounding box center [615, 137] width 900 height 28
click at [651, 163] on div "Correo electrónico y contraseña Este campo es obligatorio. Correo electrónico  …" at bounding box center [615, 166] width 900 height 87
click at [245, 184] on input "text" at bounding box center [233, 189] width 136 height 24
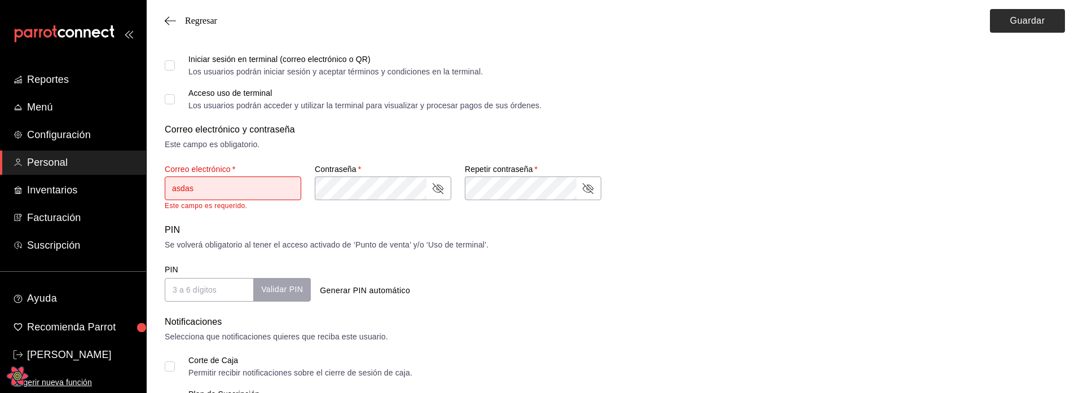
type input "asdas"
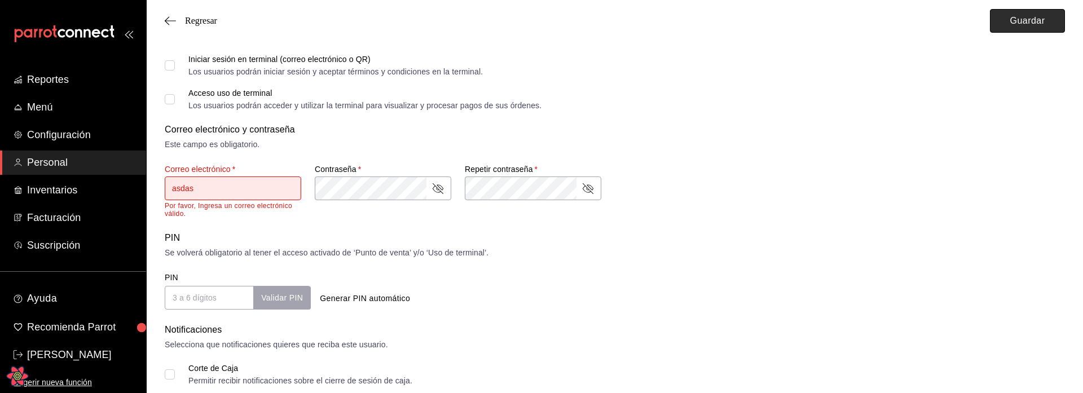
click at [1010, 25] on button "Guardar" at bounding box center [1027, 21] width 75 height 24
click at [227, 194] on input "asdas" at bounding box center [233, 189] width 136 height 24
click at [209, 194] on input "asdas" at bounding box center [233, 189] width 136 height 24
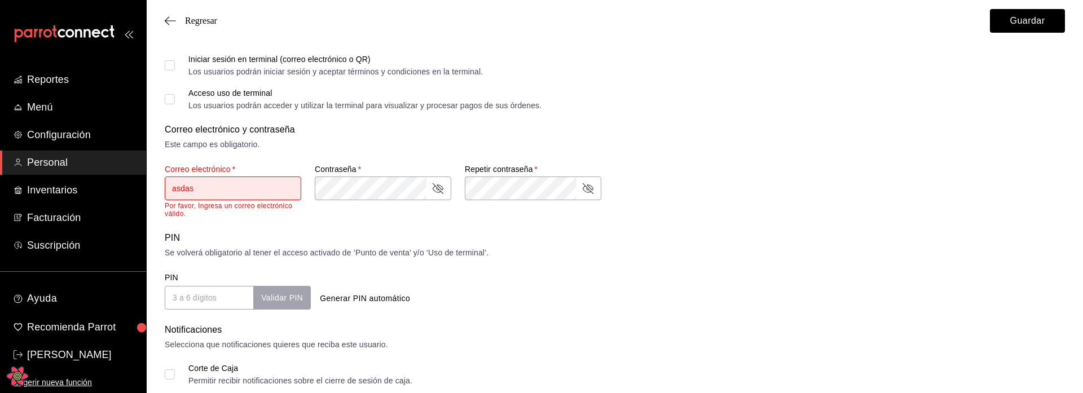
click at [202, 227] on div "Accesos Selecciona a que plataformas tendrá acceso este usuario. Administrador …" at bounding box center [615, 128] width 900 height 364
drag, startPoint x: 175, startPoint y: 206, endPoint x: 197, endPoint y: 214, distance: 23.7
click at [197, 214] on p "Por favor, Ingresa un correo electrónico válido." at bounding box center [233, 210] width 136 height 16
click at [226, 215] on p "Por favor, Ingresa un correo electrónico válido." at bounding box center [233, 210] width 136 height 16
click at [196, 178] on input "asdas" at bounding box center [233, 189] width 136 height 24
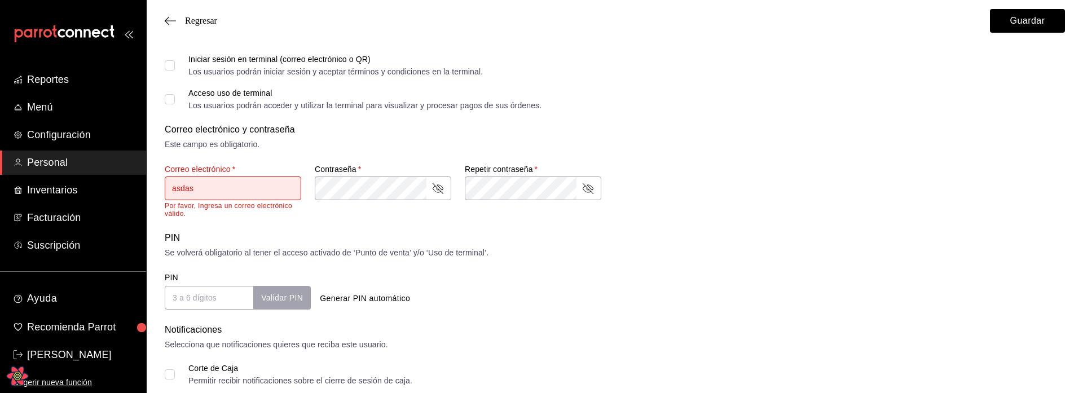
click at [208, 194] on input "asdas" at bounding box center [233, 189] width 136 height 24
click at [541, 136] on div "Correo electrónico y contraseña Este campo es obligatorio." at bounding box center [615, 137] width 900 height 28
click at [1024, 24] on button "Guardar" at bounding box center [1027, 21] width 75 height 24
click at [213, 203] on p "Por favor, Ingresa un correo electrónico válido." at bounding box center [233, 210] width 136 height 16
click at [213, 196] on input "asdas" at bounding box center [233, 189] width 136 height 24
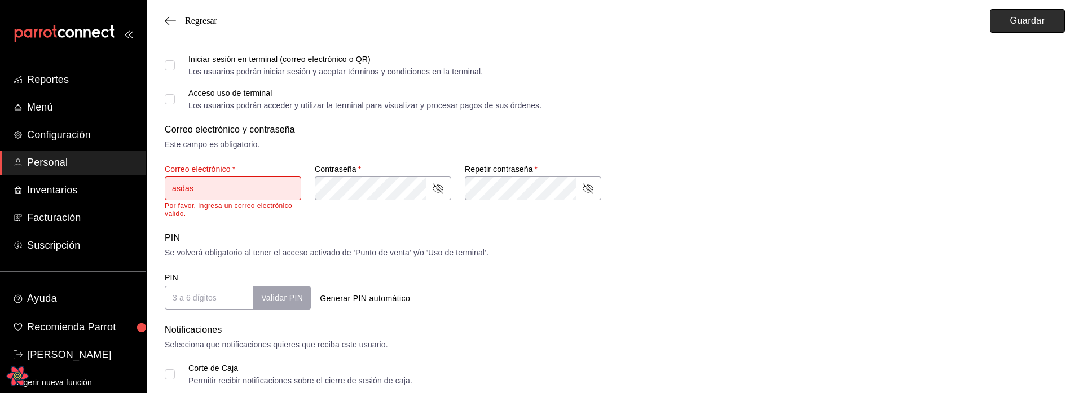
click at [1031, 23] on button "Guardar" at bounding box center [1027, 21] width 75 height 24
click at [731, 244] on div "PIN" at bounding box center [615, 238] width 900 height 14
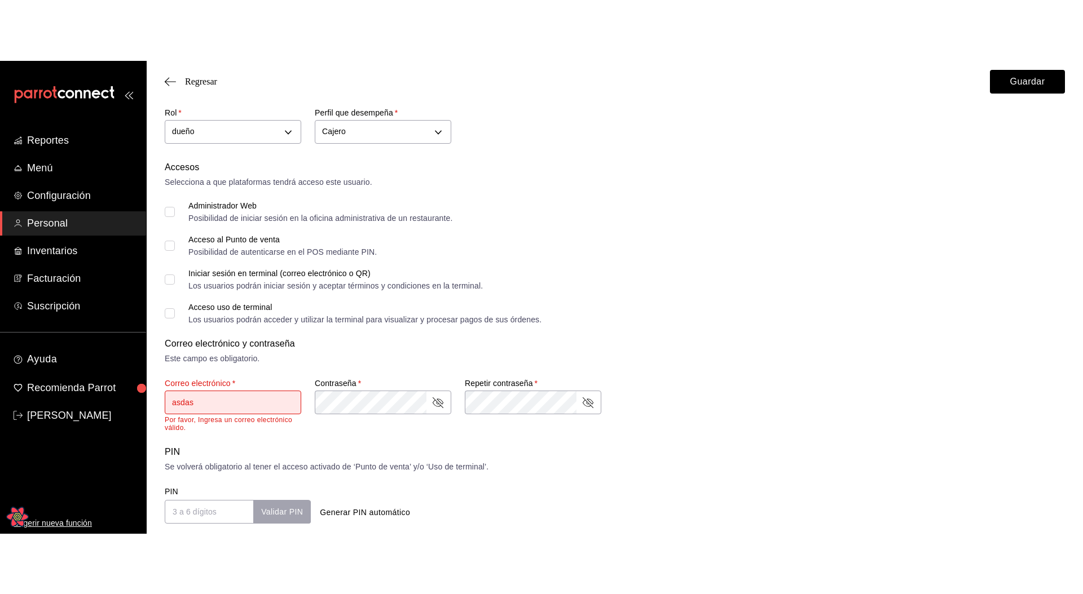
scroll to position [138, 0]
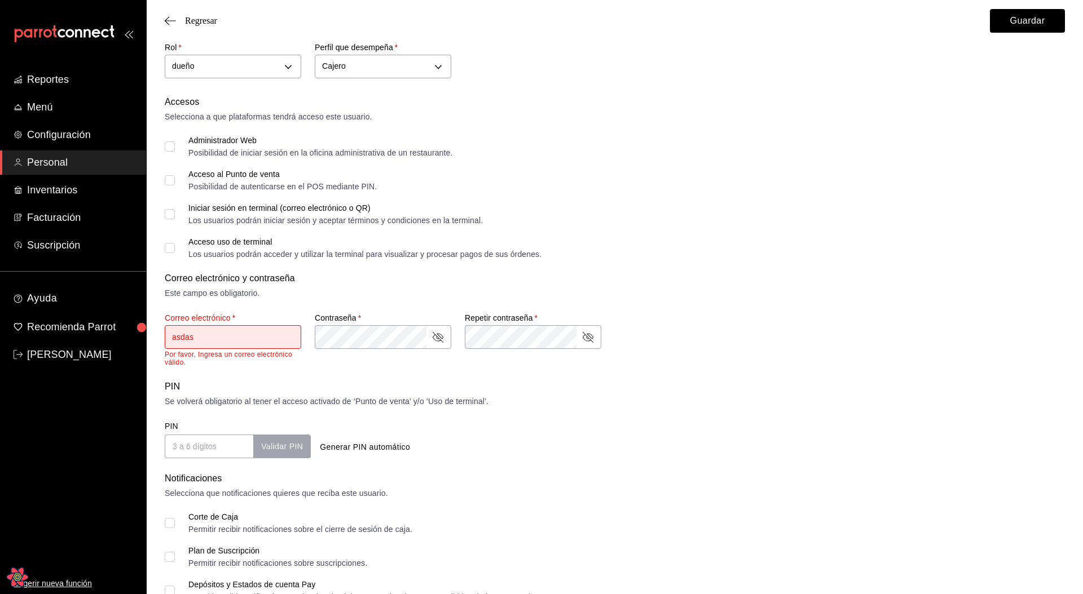
click at [856, 403] on div "Se volverá obligatorio al tener el acceso activado de ‘Punto de venta’ y/o ‘Uso…" at bounding box center [615, 402] width 900 height 12
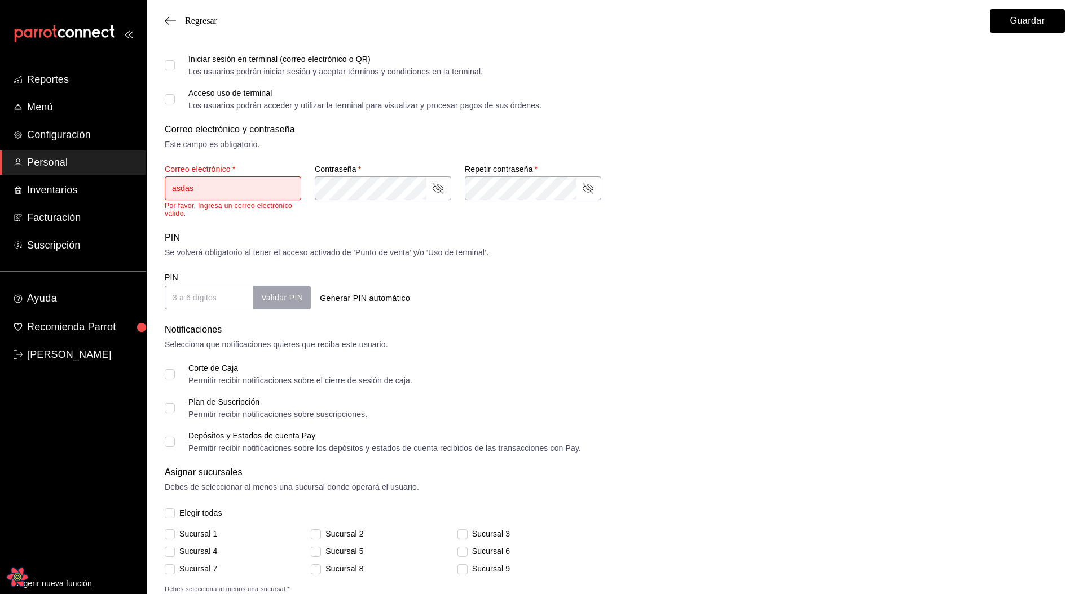
scroll to position [280, 0]
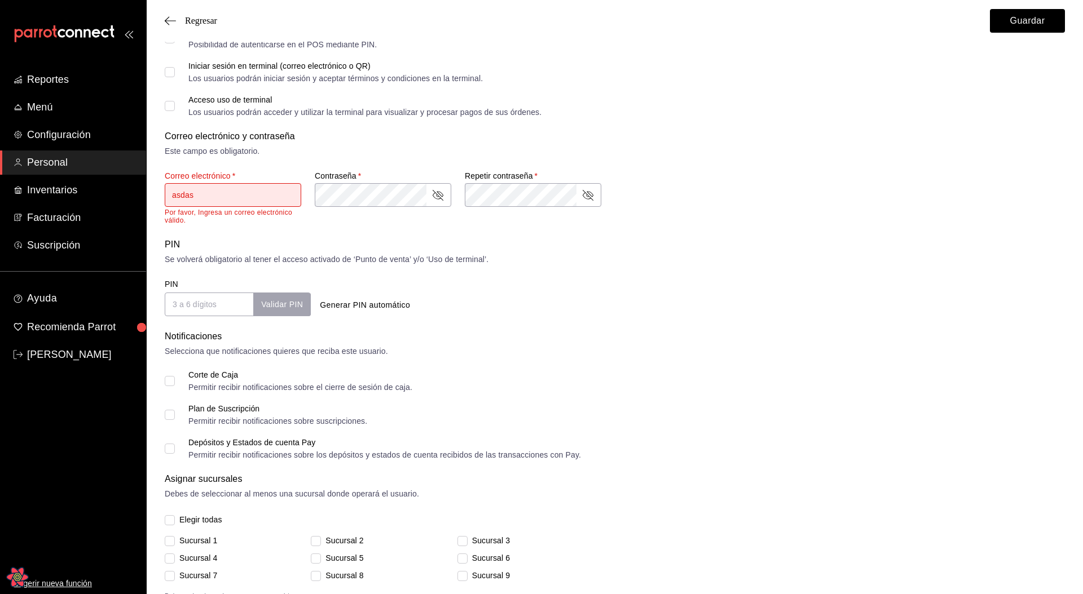
click at [673, 337] on div "Notificaciones" at bounding box center [615, 337] width 900 height 14
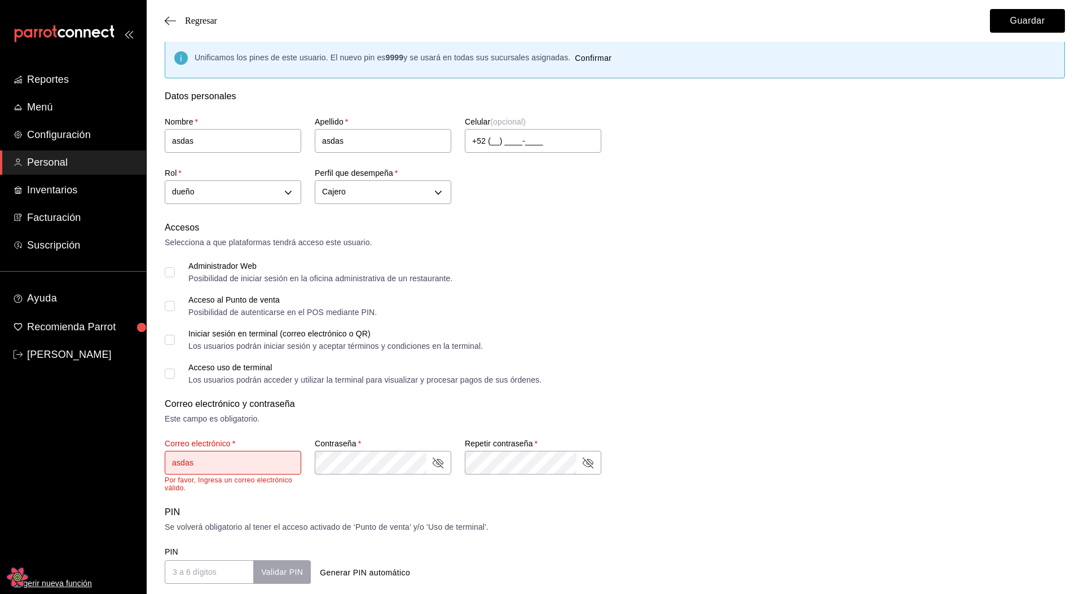
scroll to position [0, 0]
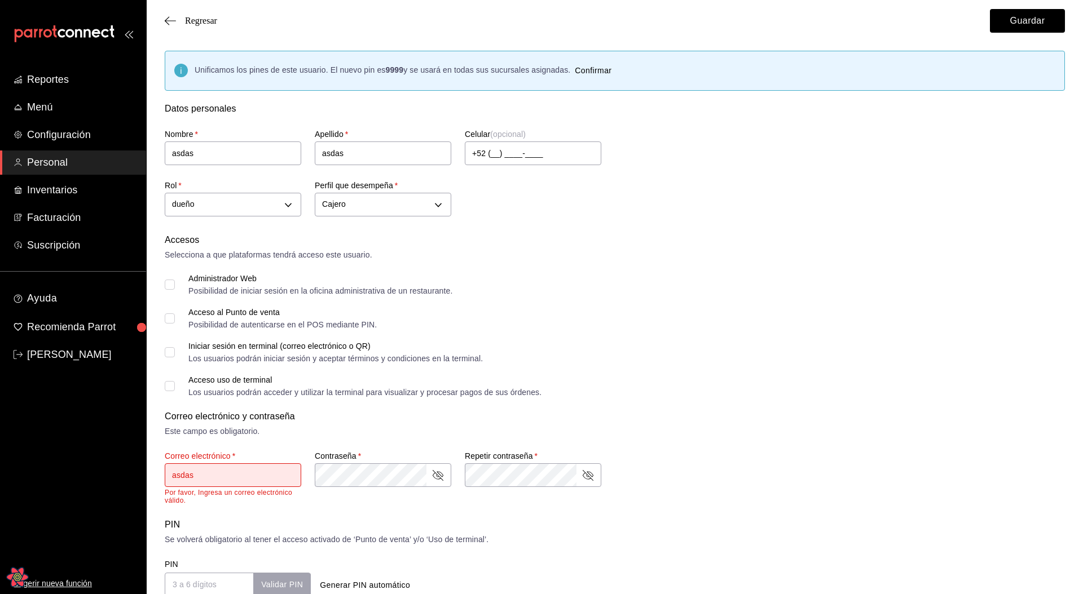
click at [692, 339] on div "Accesos Selecciona a que plataformas tendrá acceso este usuario. Administrador …" at bounding box center [615, 415] width 900 height 364
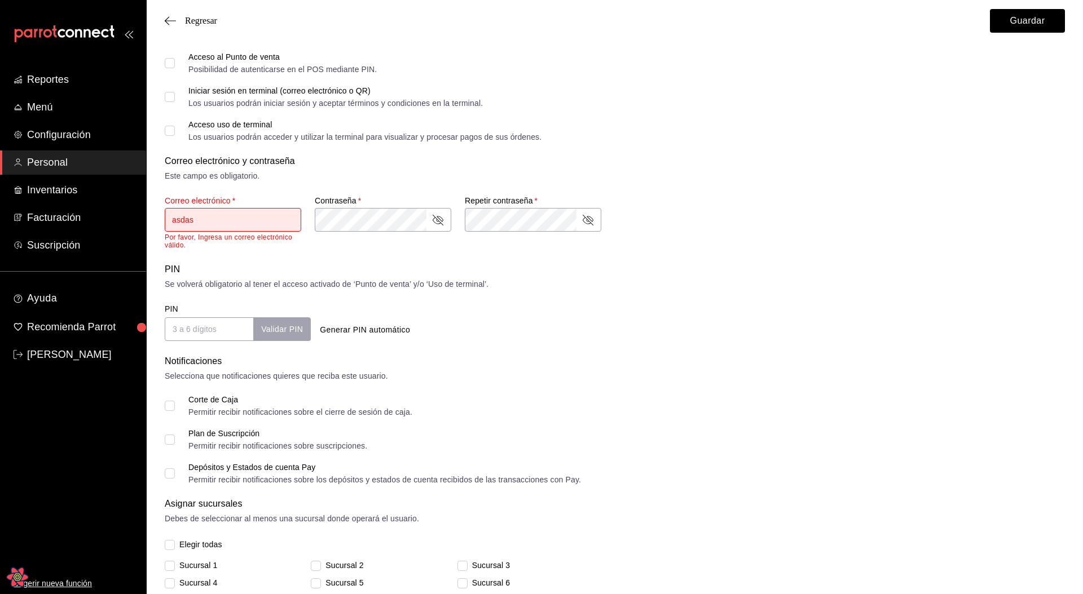
scroll to position [319, 0]
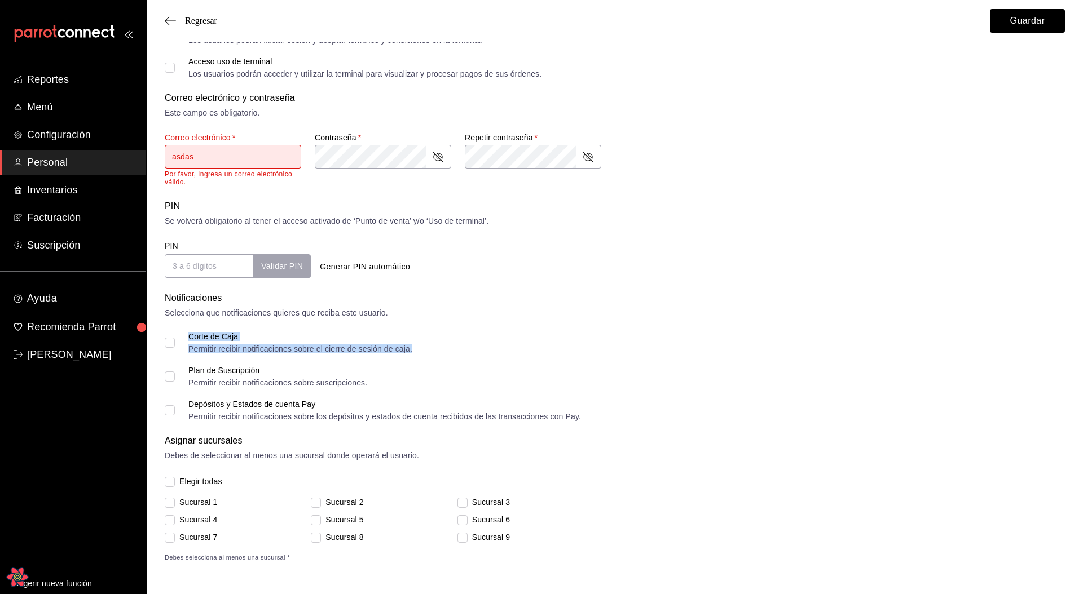
click at [199, 347] on div "Permitir recibir notificaciones sobre el cierre de sesión de caja." at bounding box center [300, 349] width 224 height 8
click at [162, 342] on div "Unificamos los pines de este usuario. El nuevo pin es 9999 y se usará en todas …" at bounding box center [615, 147] width 936 height 831
click at [166, 343] on input "Corte de Caja Permitir recibir notificaciones sobre el cierre de sesión de caja." at bounding box center [170, 343] width 10 height 10
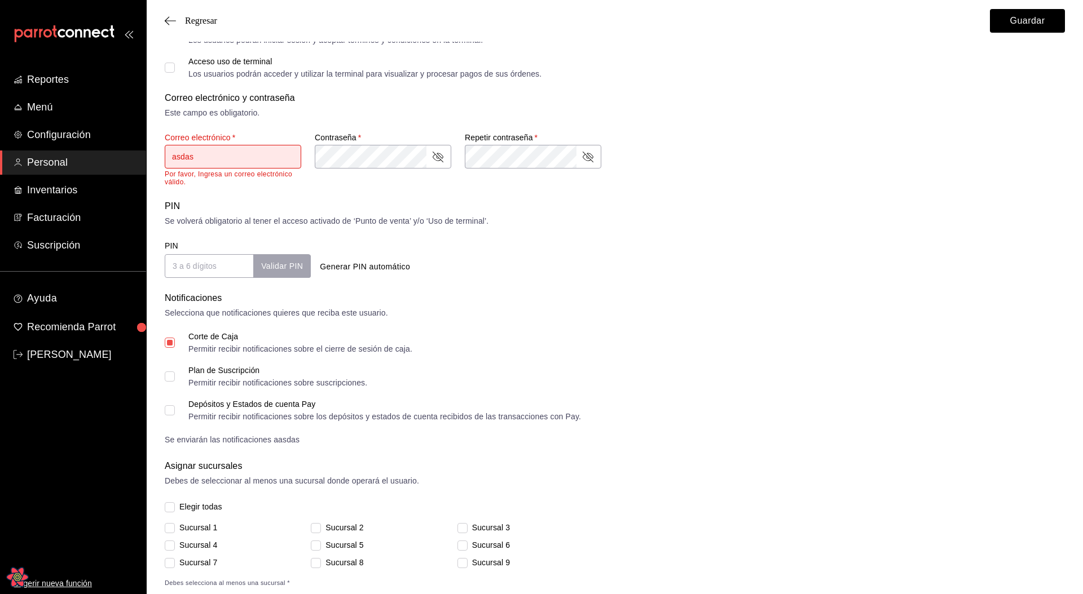
click at [170, 342] on input "Corte de Caja Permitir recibir notificaciones sobre el cierre de sesión de caja." at bounding box center [170, 343] width 10 height 10
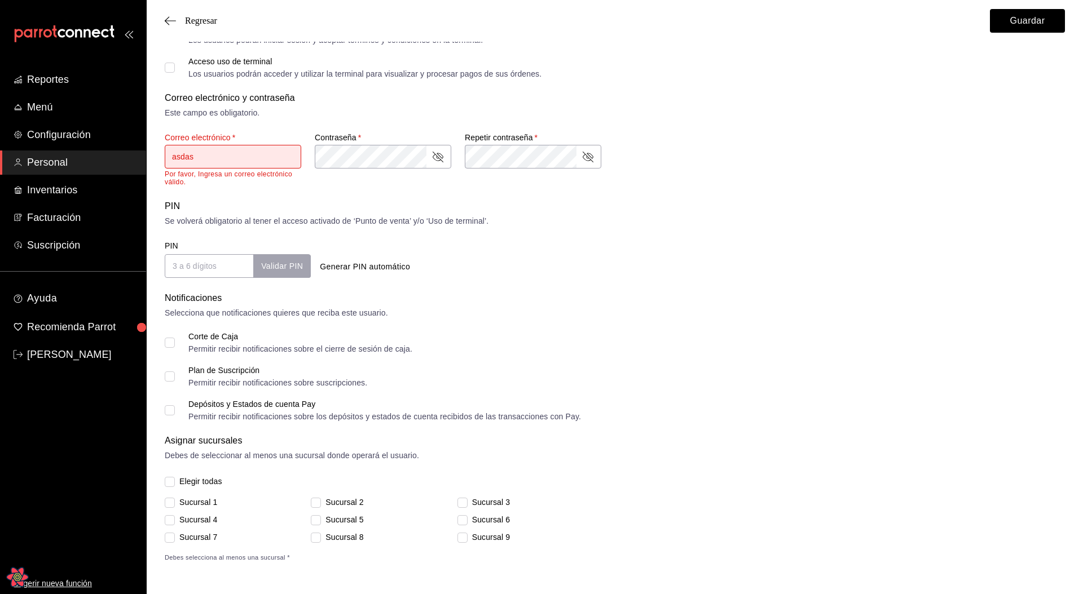
click at [170, 342] on input "Corte de Caja Permitir recibir notificaciones sobre el cierre de sesión de caja." at bounding box center [170, 343] width 10 height 10
checkbox input "true"
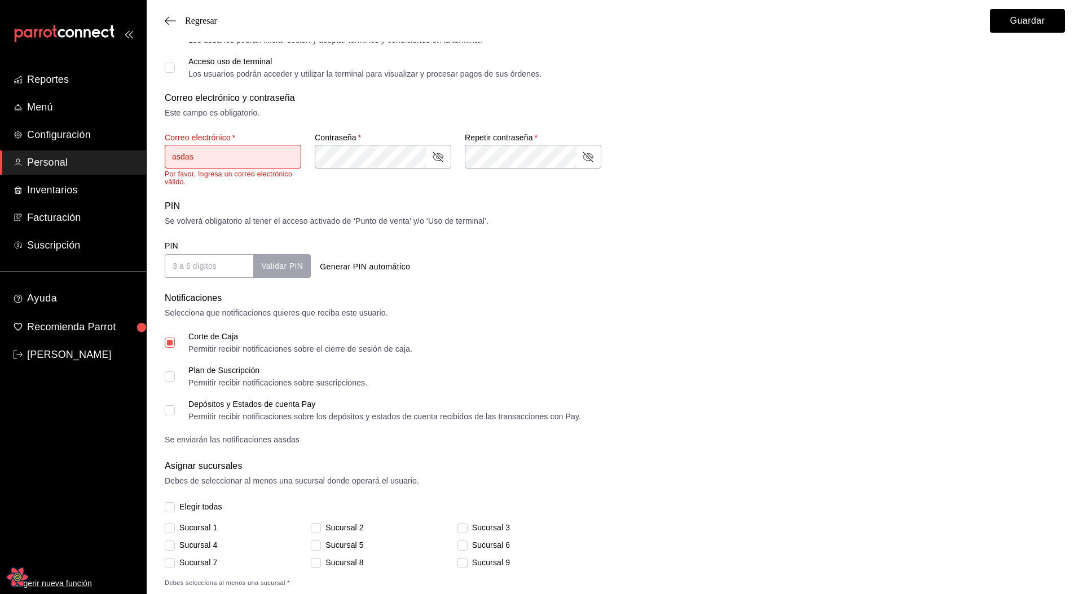
click at [240, 143] on div "Correo electrónico   * asdas Por favor, Ingresa un correo electrónico válido." at bounding box center [233, 160] width 136 height 54
click at [231, 164] on input "asdas" at bounding box center [233, 157] width 136 height 24
click at [523, 360] on div "Corte de Caja Permitir recibir notificaciones sobre el cierre de sesión de caja…" at bounding box center [615, 389] width 900 height 113
drag, startPoint x: 186, startPoint y: 440, endPoint x: 264, endPoint y: 438, distance: 77.9
click at [264, 438] on div "Se enviarán las notificaciones a asdas" at bounding box center [615, 440] width 900 height 12
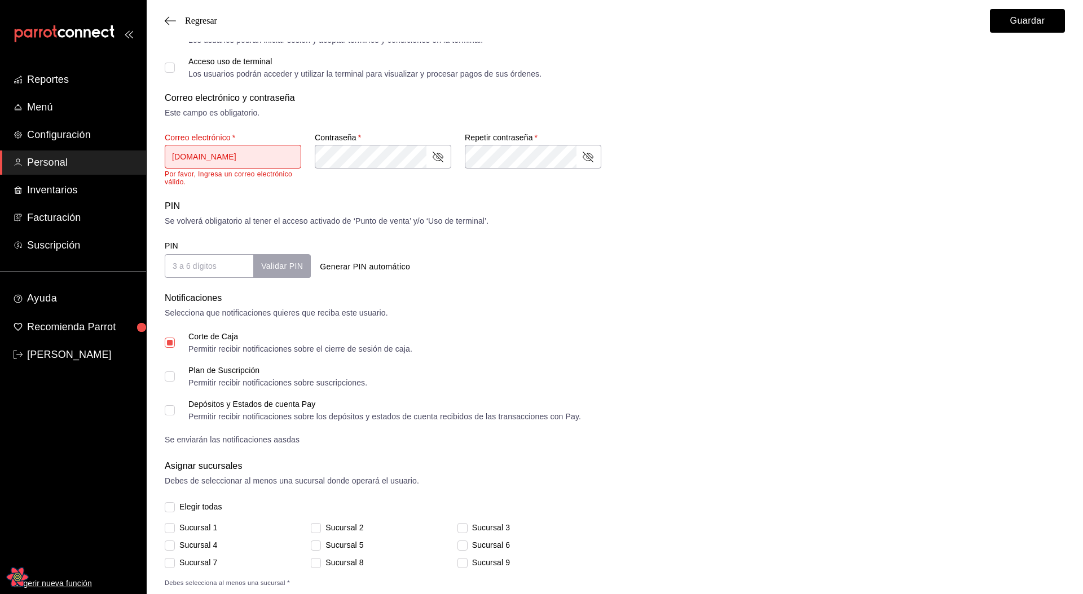
click at [185, 156] on input "asdas2gmai.com" at bounding box center [233, 157] width 136 height 24
click at [567, 289] on form "Datos personales Nombre   * asdas Apellido   * asdas Celular (opcional) +52 (__…" at bounding box center [615, 185] width 900 height 805
drag, startPoint x: 169, startPoint y: 439, endPoint x: 235, endPoint y: 440, distance: 66.6
click at [235, 440] on div "Se enviarán las notificaciones a asdas" at bounding box center [615, 440] width 900 height 12
click at [213, 158] on input "asdasdsaas2gmai.com" at bounding box center [233, 157] width 136 height 24
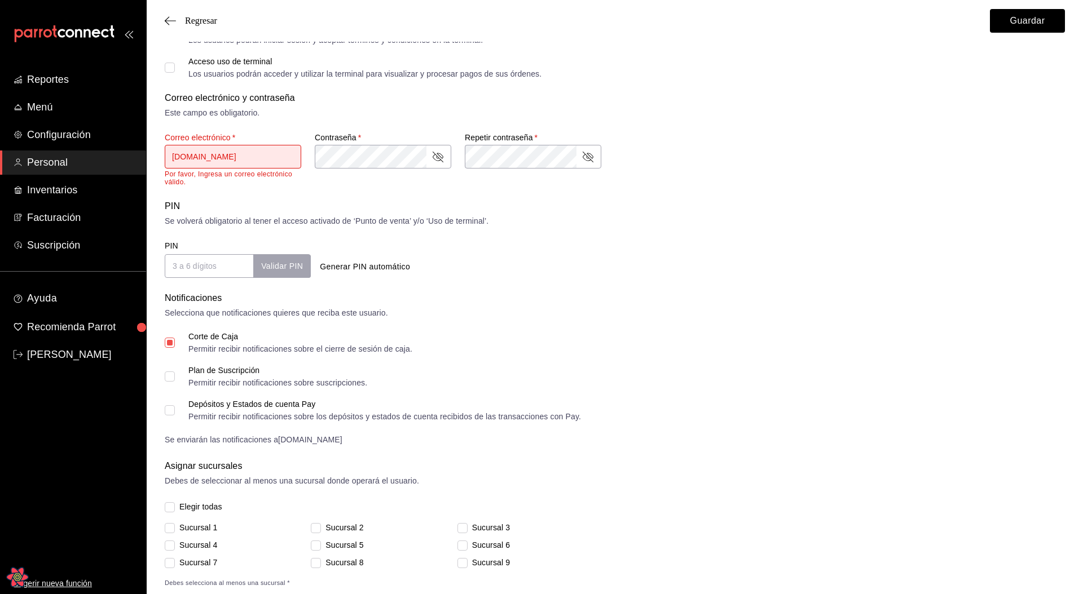
click at [194, 162] on input "asdasdsaaasdass2gmai.com" at bounding box center [233, 157] width 136 height 24
click at [202, 154] on input "asdasdsaaasdass2gmai.com" at bounding box center [233, 157] width 136 height 24
type input "aaasdass2gmai.com"
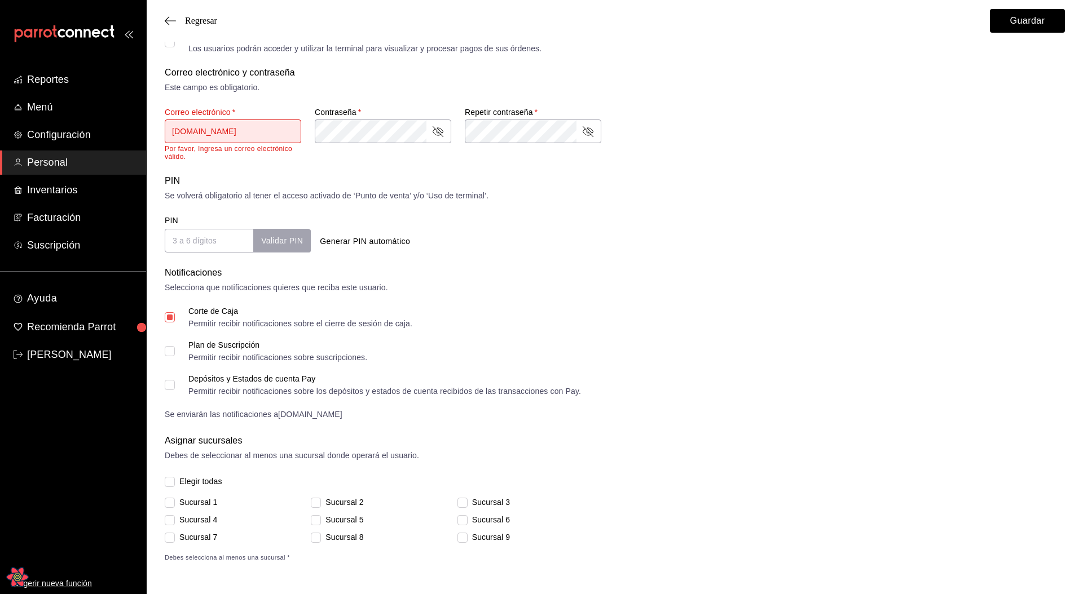
click at [259, 140] on input "aaasdass2gmai.com" at bounding box center [233, 132] width 136 height 24
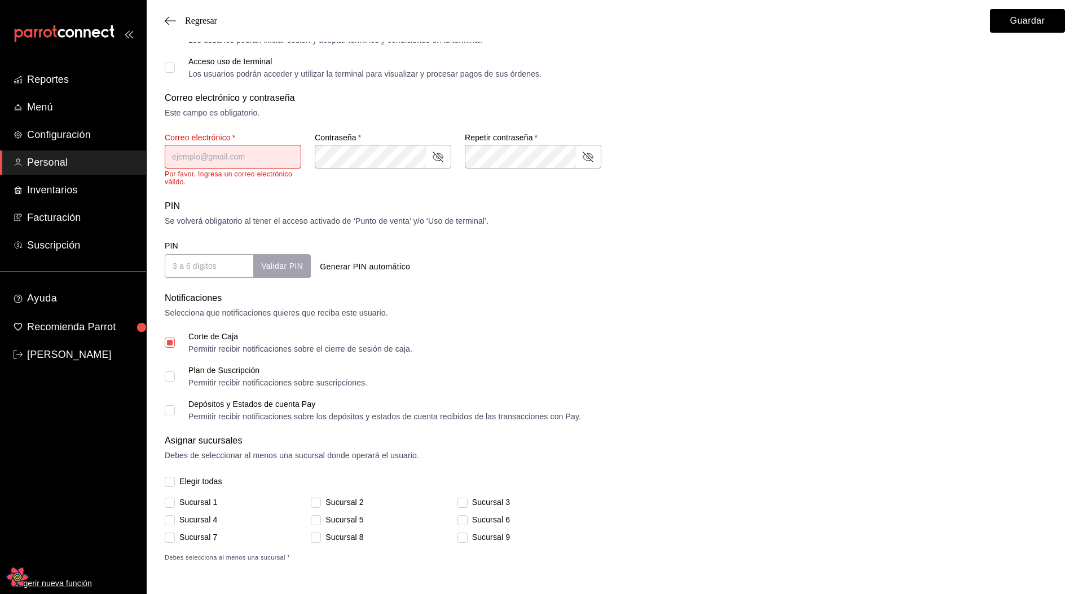
click at [508, 285] on form "Datos personales Nombre   * asdas Apellido   * asdas Celular (opcional) +52 (__…" at bounding box center [615, 173] width 900 height 780
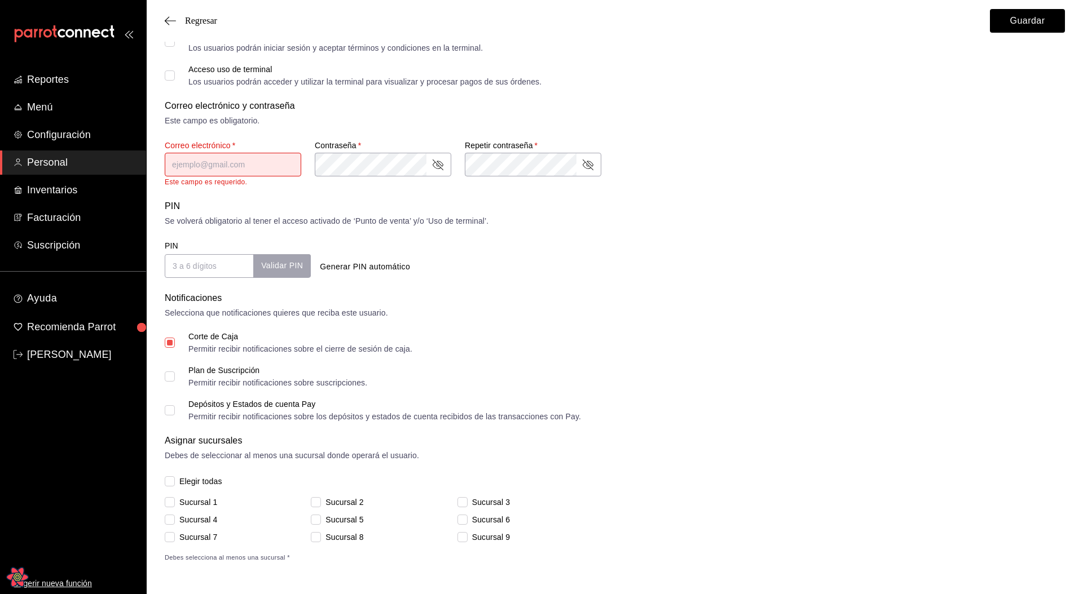
click at [169, 374] on input "Plan de Suscripción Permitir recibir notificaciones sobre suscripciones." at bounding box center [170, 377] width 10 height 10
click at [174, 380] on input "Plan de Suscripción Permitir recibir notificaciones sobre suscripciones." at bounding box center [170, 377] width 10 height 10
checkbox input "false"
click at [173, 413] on input "Depósitos y Estados de cuenta Pay Permitir recibir notificaciones sobre los dep…" at bounding box center [170, 410] width 10 height 10
click at [171, 411] on input "Depósitos y Estados de cuenta Pay Permitir recibir notificaciones sobre los dep…" at bounding box center [170, 410] width 10 height 10
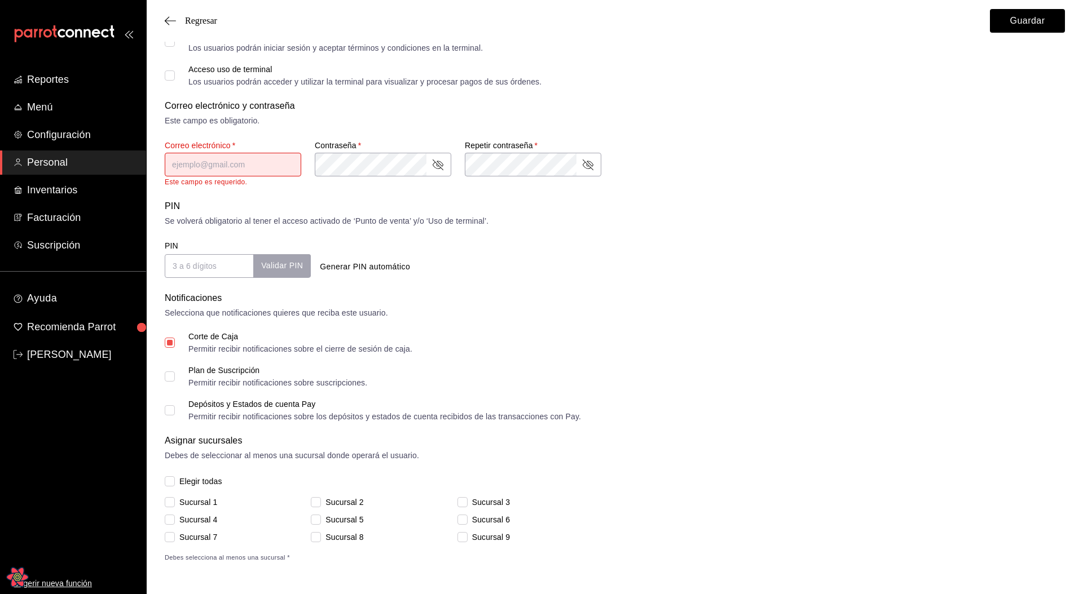
click at [171, 411] on input "Depósitos y Estados de cuenta Pay Permitir recibir notificaciones sobre los dep…" at bounding box center [170, 410] width 10 height 10
click at [169, 412] on input "Depósitos y Estados de cuenta Pay Permitir recibir notificaciones sobre los dep…" at bounding box center [170, 410] width 10 height 10
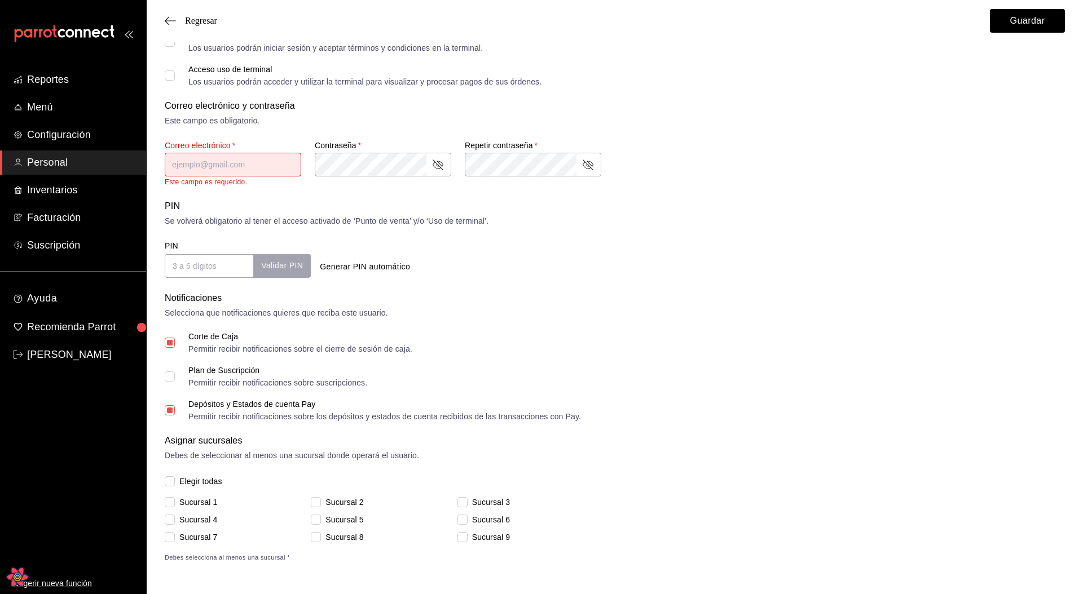
click at [171, 410] on input "Depósitos y Estados de cuenta Pay Permitir recibir notificaciones sobre los dep…" at bounding box center [170, 410] width 10 height 10
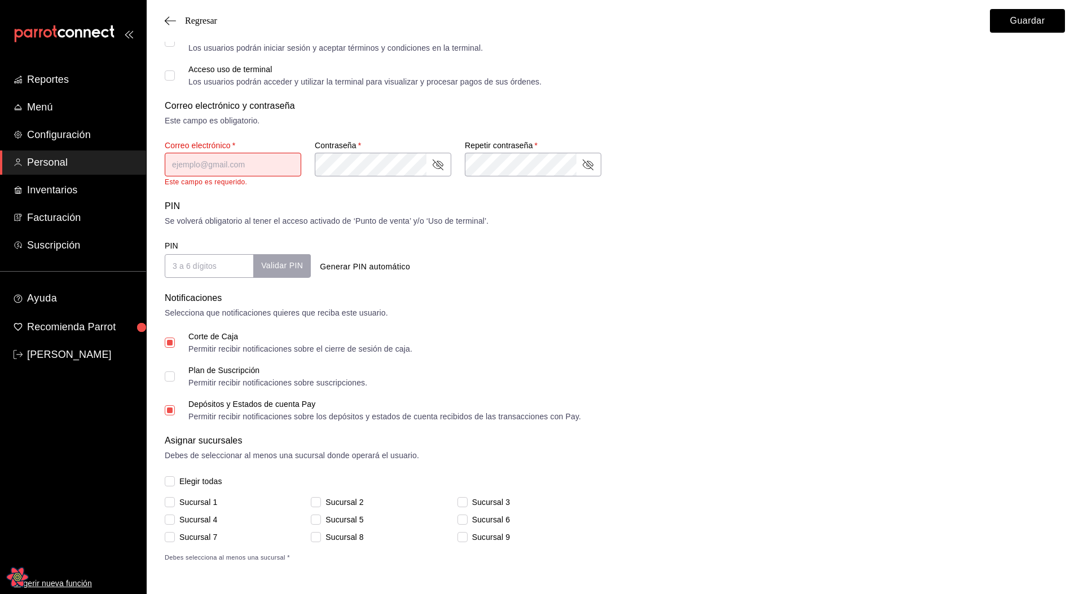
checkbox input "false"
click at [372, 385] on div "Plan de Suscripción Permitir recibir notificaciones sobre suscripciones." at bounding box center [615, 377] width 900 height 20
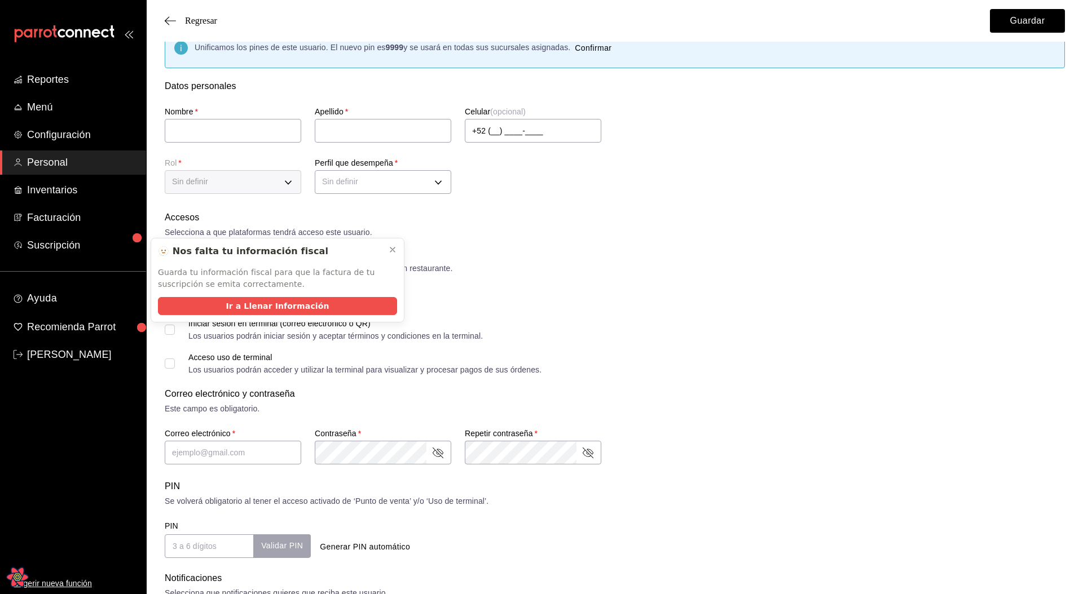
scroll to position [28, 0]
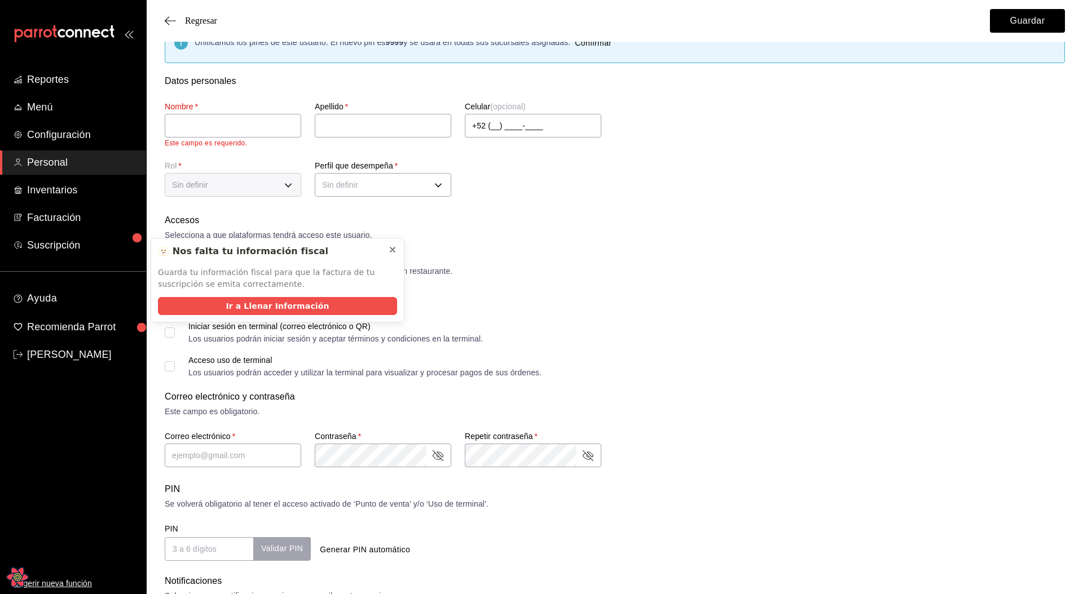
click at [393, 255] on button at bounding box center [392, 250] width 18 height 18
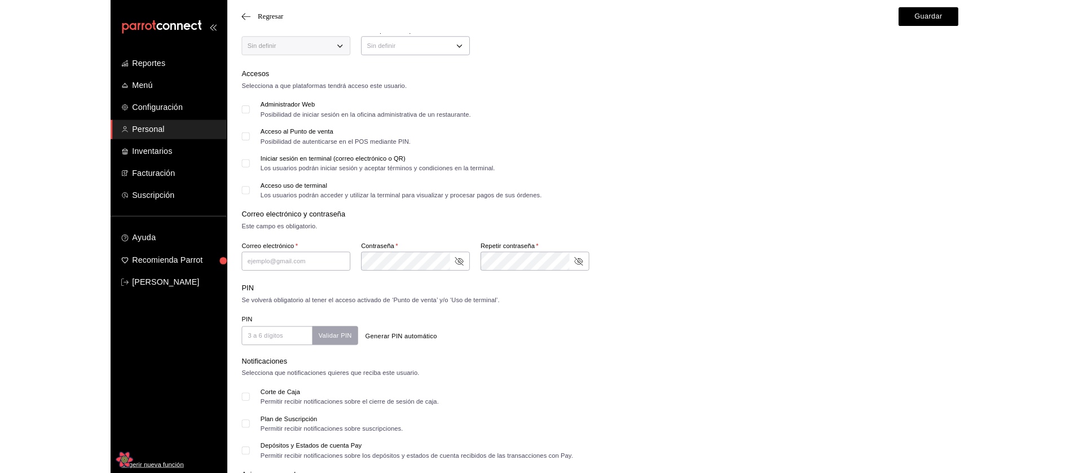
scroll to position [167, 0]
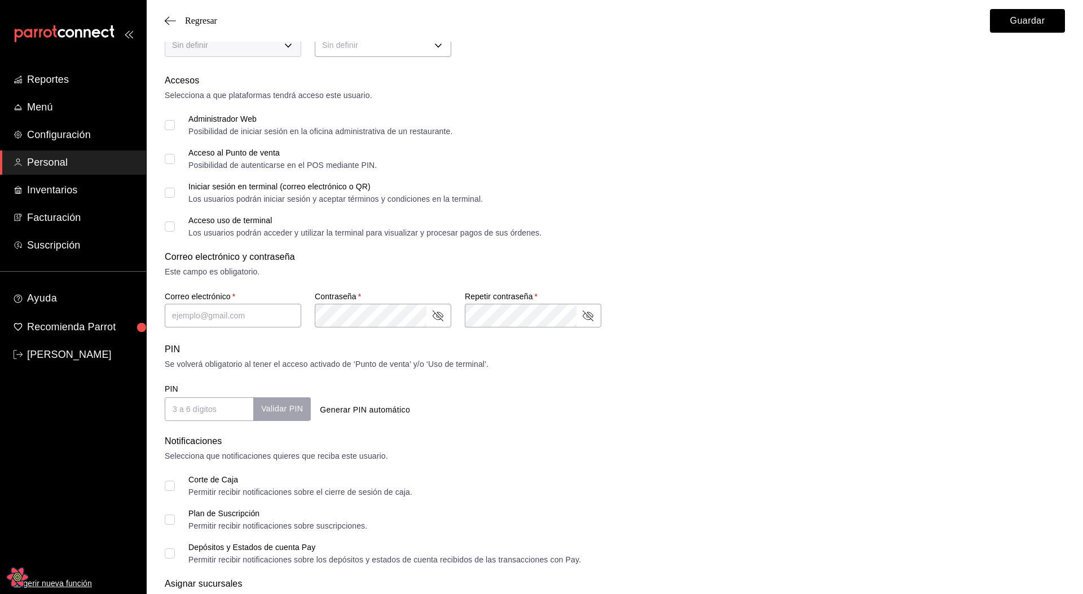
click at [169, 225] on input "Acceso uso de terminal Los usuarios podrán acceder y utilizar la terminal para …" at bounding box center [170, 227] width 10 height 10
checkbox input "false"
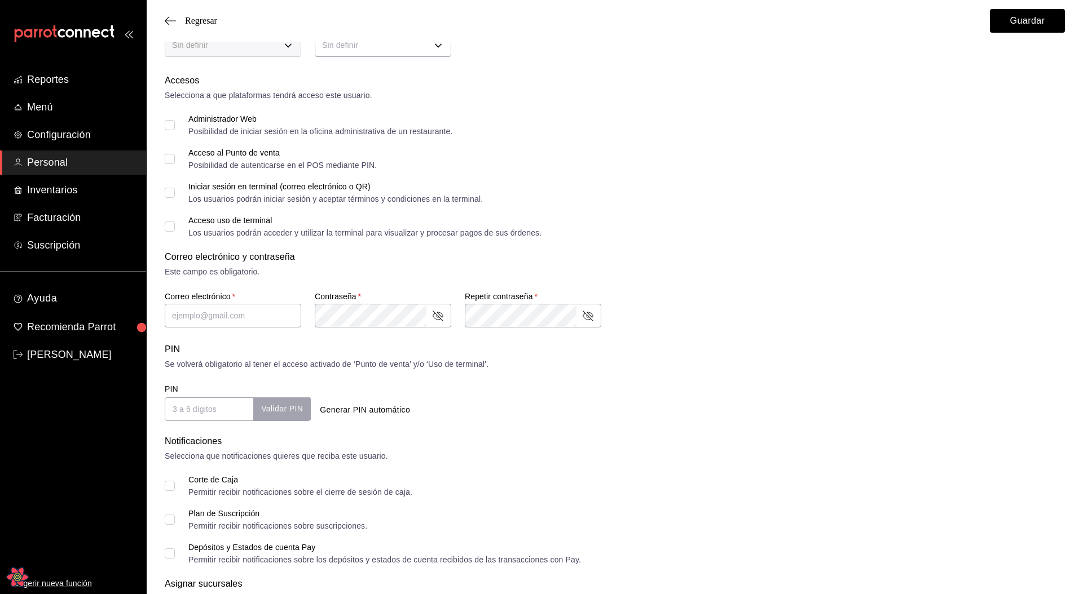
click at [170, 195] on input "Iniciar sesión en terminal (correo electrónico o QR) Los usuarios podrán inicia…" at bounding box center [170, 193] width 10 height 10
checkbox input "false"
click at [166, 158] on input "Acceso al Punto de venta Posibilidad de autenticarse en el POS mediante PIN." at bounding box center [170, 159] width 10 height 10
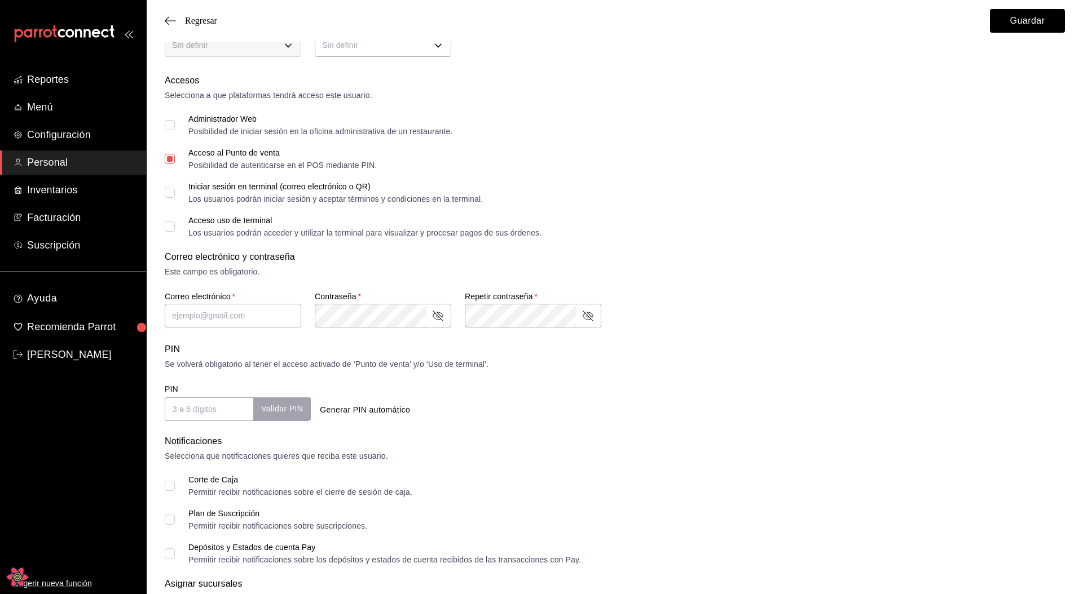
checkbox input "false"
click at [167, 130] on label "Administrador Web Posibilidad de iniciar sesión en la oficina administrativa de…" at bounding box center [309, 125] width 288 height 20
click at [167, 130] on input "Administrador Web Posibilidad de iniciar sesión en la oficina administrativa de…" at bounding box center [170, 125] width 10 height 10
click at [169, 126] on input "Administrador Web Posibilidad de iniciar sesión en la oficina administrativa de…" at bounding box center [170, 125] width 10 height 10
checkbox input "false"
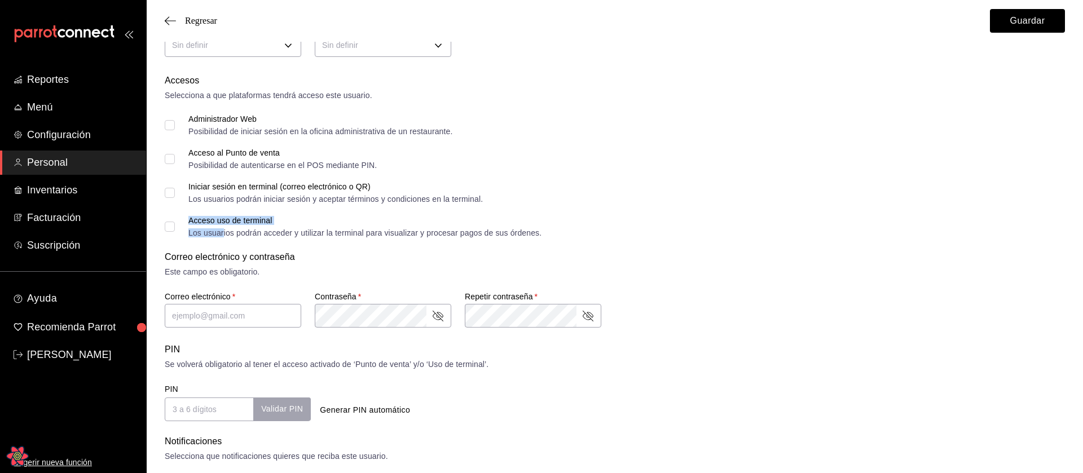
click at [222, 235] on div "Los usuarios podrán acceder y utilizar la terminal para visualizar y procesar p…" at bounding box center [364, 233] width 353 height 8
click at [224, 230] on div "Los usuarios podrán acceder y utilizar la terminal para visualizar y procesar p…" at bounding box center [364, 233] width 353 height 8
click at [175, 230] on input "Acceso uso de terminal Los usuarios podrán acceder y utilizar la terminal para …" at bounding box center [170, 227] width 10 height 10
checkbox input "true"
click at [230, 321] on input "text" at bounding box center [233, 316] width 136 height 24
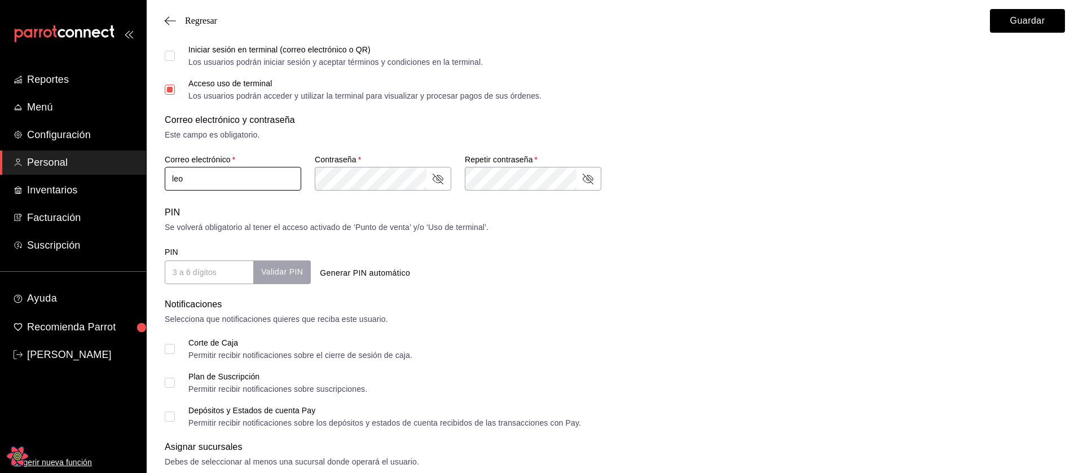
scroll to position [307, 0]
type input "leo"
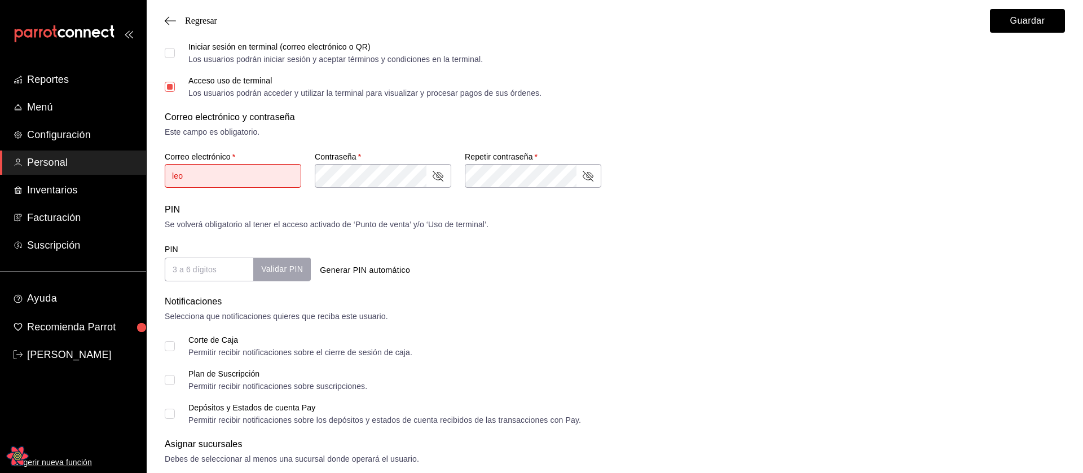
click at [171, 412] on div "Corte de Caja Permitir recibir notificaciones sobre el cierre de sesión de caja…" at bounding box center [615, 380] width 900 height 88
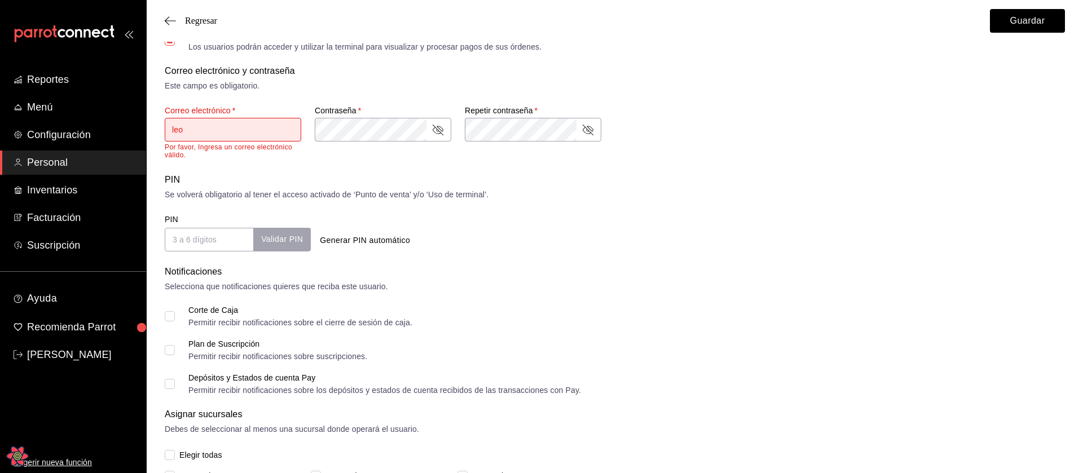
scroll to position [359, 0]
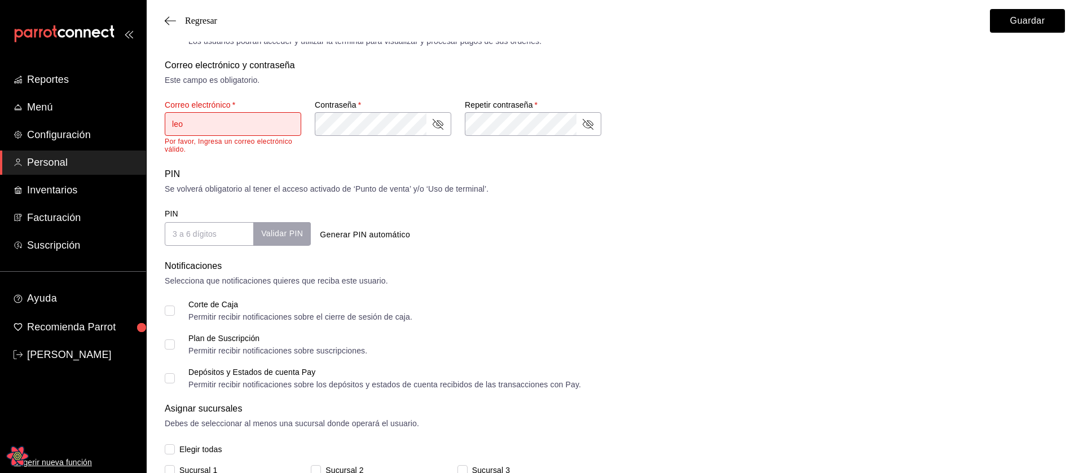
click at [174, 377] on input "Depósitos y Estados de cuenta Pay Permitir recibir notificaciones sobre los dep…" at bounding box center [170, 378] width 10 height 10
checkbox input "true"
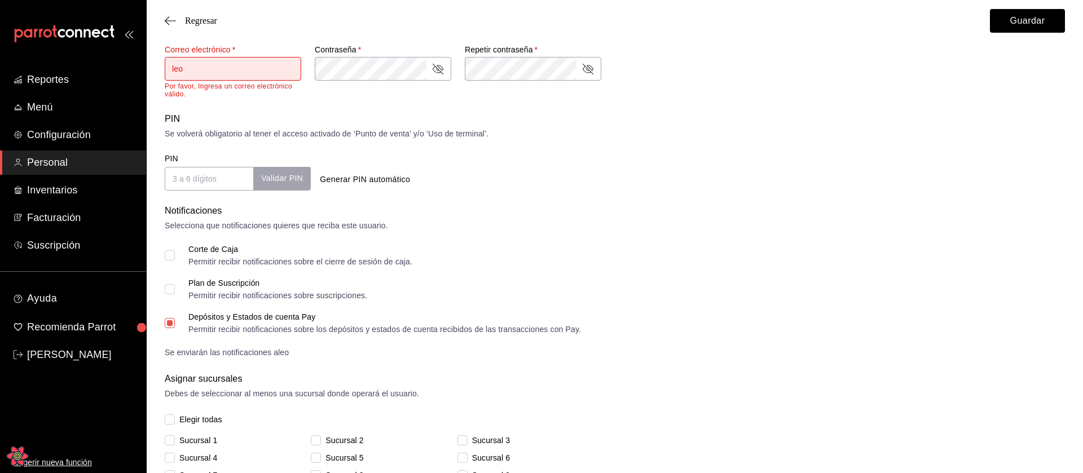
scroll to position [393, 0]
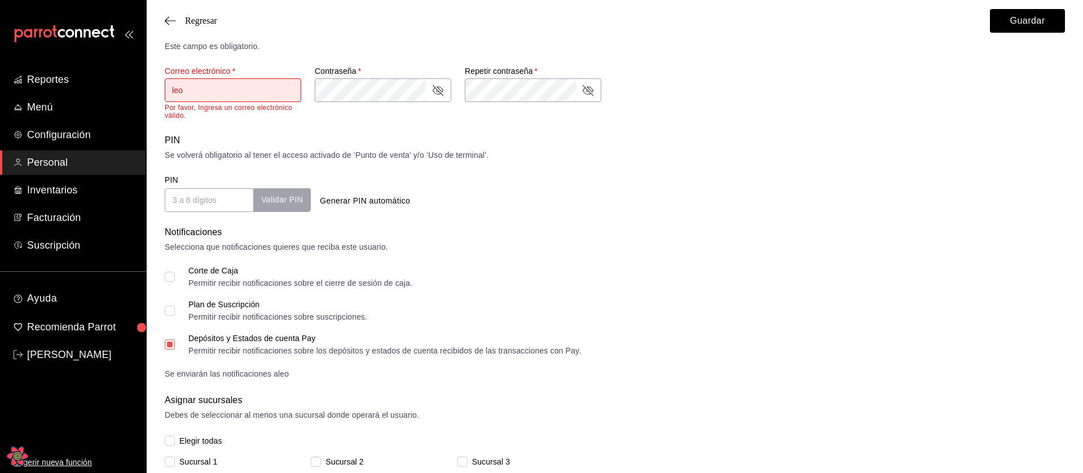
click at [217, 83] on input "leo" at bounding box center [233, 90] width 136 height 24
click at [217, 88] on input "leo" at bounding box center [233, 90] width 136 height 24
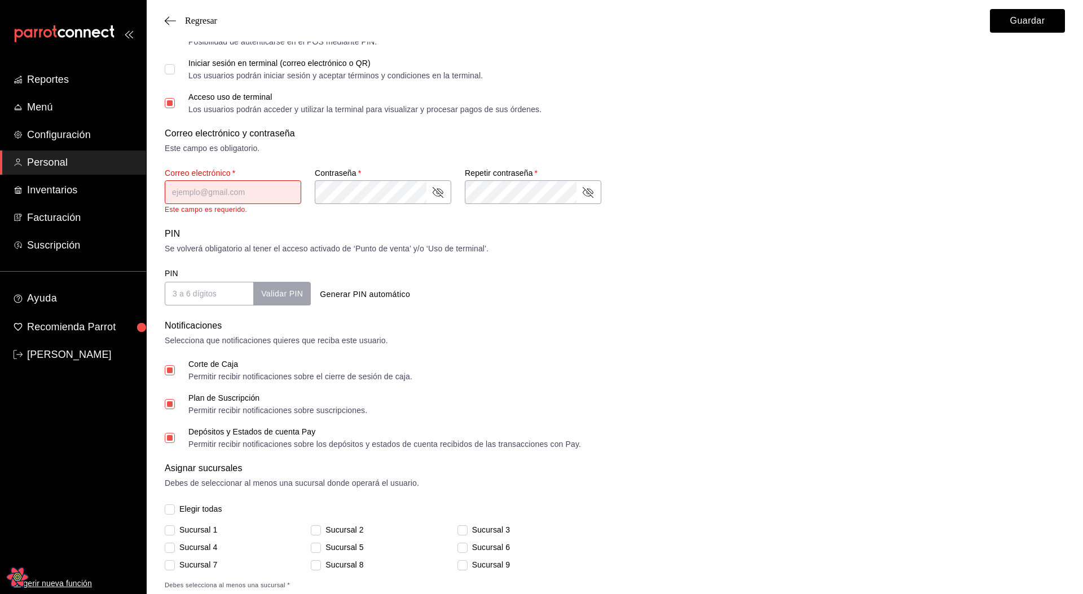
scroll to position [276, 0]
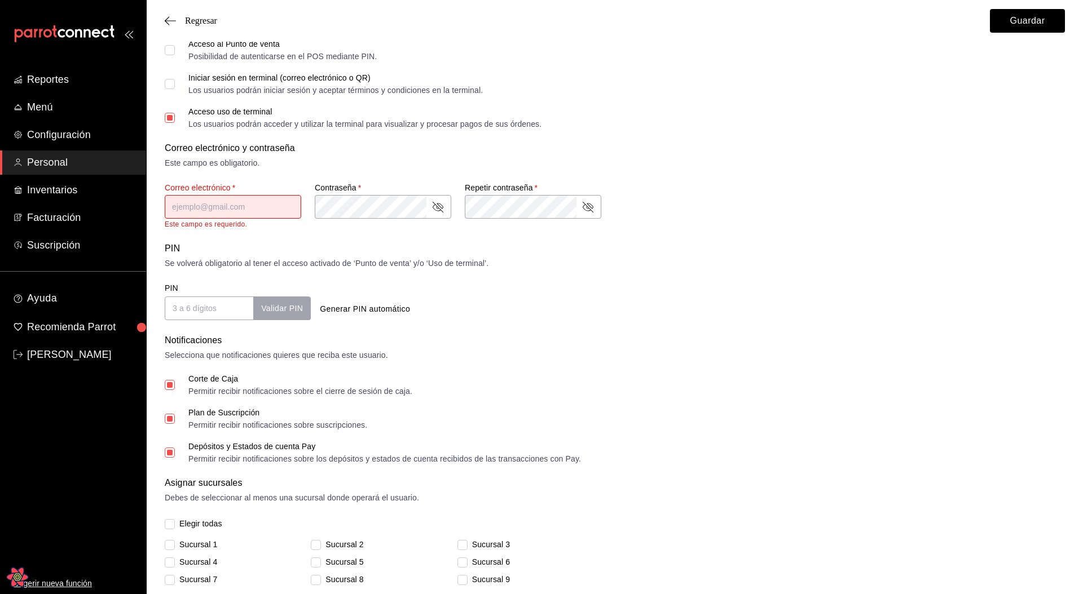
type input "l"
checkbox input "true"
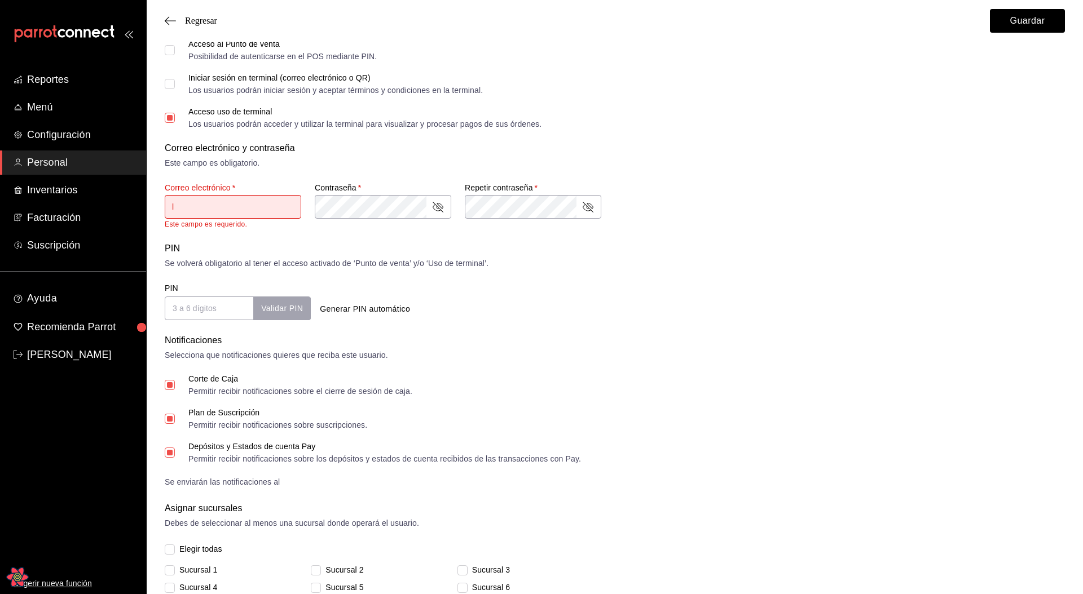
type input "le"
checkbox input "true"
type input "leo"
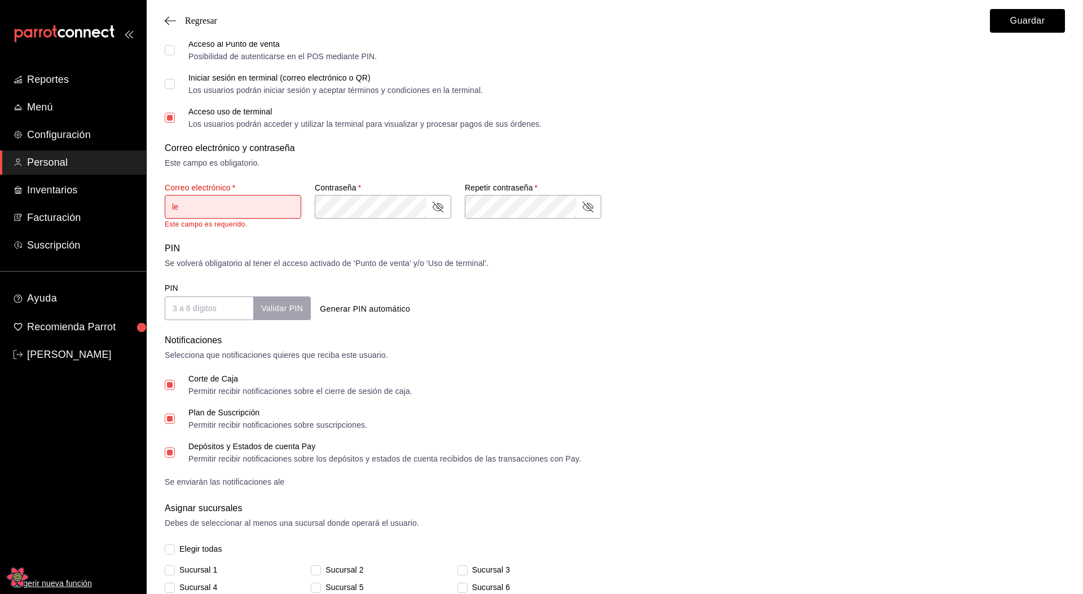
checkbox input "true"
type input "leo@"
checkbox input "true"
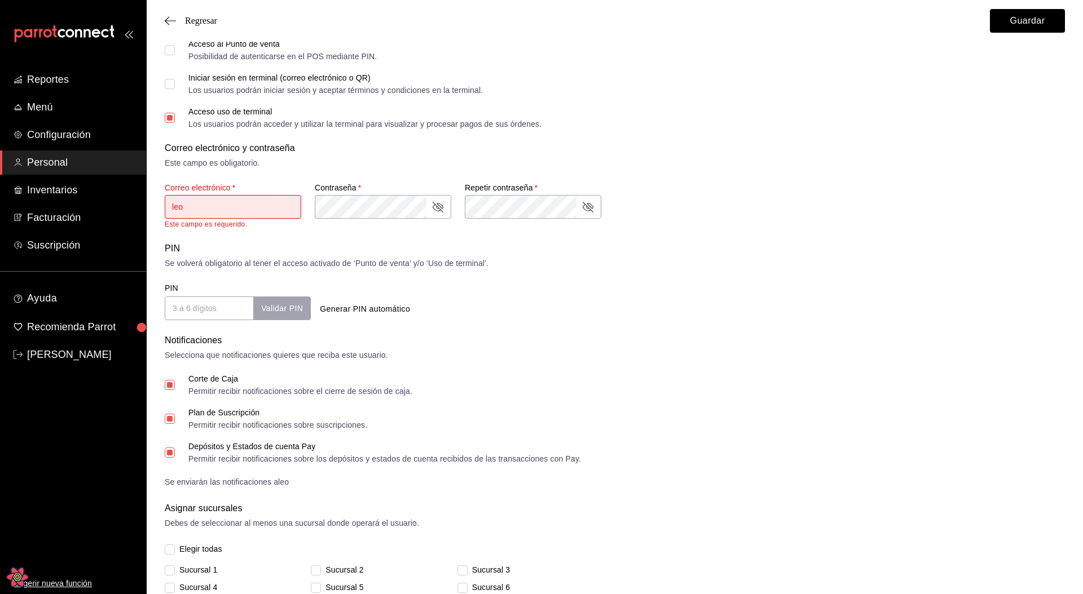
checkbox input "true"
type input "leo@as"
checkbox input "true"
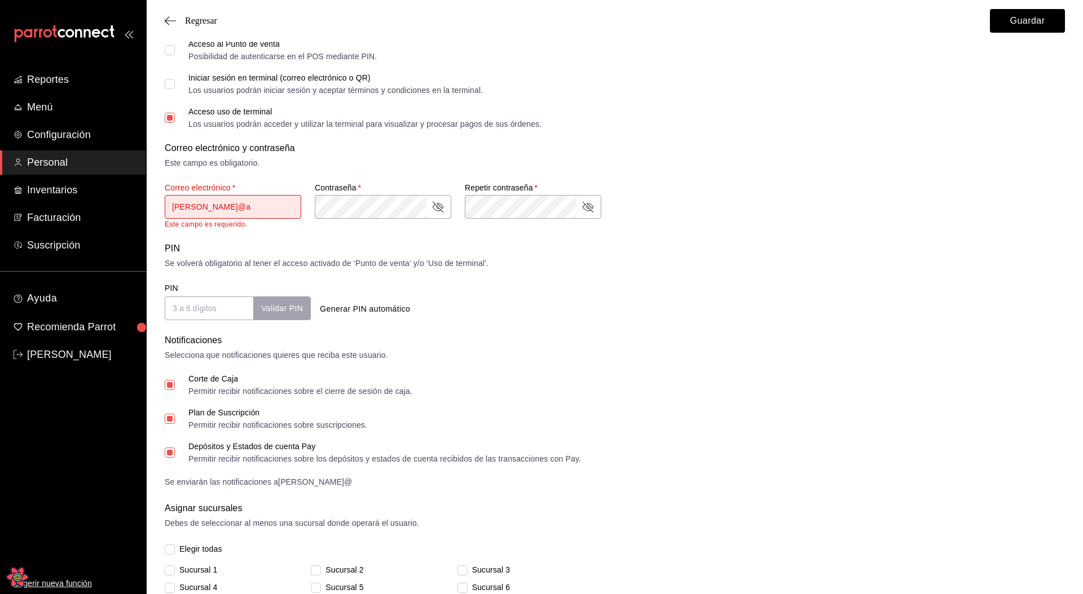
checkbox input "true"
type input "leo@asd"
checkbox input "true"
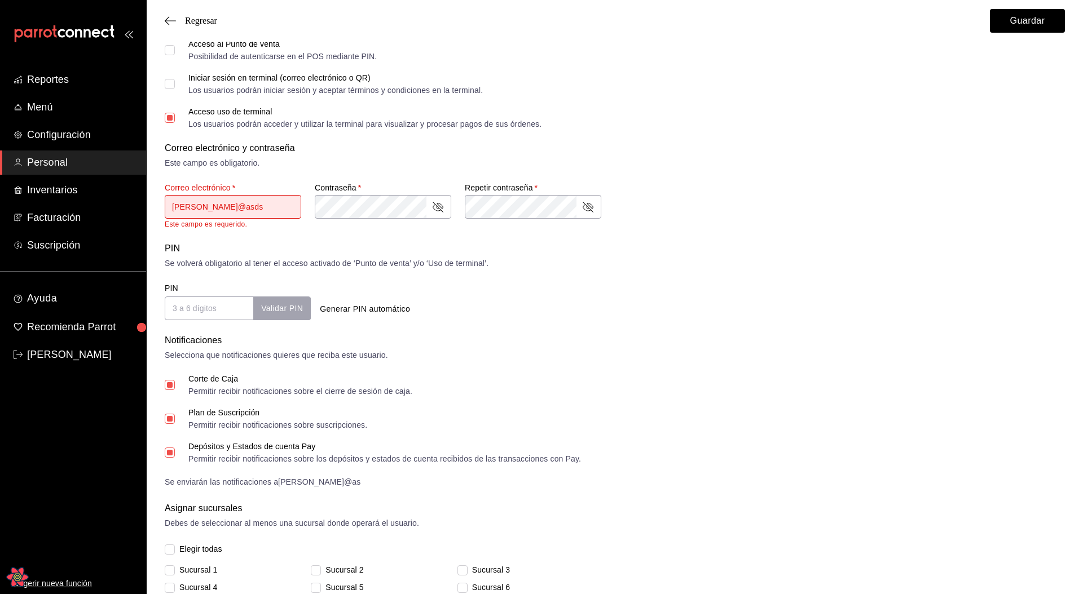
type input "leo@asdsa"
checkbox input "true"
type input "leo@asdsa."
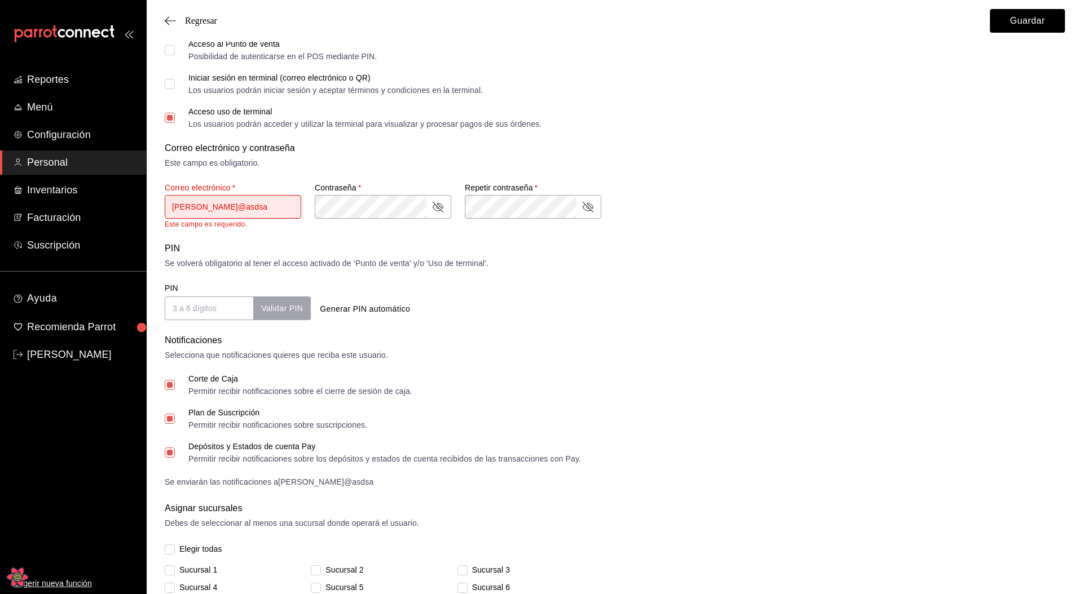
checkbox input "true"
type input "leo@asdsa.c"
checkbox input "true"
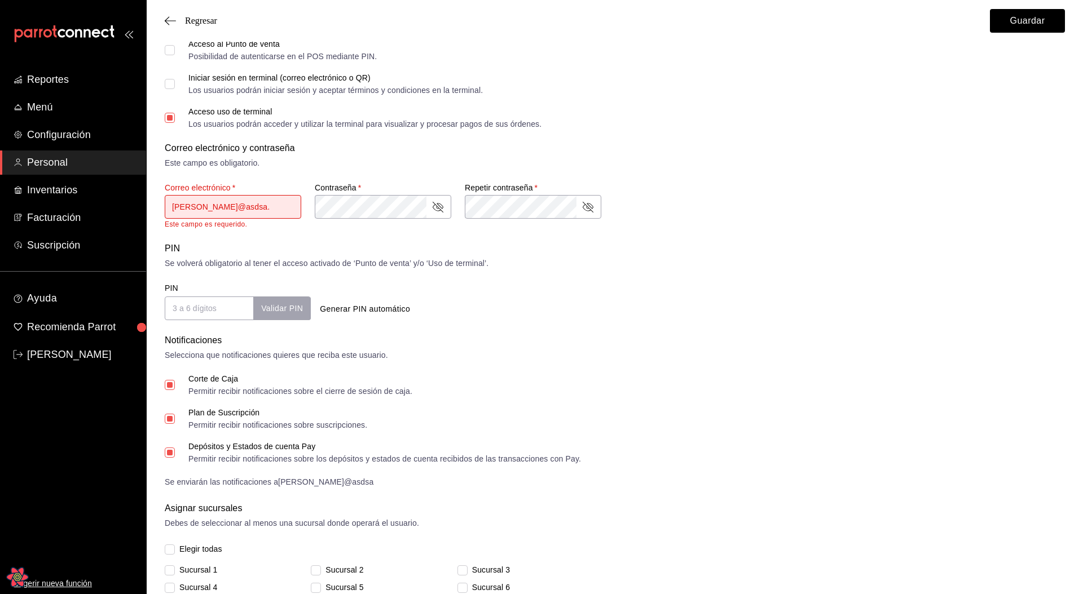
checkbox input "true"
type input "leo@asdsa.co"
checkbox input "true"
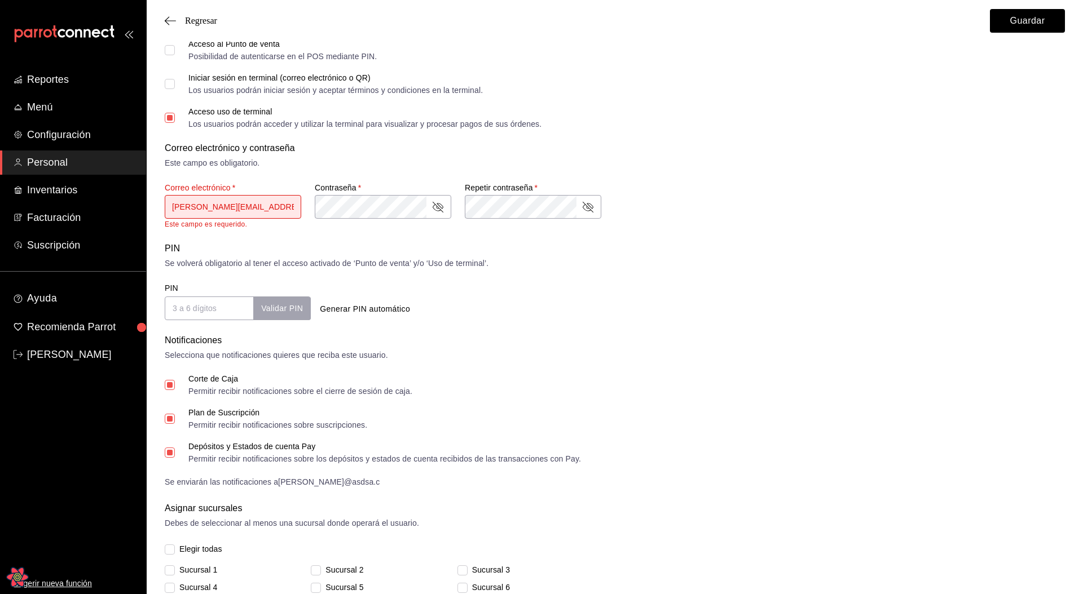
checkbox input "true"
type input "leo@asdsa.com"
checkbox input "true"
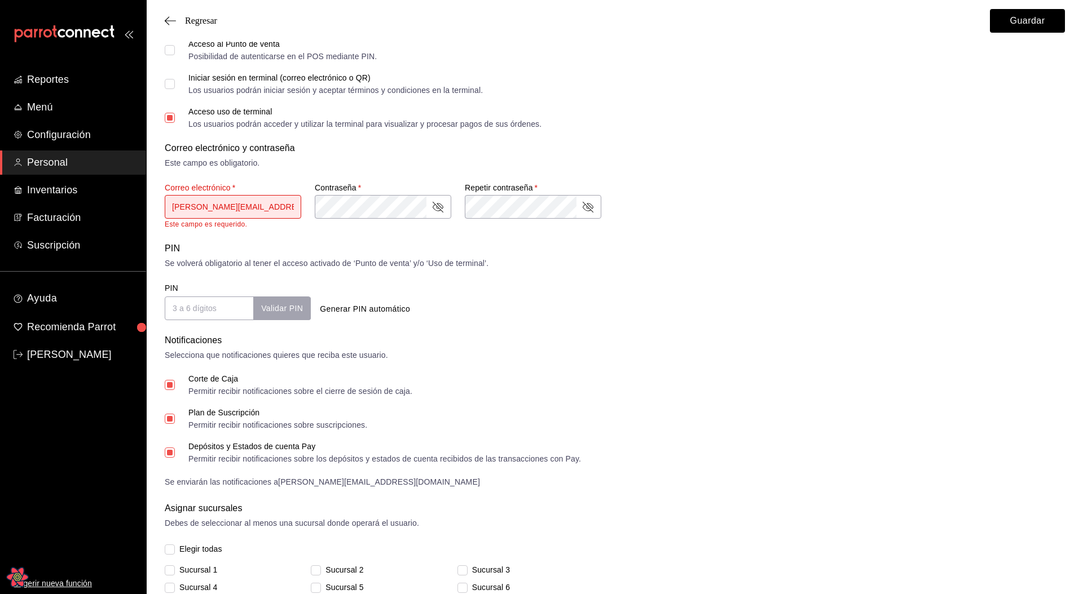
type input "leo@asdsa.com"
click at [619, 345] on div "Notificaciones" at bounding box center [615, 341] width 900 height 14
checkbox input "true"
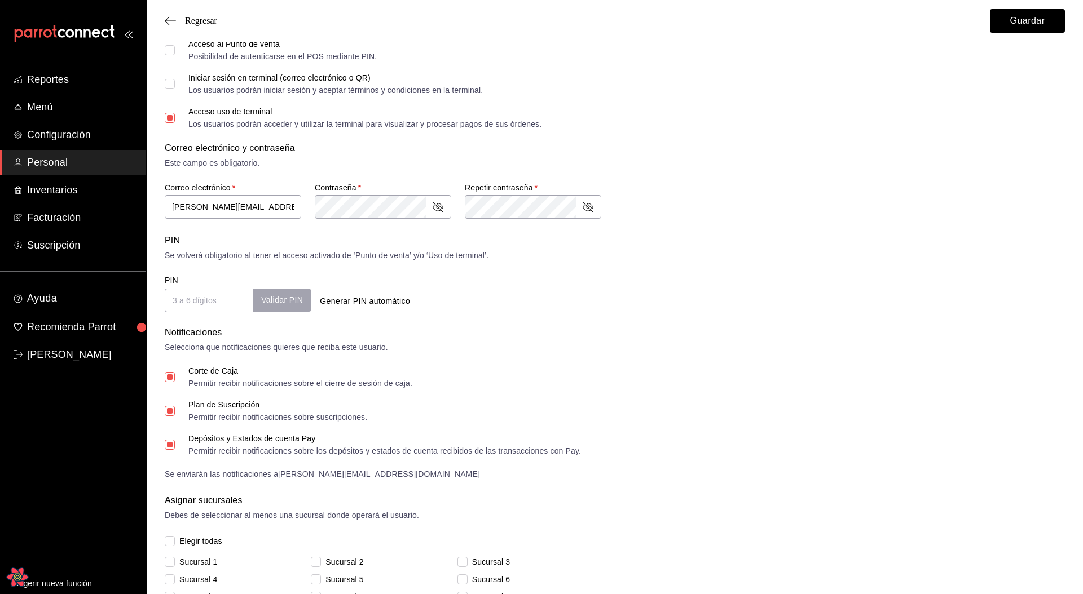
checkbox input "true"
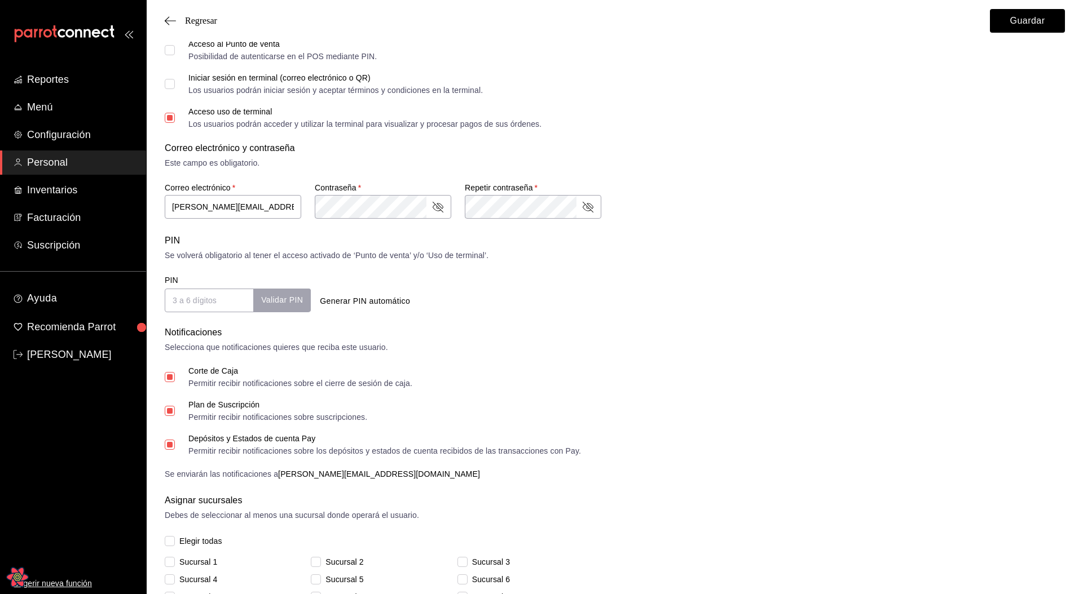
checkbox input "true"
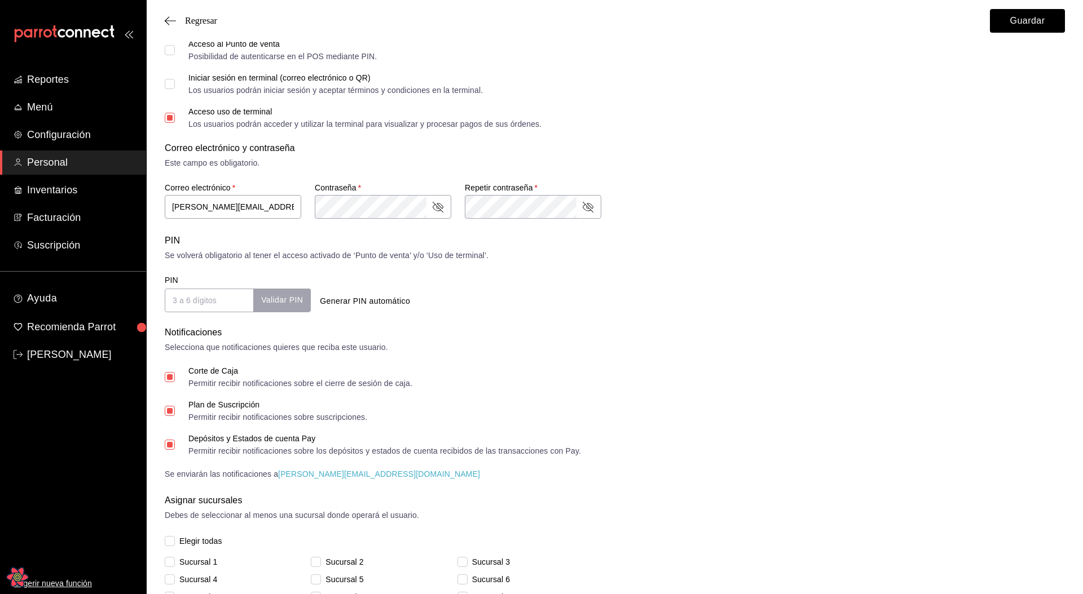
checkbox input "true"
click at [833, 387] on div "Corte de Caja Permitir recibir notificaciones sobre el cierre de sesión de caja…" at bounding box center [615, 423] width 900 height 113
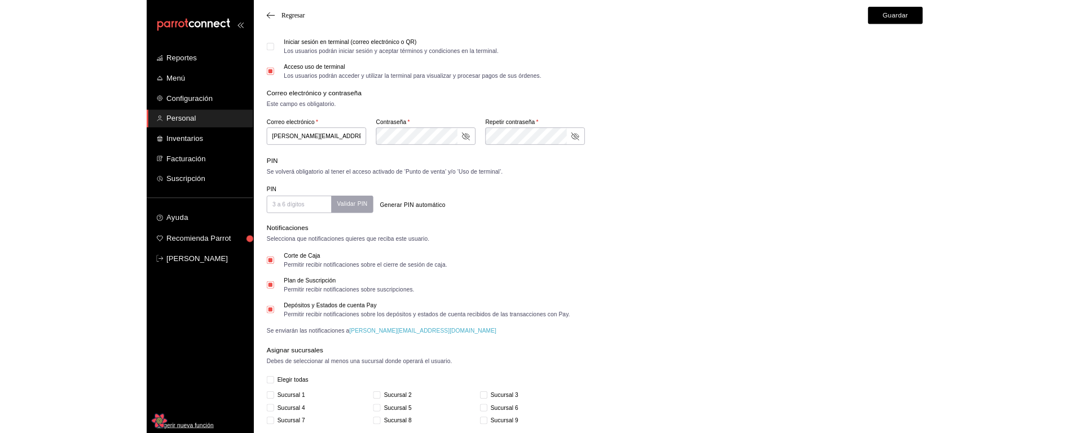
scroll to position [287, 0]
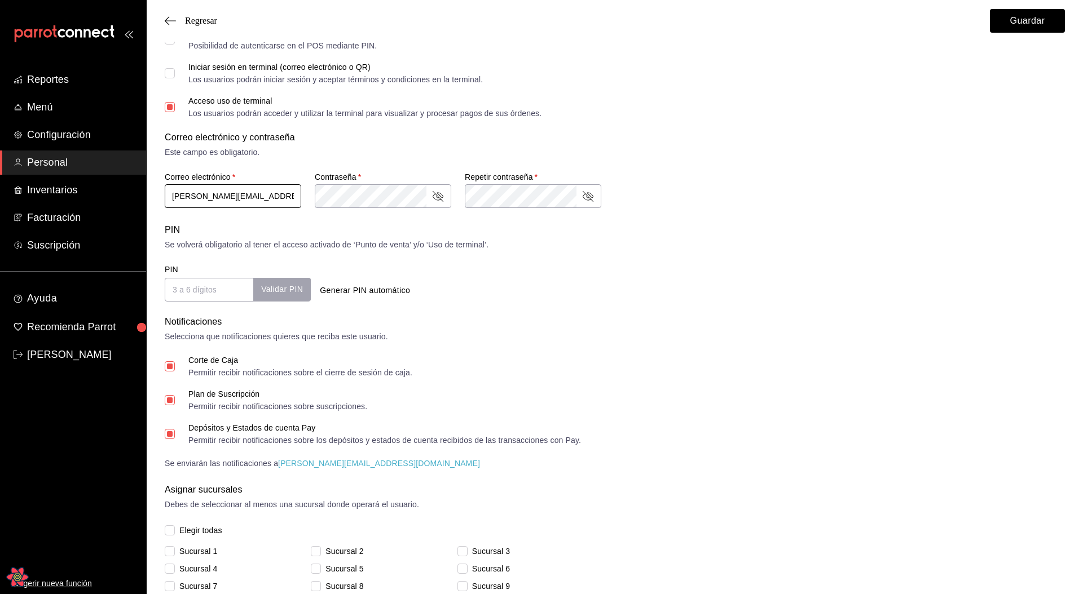
click at [249, 194] on input "leo@asdsa.com" at bounding box center [233, 196] width 136 height 24
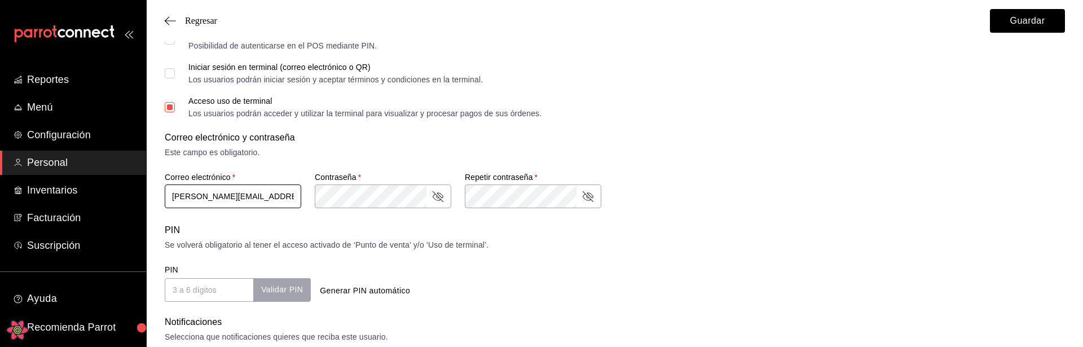
click at [260, 199] on input "leo@asdsa.com" at bounding box center [233, 196] width 136 height 24
click at [204, 196] on input "leo@asdsa.com" at bounding box center [233, 196] width 136 height 24
type input "leo@l.com"
checkbox input "true"
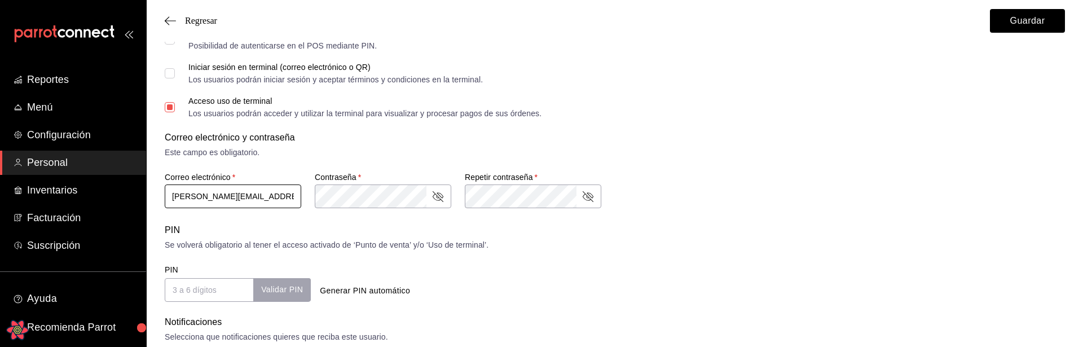
checkbox input "true"
type input "leo@le.com"
checkbox input "true"
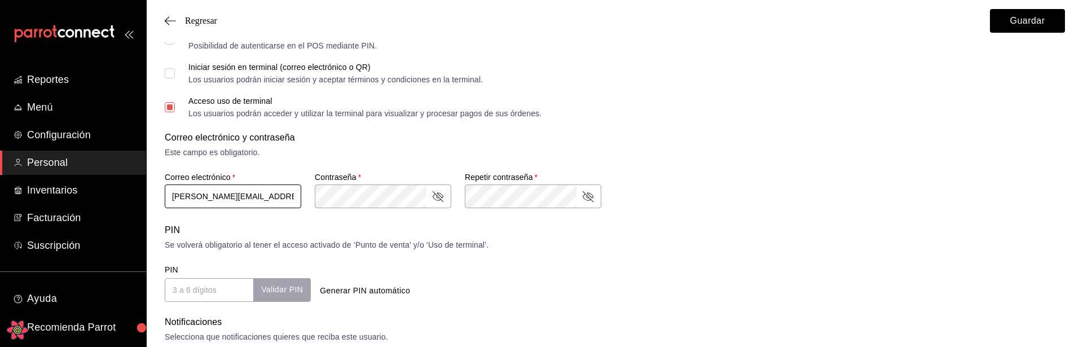
checkbox input "true"
type input "leo@leo.com"
checkbox input "true"
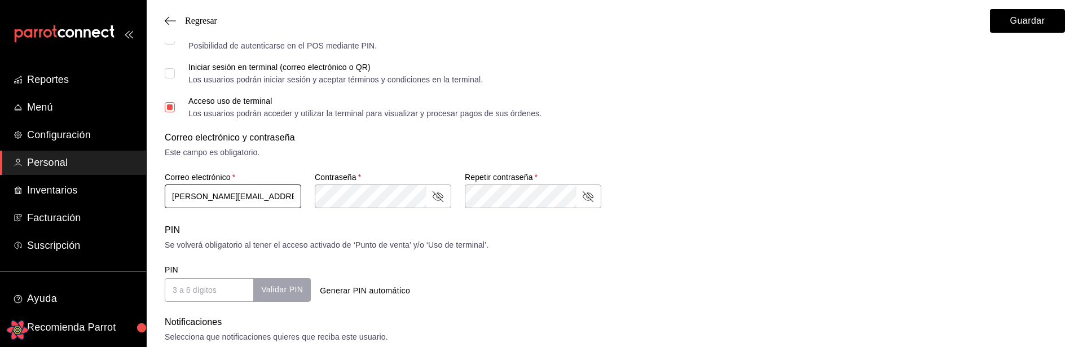
click at [269, 200] on input "leo@leo.com" at bounding box center [233, 196] width 136 height 24
type input "leo@leo.com"
click at [311, 239] on div "Se volverá obligatorio al tener el acceso activado de ‘Punto de venta’ y/o ‘Uso…" at bounding box center [615, 245] width 900 height 12
checkbox input "true"
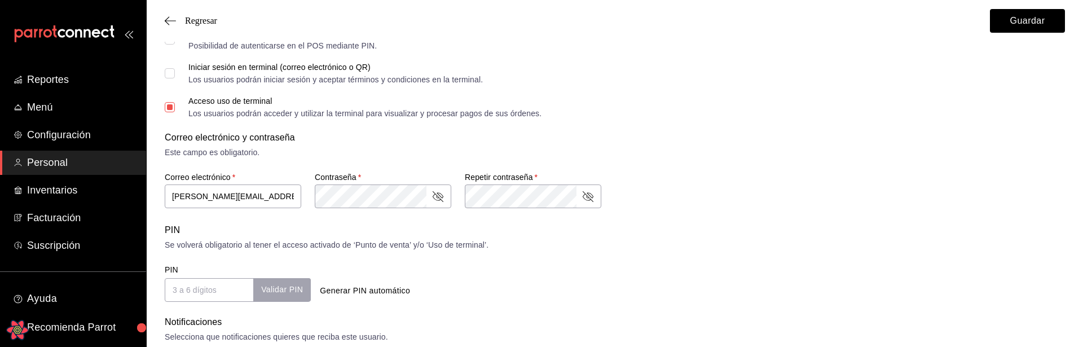
checkbox input "true"
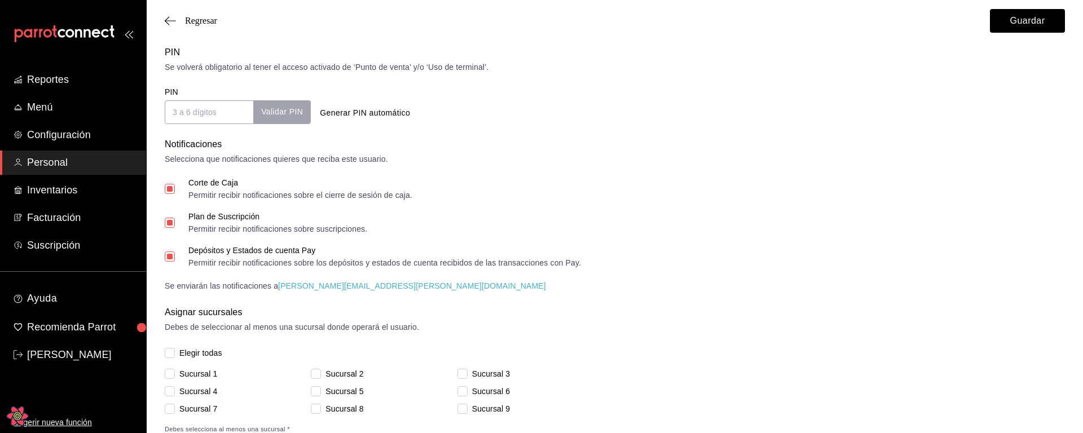
scroll to position [514, 0]
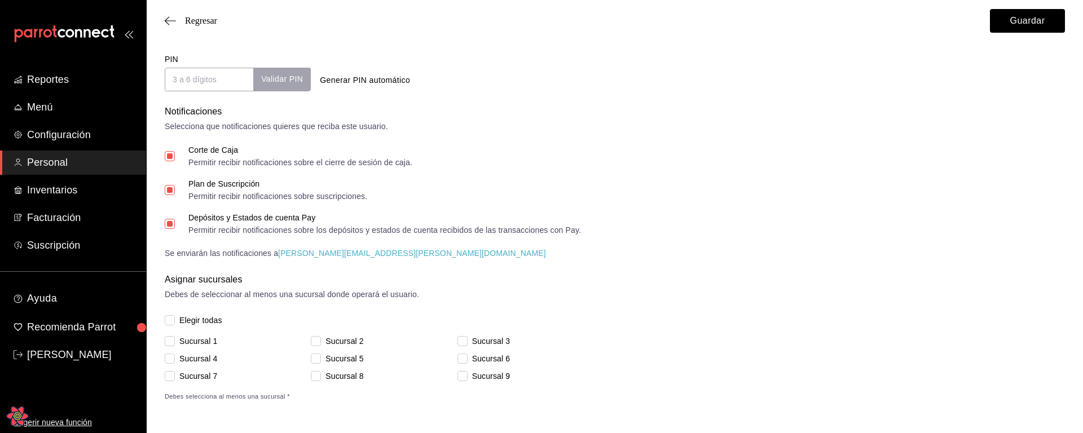
checkbox input "true"
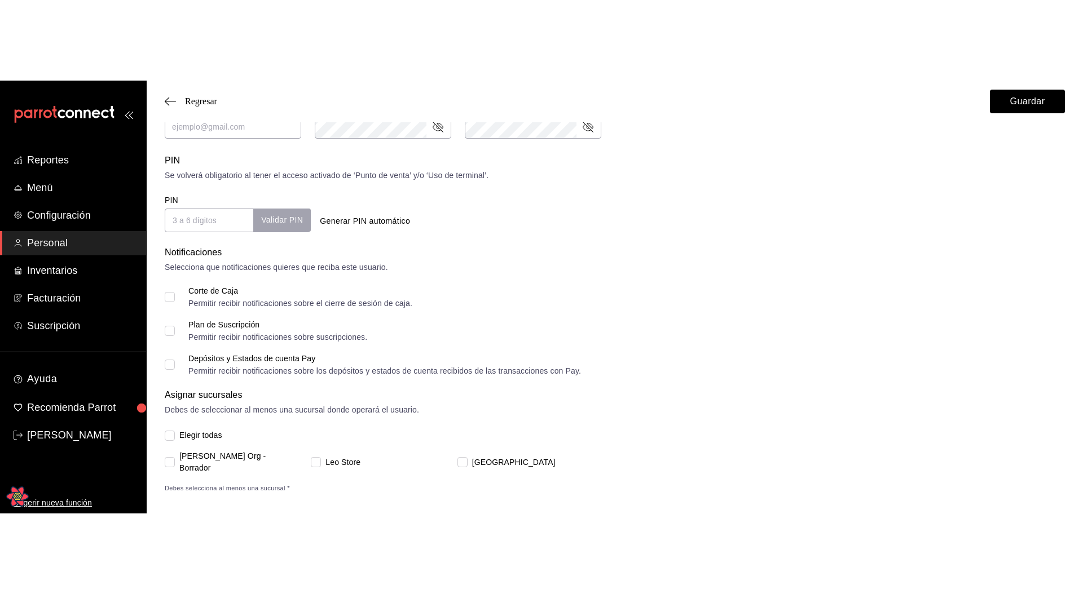
scroll to position [268, 0]
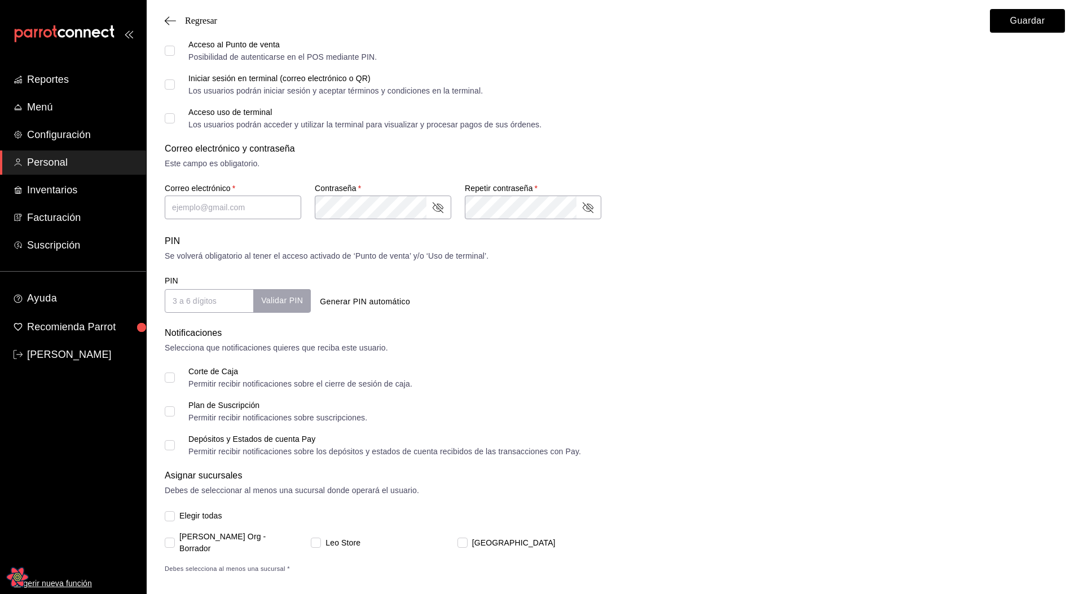
click at [346, 538] on div "Elegir todas Leo Org - Borrador Leo Store Pokemon Center Debes selecciona al me…" at bounding box center [615, 542] width 900 height 64
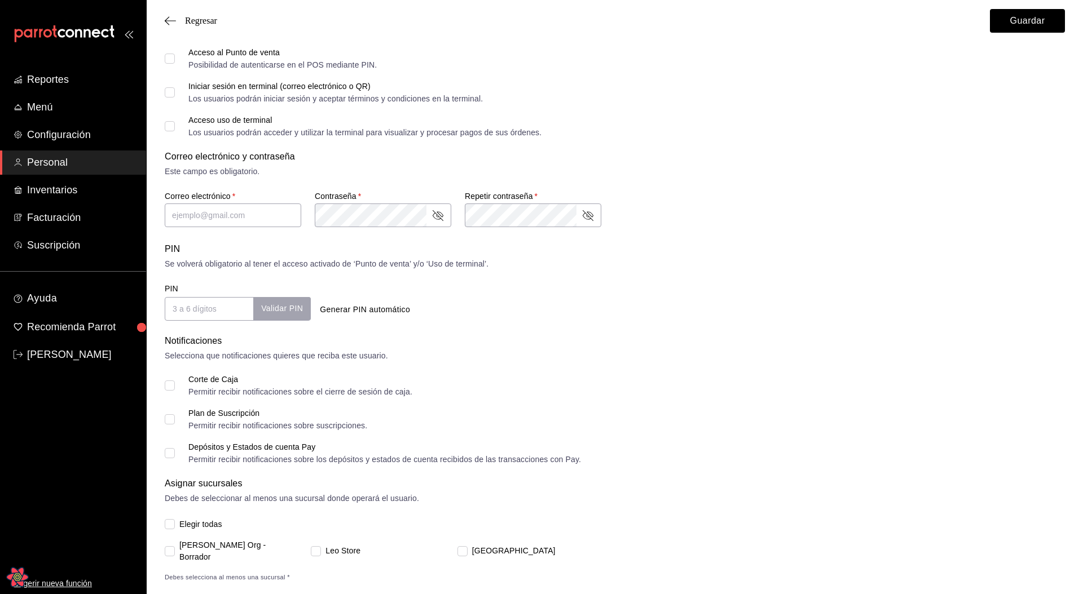
click at [343, 548] on span "Leo Store" at bounding box center [340, 551] width 39 height 12
click at [321, 548] on input "Leo Store" at bounding box center [316, 551] width 10 height 10
click at [343, 547] on span "Leo Store" at bounding box center [340, 551] width 39 height 12
click at [321, 547] on input "Leo Store" at bounding box center [316, 551] width 10 height 10
click at [343, 547] on span "Leo Store" at bounding box center [340, 551] width 39 height 12
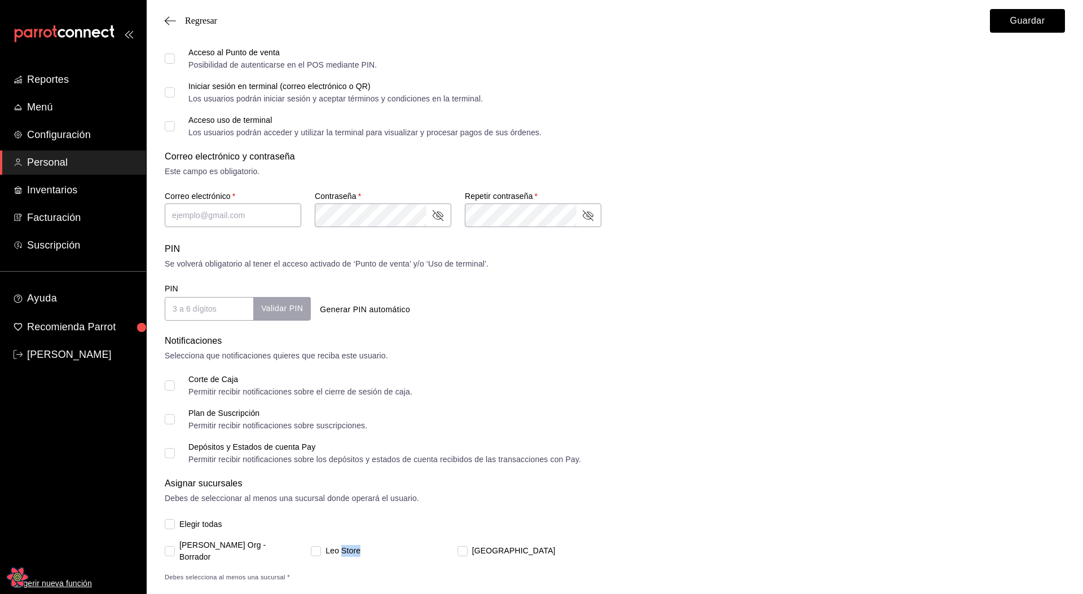
click at [321, 547] on input "Leo Store" at bounding box center [316, 551] width 10 height 10
click at [343, 547] on span "Leo Store" at bounding box center [340, 551] width 39 height 12
click at [321, 547] on input "Leo Store" at bounding box center [316, 551] width 10 height 10
checkbox input "false"
click at [500, 550] on span "[GEOGRAPHIC_DATA]" at bounding box center [511, 551] width 88 height 12
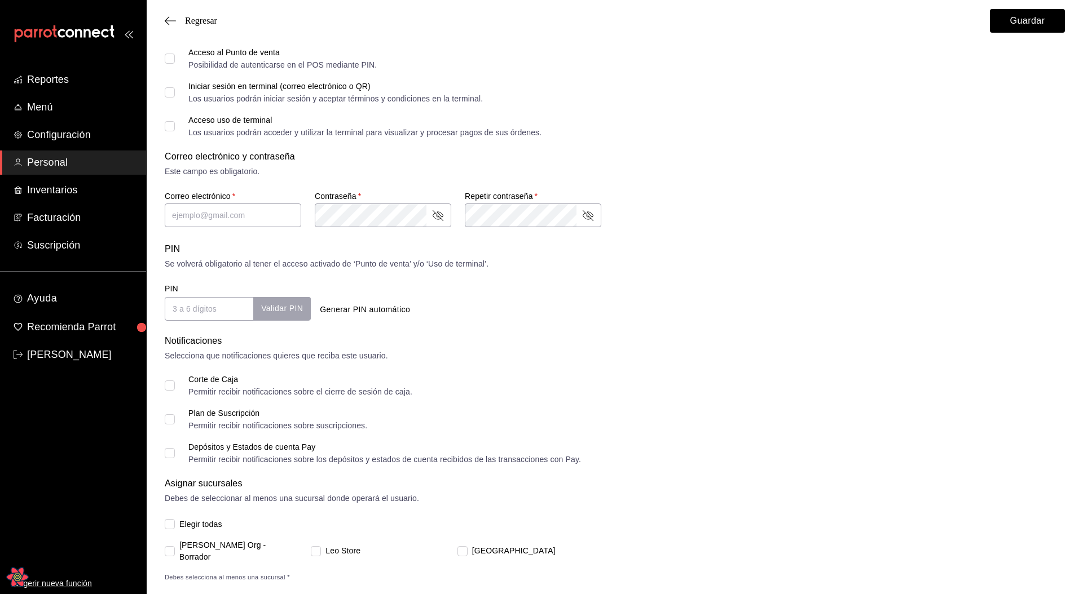
click at [467, 550] on input "[GEOGRAPHIC_DATA]" at bounding box center [462, 551] width 10 height 10
click at [504, 548] on span "[GEOGRAPHIC_DATA]" at bounding box center [511, 551] width 88 height 12
click at [467, 548] on input "[GEOGRAPHIC_DATA]" at bounding box center [462, 551] width 10 height 10
checkbox input "false"
click at [352, 545] on span "Leo Store" at bounding box center [340, 551] width 39 height 12
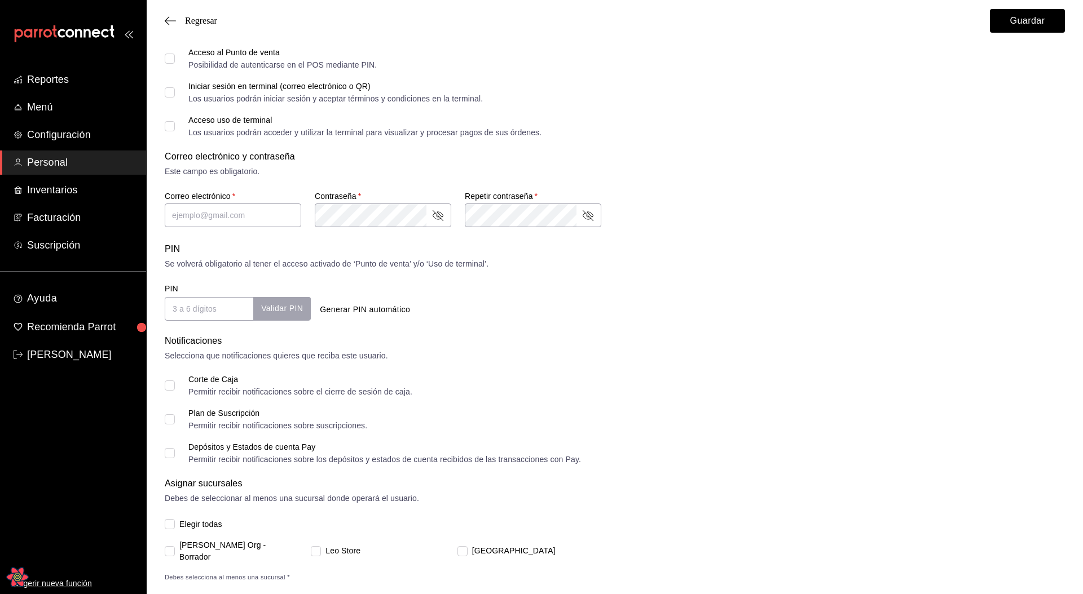
click at [321, 546] on input "Leo Store" at bounding box center [316, 551] width 10 height 10
checkbox input "true"
click at [189, 523] on span "Elegir todas" at bounding box center [198, 525] width 47 height 12
click at [175, 523] on input "Elegir todas" at bounding box center [170, 524] width 10 height 10
checkbox input "true"
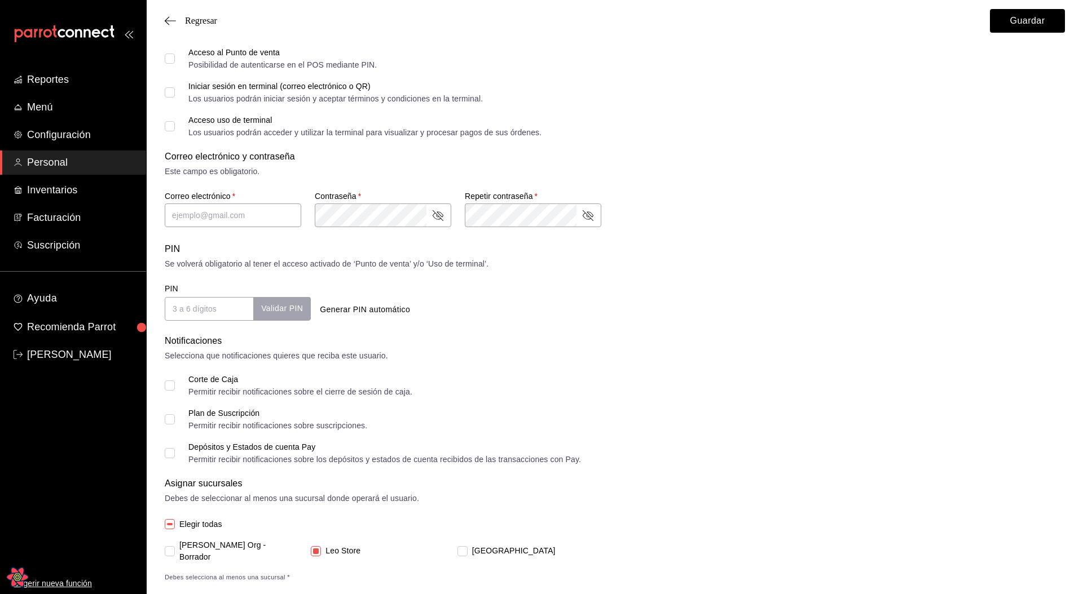
checkbox input "true"
click at [189, 523] on span "Elegir todas" at bounding box center [198, 525] width 47 height 12
click at [175, 523] on input "Elegir todas" at bounding box center [170, 524] width 10 height 10
checkbox input "false"
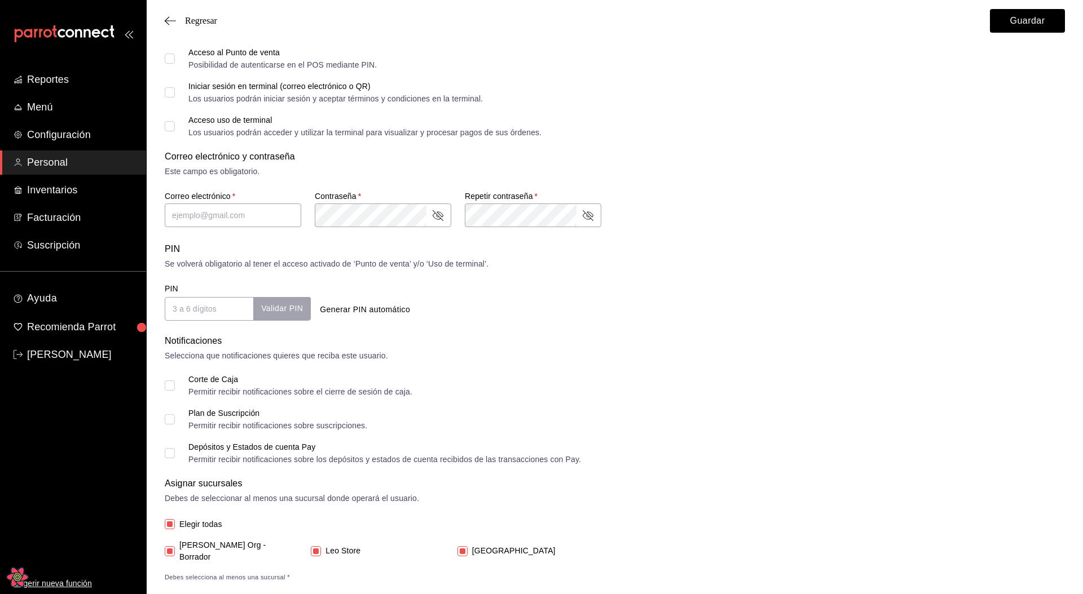
checkbox input "false"
click at [190, 523] on span "Elegir todas" at bounding box center [198, 525] width 47 height 12
click at [175, 523] on input "Elegir todas" at bounding box center [170, 524] width 10 height 10
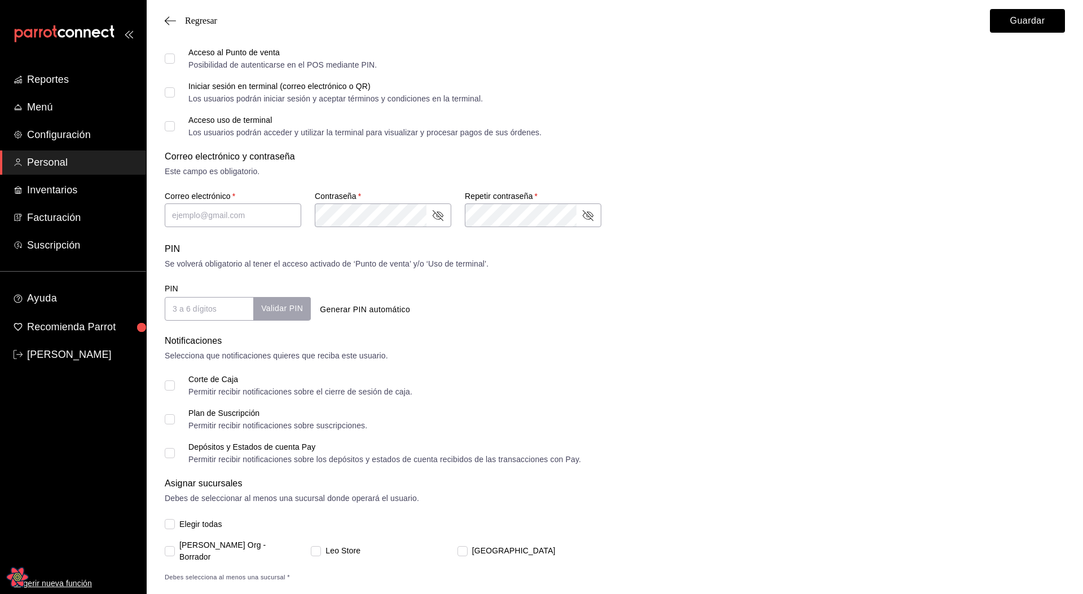
checkbox input "true"
click at [188, 524] on span "Elegir todas" at bounding box center [198, 525] width 47 height 12
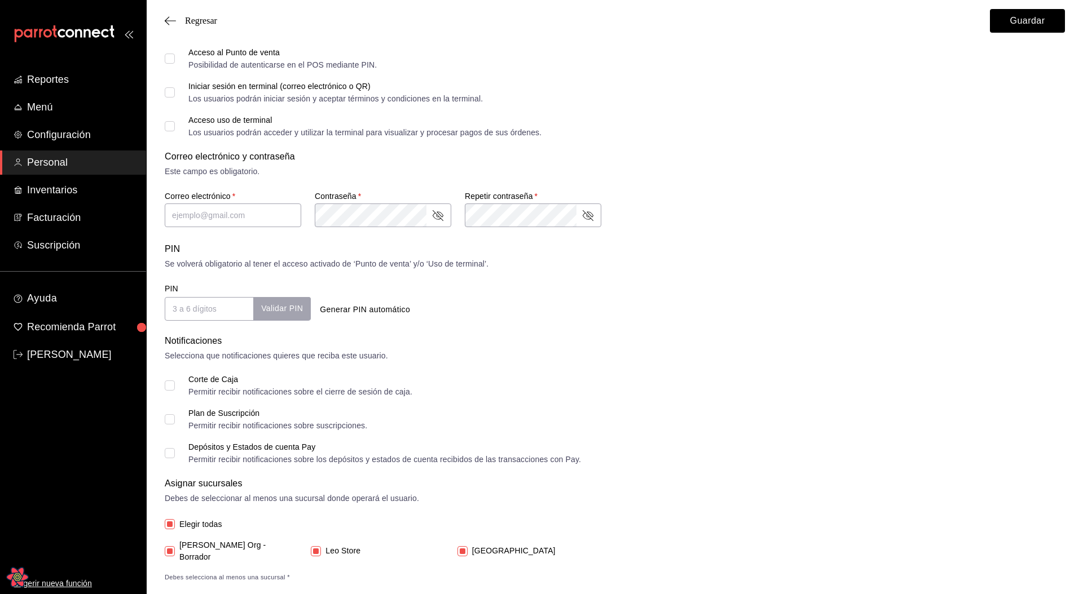
click at [175, 524] on input "Elegir todas" at bounding box center [170, 524] width 10 height 10
checkbox input "false"
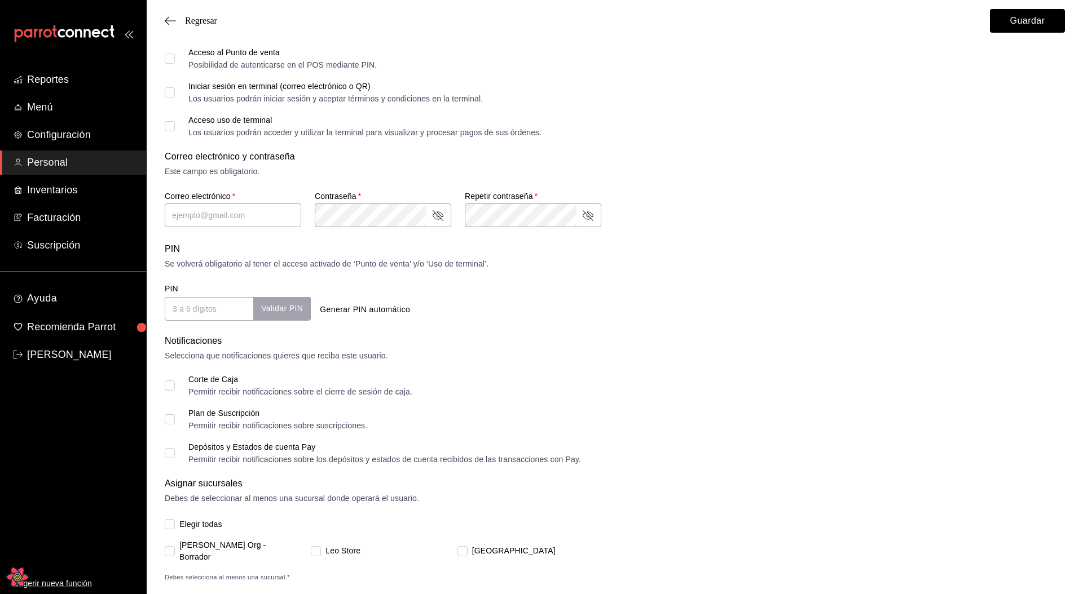
click at [180, 550] on span "[PERSON_NAME] Org - Borrador" at bounding box center [235, 552] width 121 height 24
click at [175, 550] on input "[PERSON_NAME] Org - Borrador" at bounding box center [170, 551] width 10 height 10
checkbox input "true"
click at [317, 549] on input "Leo Store" at bounding box center [316, 551] width 10 height 10
checkbox input "true"
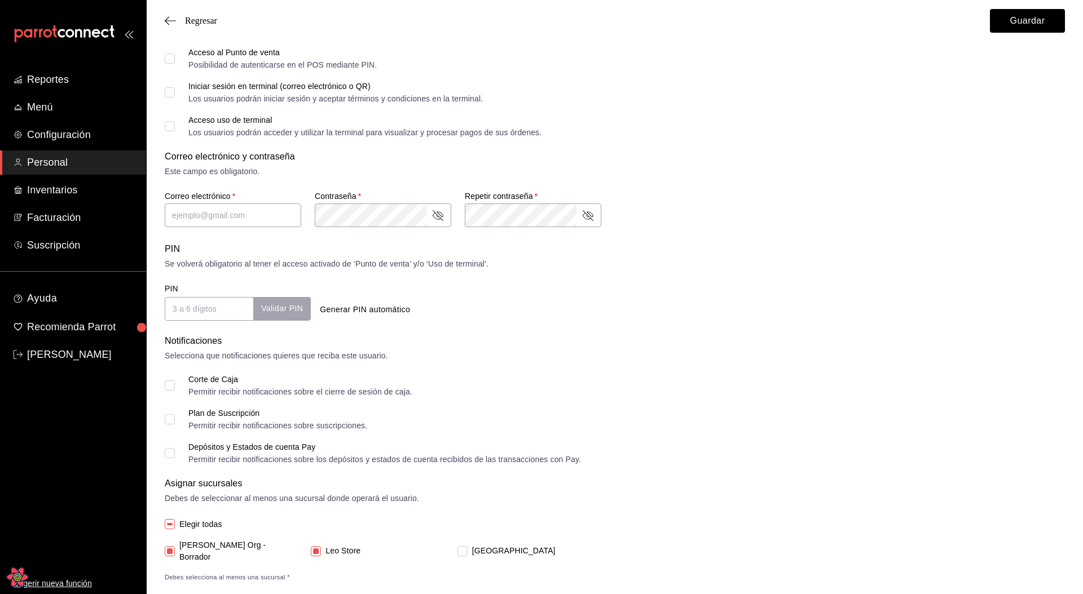
click at [475, 546] on span "[GEOGRAPHIC_DATA]" at bounding box center [511, 551] width 88 height 12
click at [467, 546] on input "[GEOGRAPHIC_DATA]" at bounding box center [462, 551] width 10 height 10
checkbox input "true"
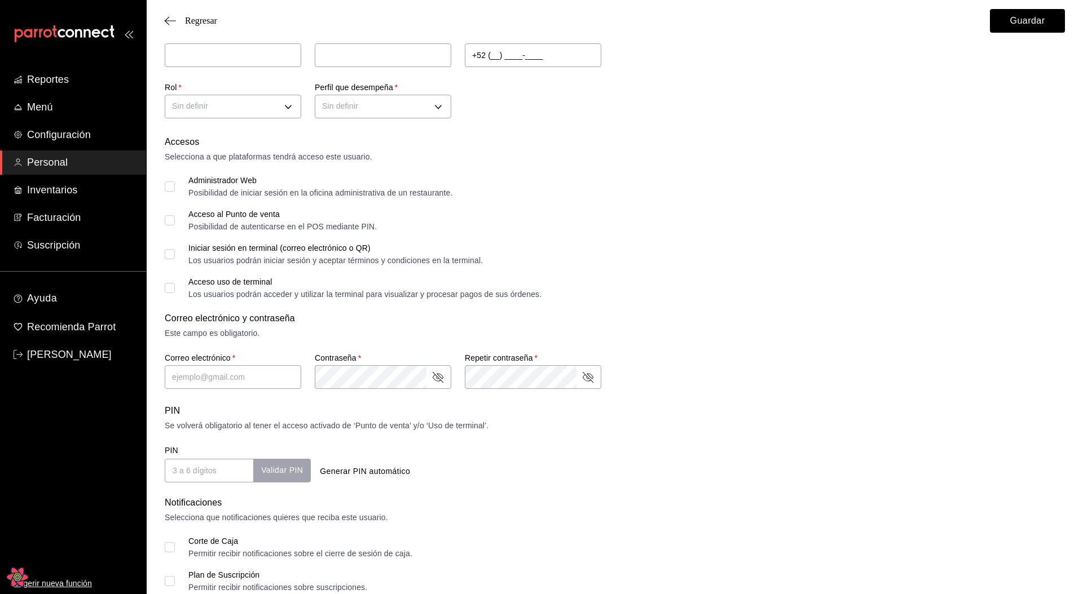
scroll to position [268, 0]
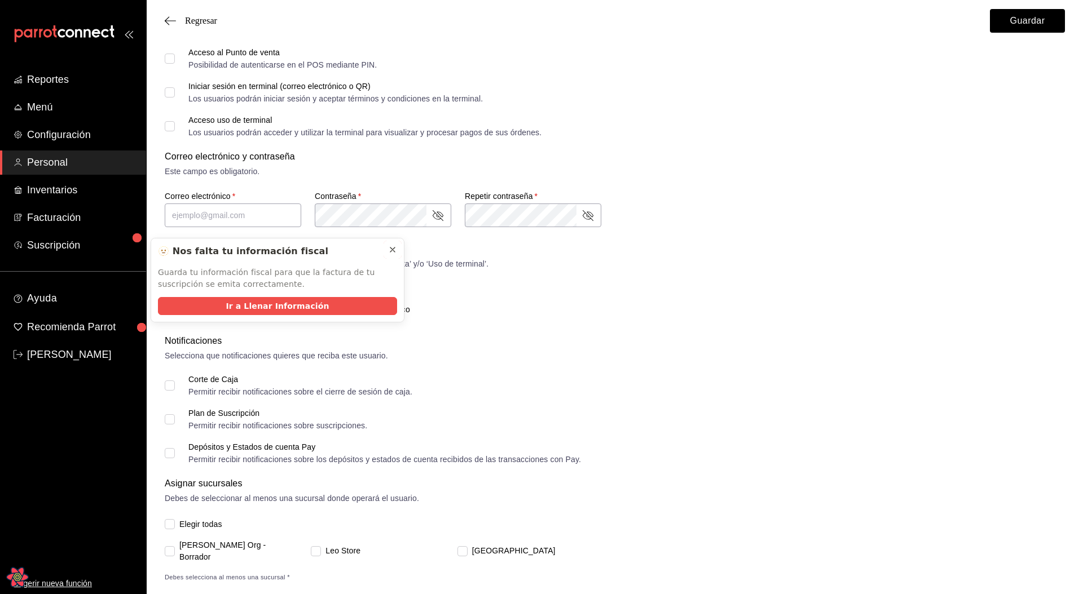
click at [397, 252] on button at bounding box center [392, 250] width 18 height 18
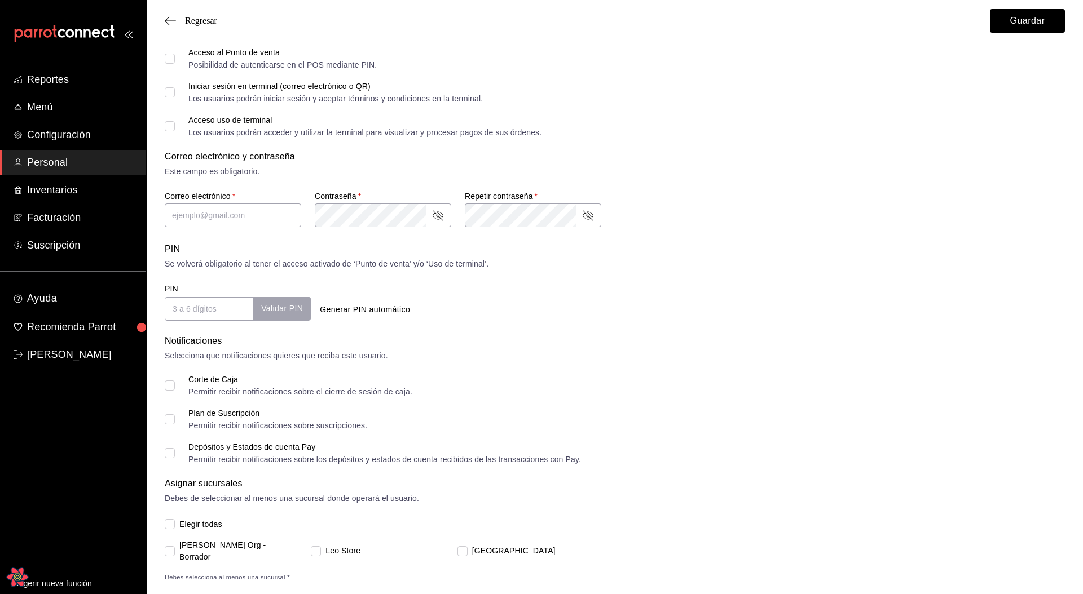
scroll to position [276, 0]
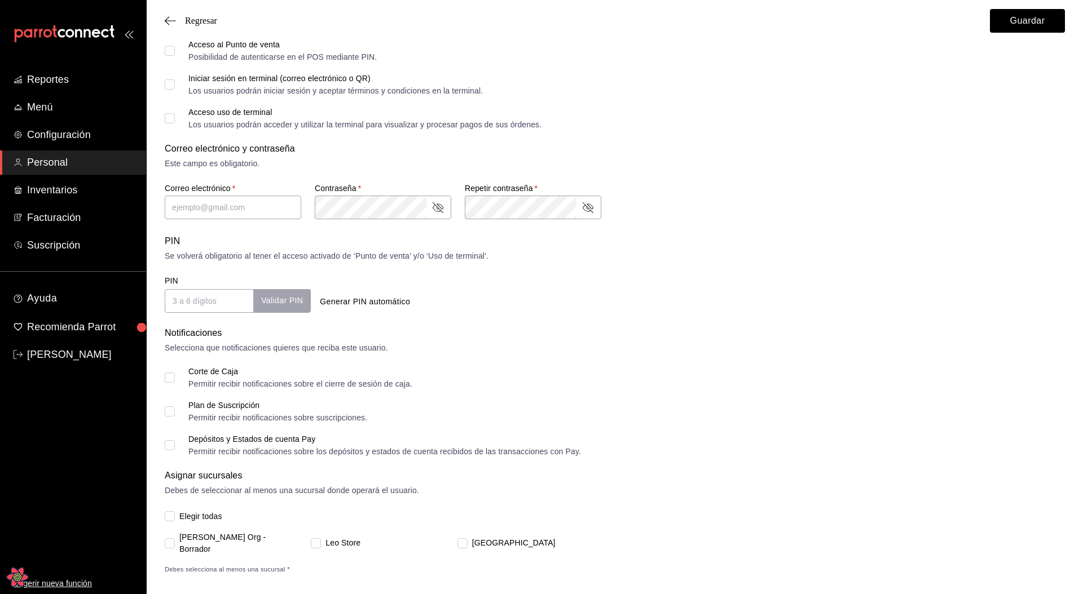
click at [178, 522] on span "Elegir todas" at bounding box center [198, 517] width 47 height 12
click at [175, 522] on input "Elegir todas" at bounding box center [170, 516] width 10 height 10
checkbox input "true"
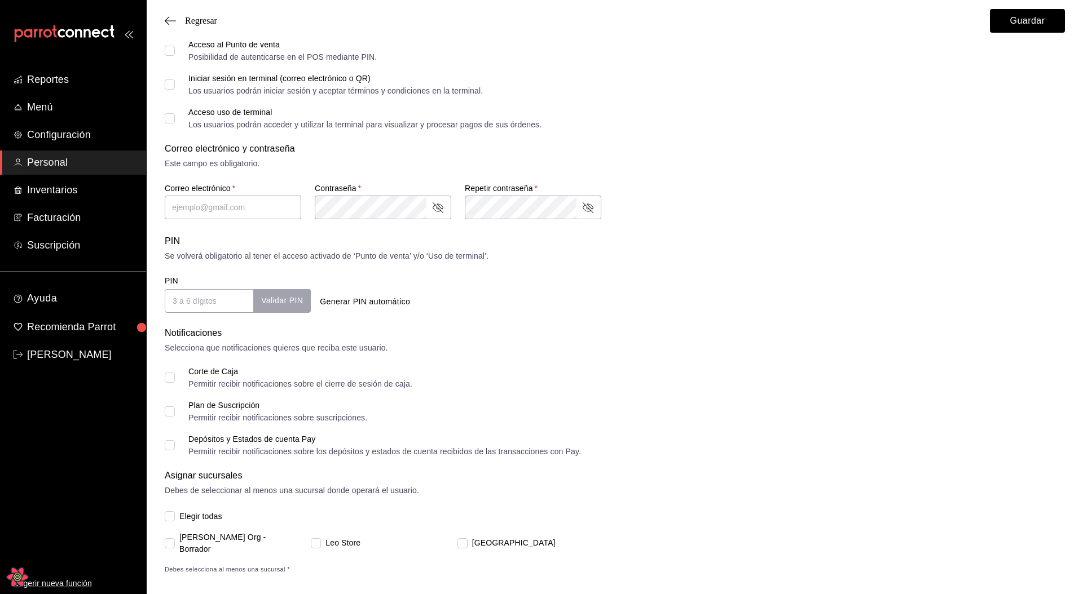
checkbox input "true"
click at [184, 519] on span "Elegir todas" at bounding box center [198, 517] width 47 height 12
click at [175, 519] on input "Elegir todas" at bounding box center [170, 516] width 10 height 10
checkbox input "false"
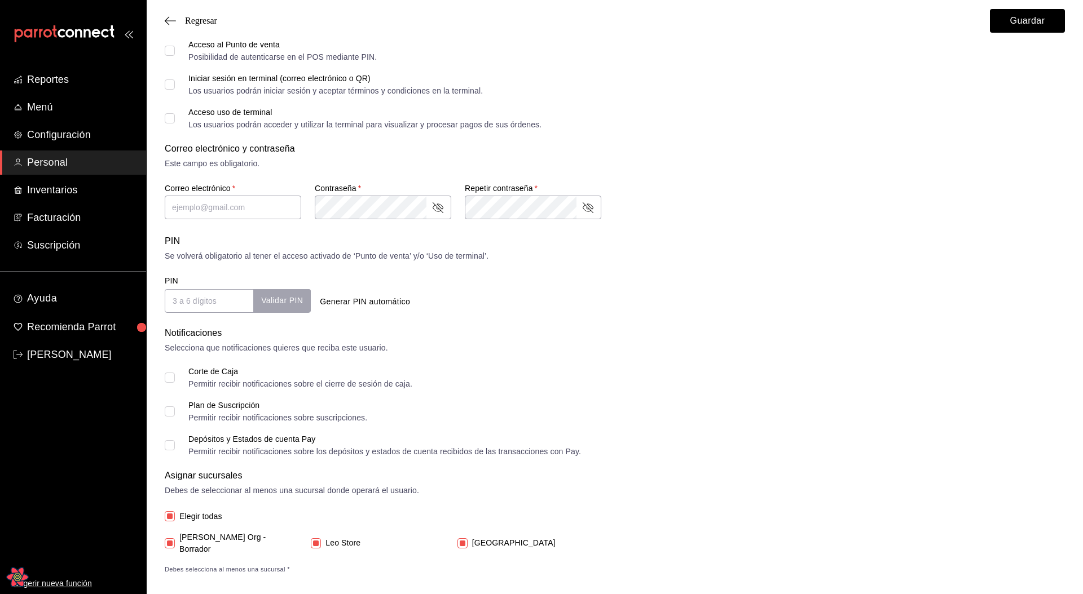
checkbox input "false"
click at [188, 564] on span "Debes selecciona al menos una sucursal *" at bounding box center [615, 569] width 900 height 10
click at [196, 540] on span "[PERSON_NAME] Org - Borrador" at bounding box center [235, 544] width 121 height 24
click at [175, 540] on input "[PERSON_NAME] Org - Borrador" at bounding box center [170, 544] width 10 height 10
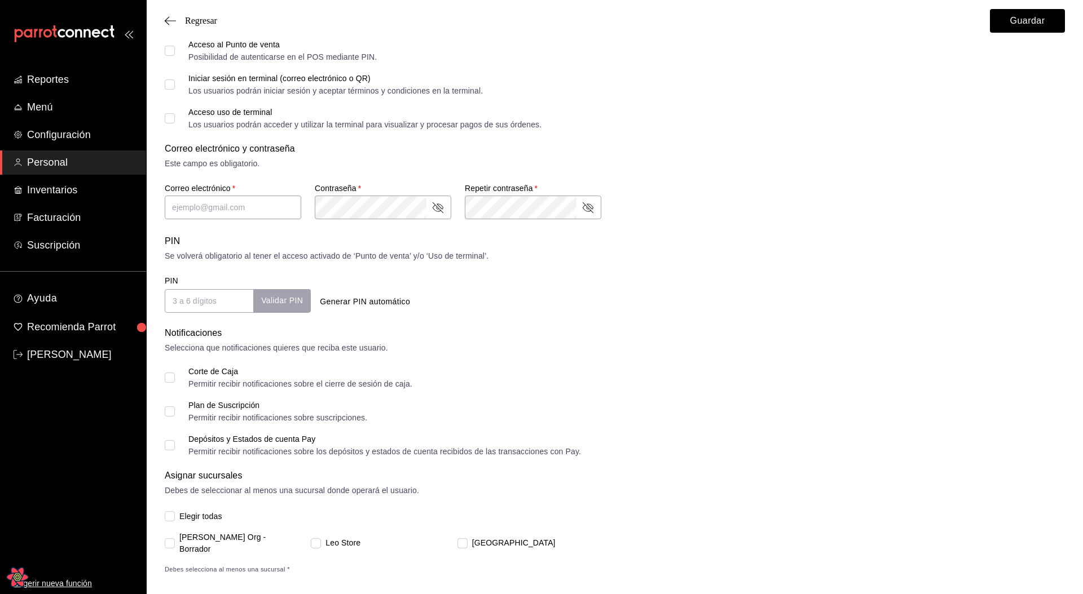
checkbox input "true"
click at [325, 540] on span "Leo Store" at bounding box center [340, 543] width 39 height 12
click at [321, 540] on input "Leo Store" at bounding box center [316, 544] width 10 height 10
checkbox input "true"
click at [463, 540] on input "[GEOGRAPHIC_DATA]" at bounding box center [462, 544] width 10 height 10
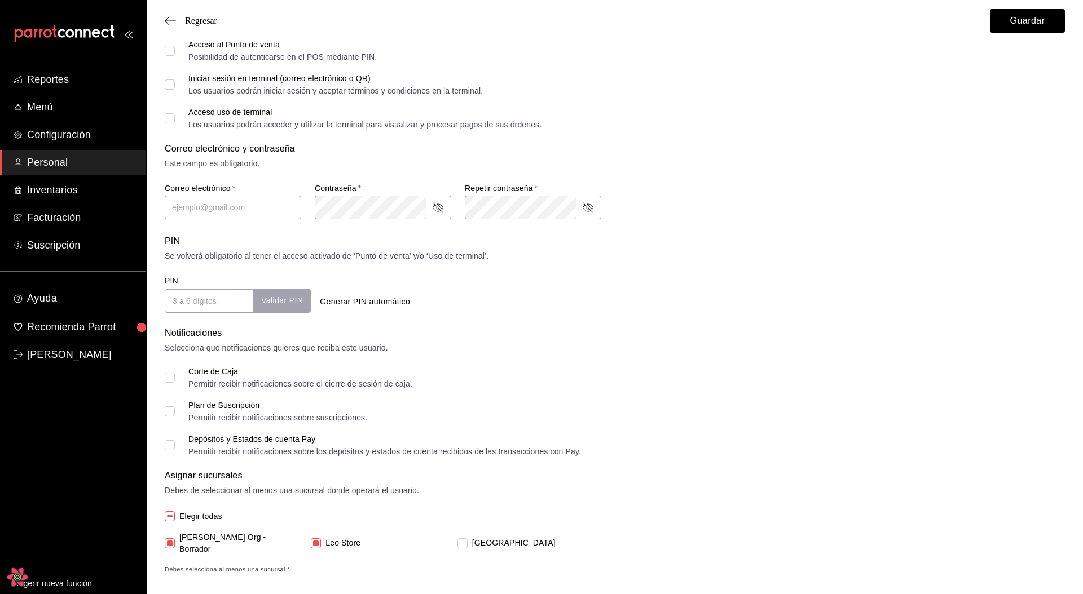
checkbox input "true"
click at [463, 540] on input "[GEOGRAPHIC_DATA]" at bounding box center [462, 544] width 10 height 10
checkbox input "false"
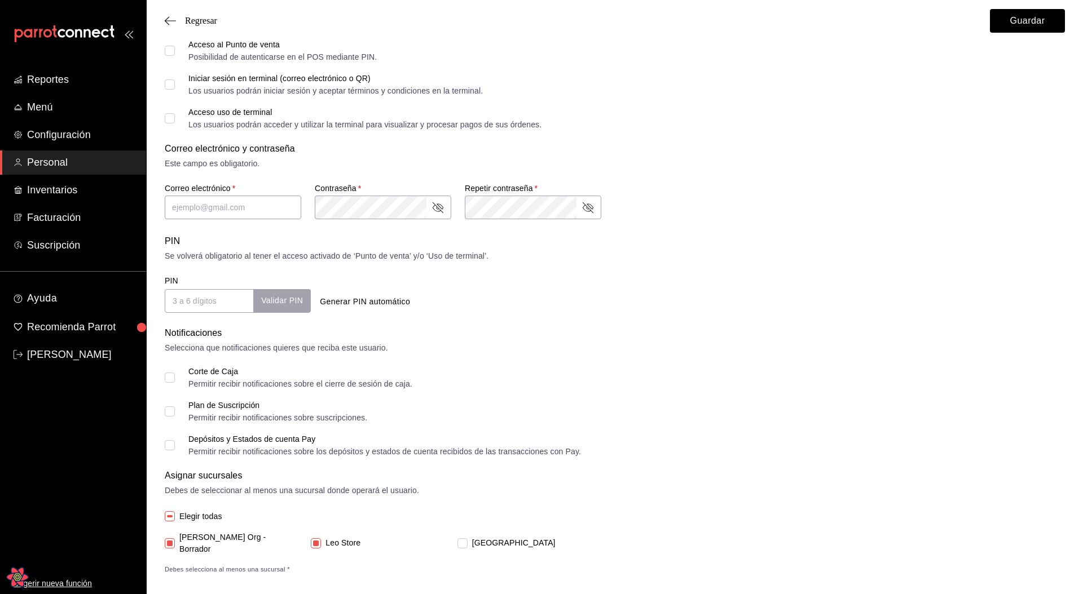
click at [327, 540] on span "Leo Store" at bounding box center [340, 543] width 39 height 12
click at [321, 540] on input "Leo Store" at bounding box center [316, 544] width 10 height 10
click at [327, 540] on span "Leo Store" at bounding box center [340, 543] width 39 height 12
click at [321, 540] on input "Leo Store" at bounding box center [316, 544] width 10 height 10
checkbox input "true"
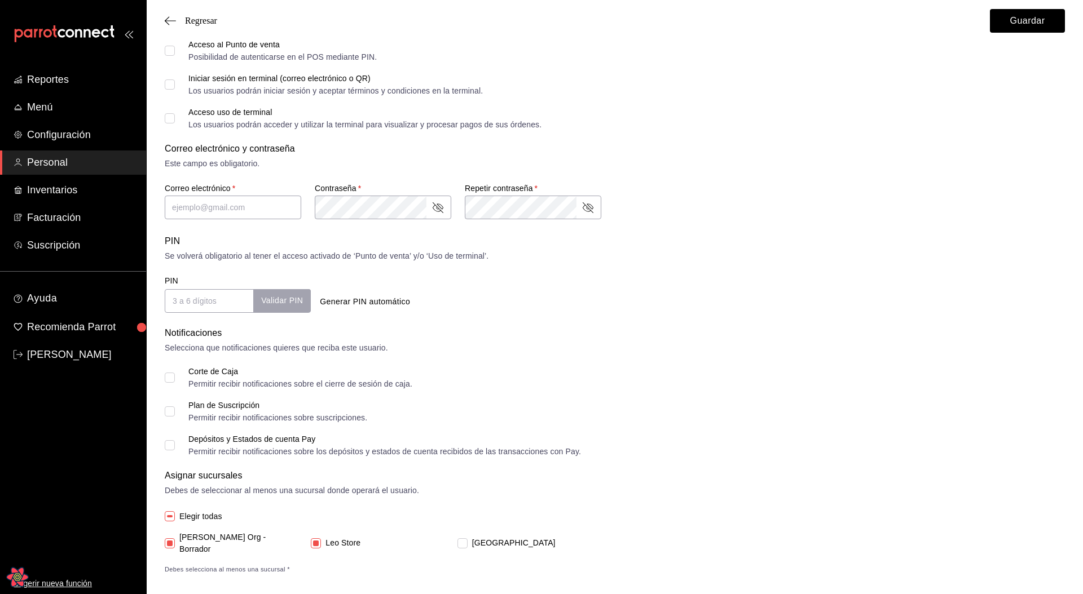
click at [167, 517] on input "Elegir todas" at bounding box center [170, 516] width 10 height 10
checkbox input "true"
click at [679, 307] on div "PIN Validar PIN ​ Generar PIN automático" at bounding box center [612, 292] width 905 height 42
click at [464, 540] on input "[GEOGRAPHIC_DATA]" at bounding box center [462, 544] width 10 height 10
checkbox input "false"
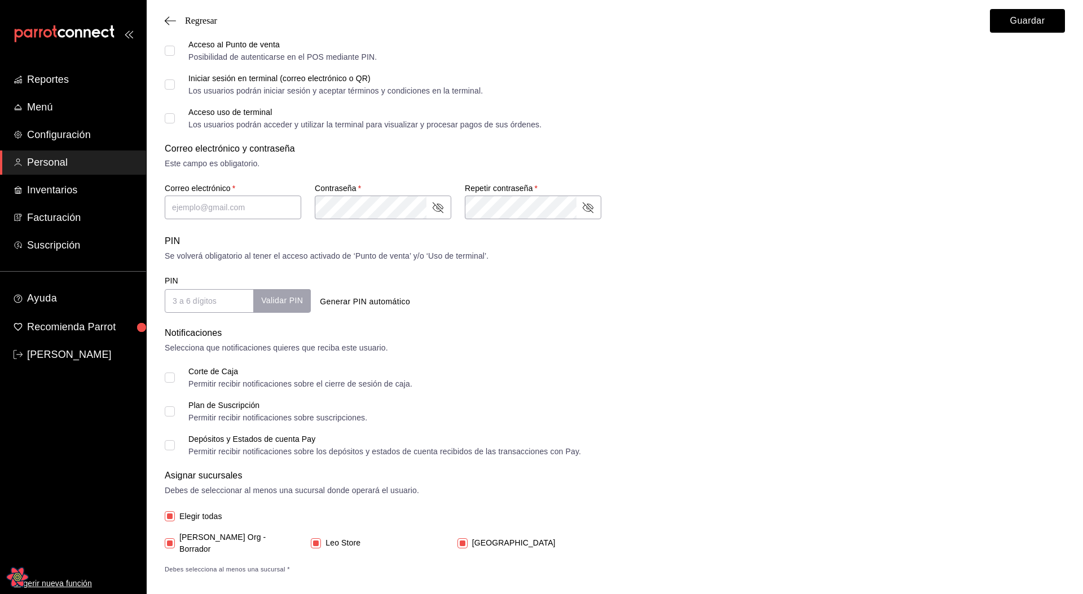
checkbox input "false"
click at [464, 540] on input "[GEOGRAPHIC_DATA]" at bounding box center [462, 544] width 10 height 10
checkbox input "true"
click at [681, 445] on div "Depósitos y Estados de cuenta Pay Permitir recibir notificaciones sobre los dep…" at bounding box center [615, 445] width 900 height 20
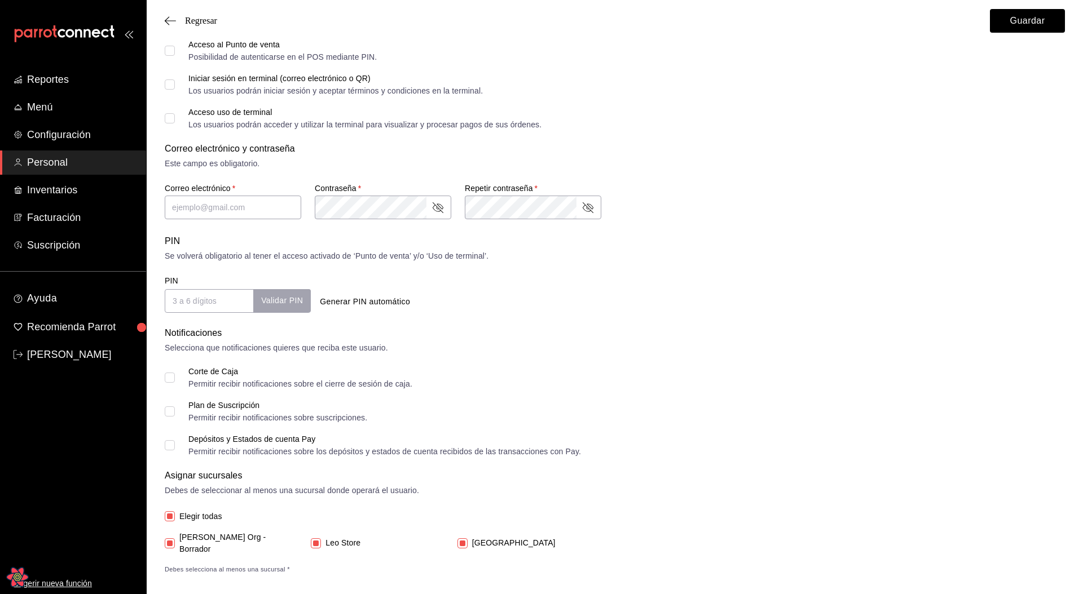
scroll to position [0, 0]
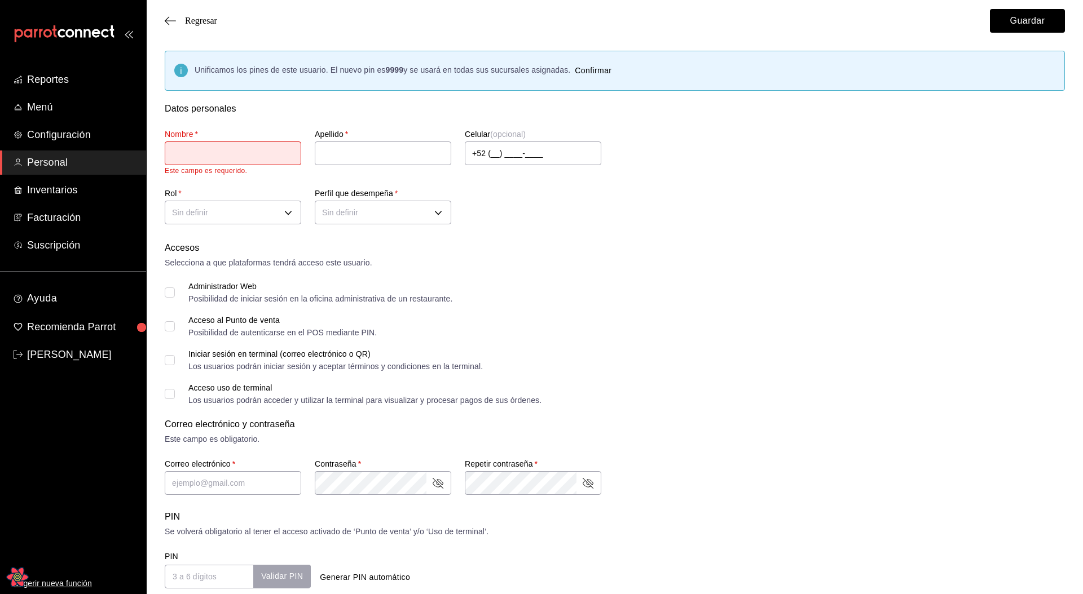
click at [654, 267] on div "Selecciona a que plataformas tendrá acceso este usuario." at bounding box center [615, 263] width 900 height 12
click at [752, 302] on div "Administrador Web Posibilidad de iniciar sesión en la oficina administrativa de…" at bounding box center [615, 293] width 900 height 20
click at [694, 220] on div "Nombre   * Este campo es requerido. Apellido   * Celular (opcional) +52 (__) __…" at bounding box center [601, 172] width 900 height 112
click at [900, 258] on div "Selecciona a que plataformas tendrá acceso este usuario." at bounding box center [615, 263] width 900 height 12
click at [686, 293] on div "Administrador Web Posibilidad de iniciar sesión en la oficina administrativa de…" at bounding box center [615, 293] width 900 height 20
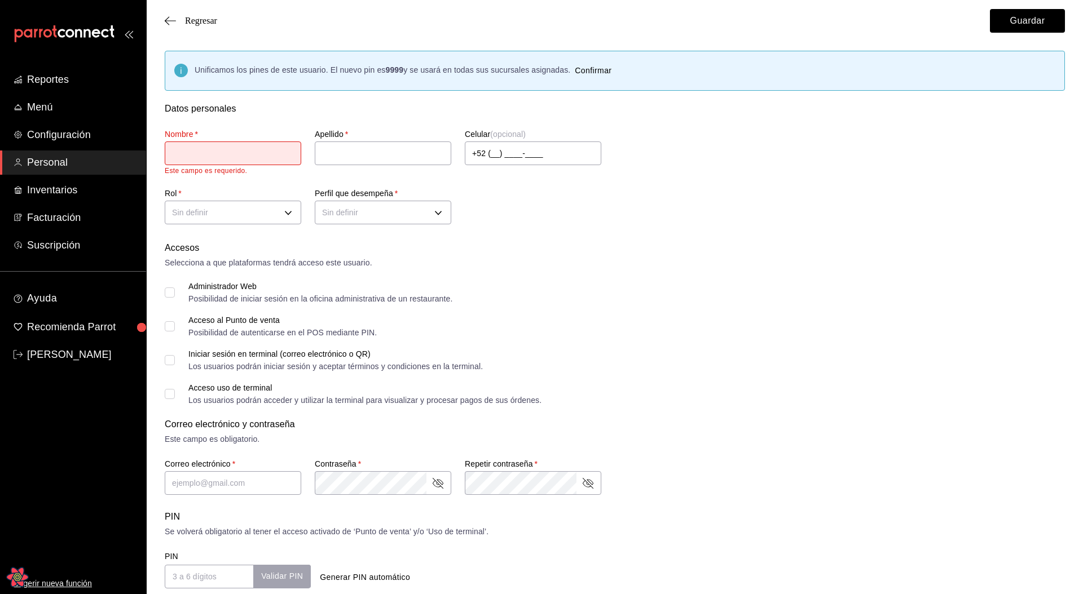
click at [581, 203] on div "Nombre   * Este campo es requerido. Apellido   * Celular (opcional) +52 (__) __…" at bounding box center [601, 172] width 900 height 112
click at [197, 14] on div "Regresar Guardar" at bounding box center [615, 21] width 936 height 42
drag, startPoint x: 202, startPoint y: 22, endPoint x: 208, endPoint y: 21, distance: 6.3
click at [202, 22] on span "Regresar" at bounding box center [201, 21] width 32 height 10
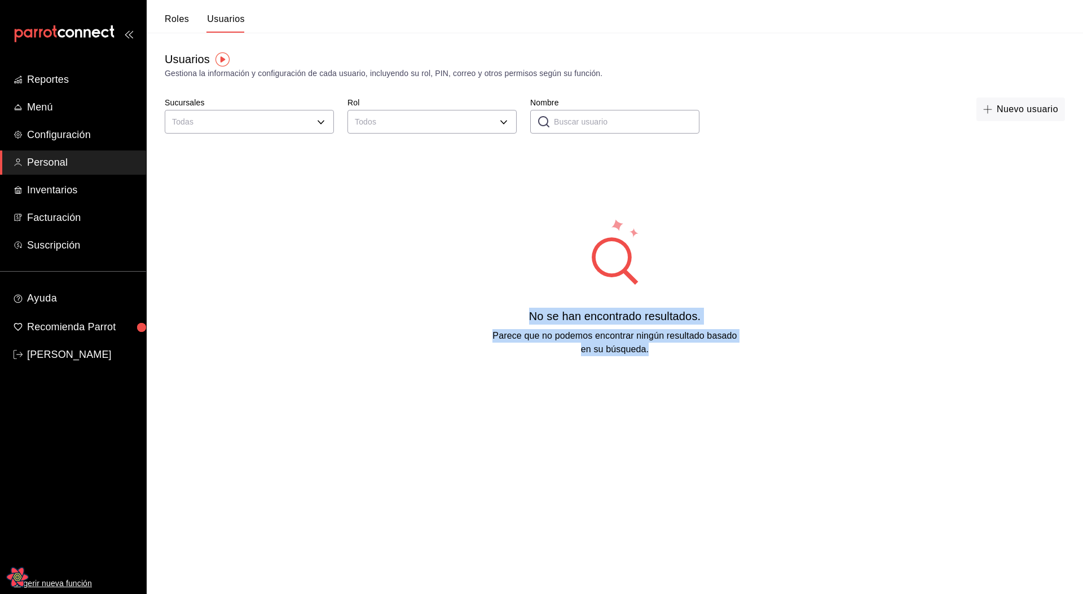
drag, startPoint x: 655, startPoint y: 352, endPoint x: 533, endPoint y: 223, distance: 177.1
click at [533, 223] on div "No se han encontrado resultados. Parece que no podemos encontrar ningún resulta…" at bounding box center [615, 287] width 936 height 282
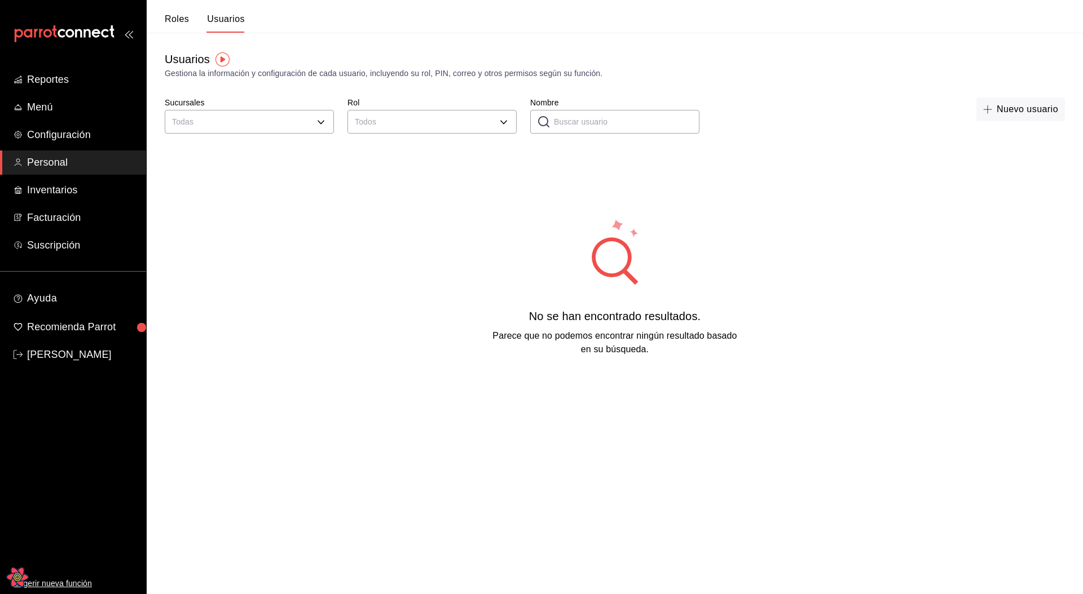
drag, startPoint x: 534, startPoint y: 225, endPoint x: 541, endPoint y: 229, distance: 8.3
click at [534, 226] on div "No se han encontrado resultados. Parece que no podemos encontrar ningún resulta…" at bounding box center [615, 287] width 936 height 282
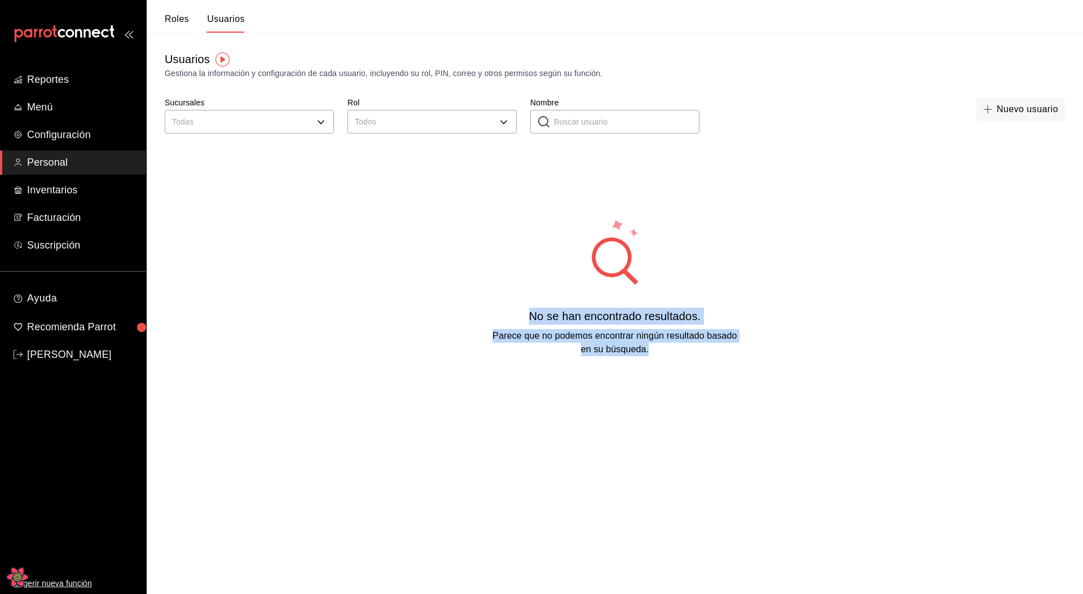
drag, startPoint x: 548, startPoint y: 234, endPoint x: 707, endPoint y: 365, distance: 206.7
click at [672, 372] on div "No se han encontrado resultados. Parece que no podemos encontrar ningún resulta…" at bounding box center [615, 287] width 936 height 282
